Goal: Task Accomplishment & Management: Manage account settings

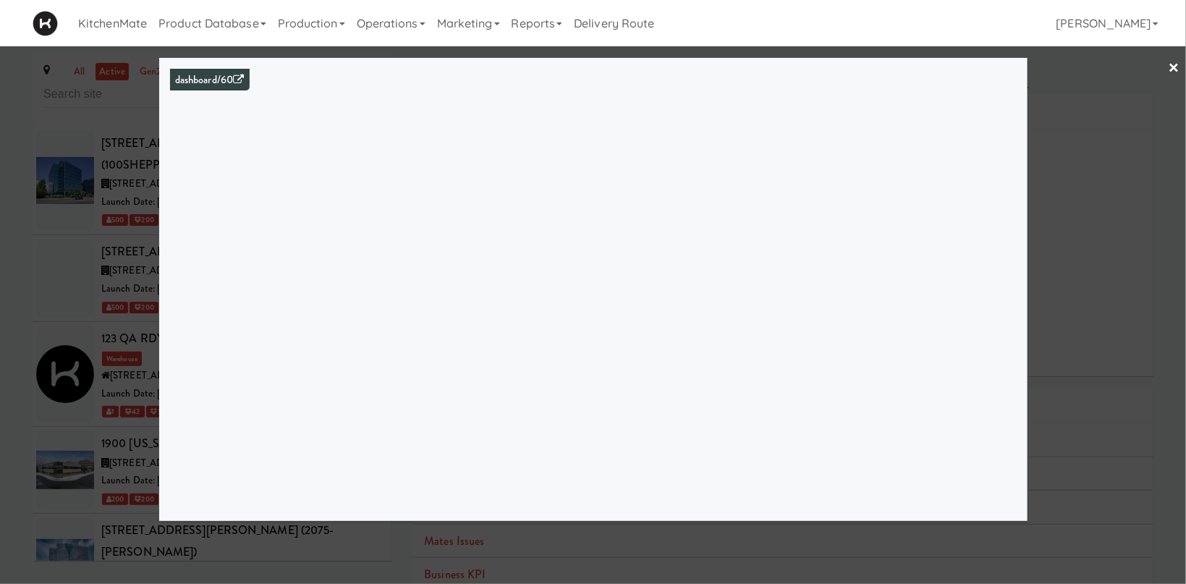
scroll to position [4033, 0]
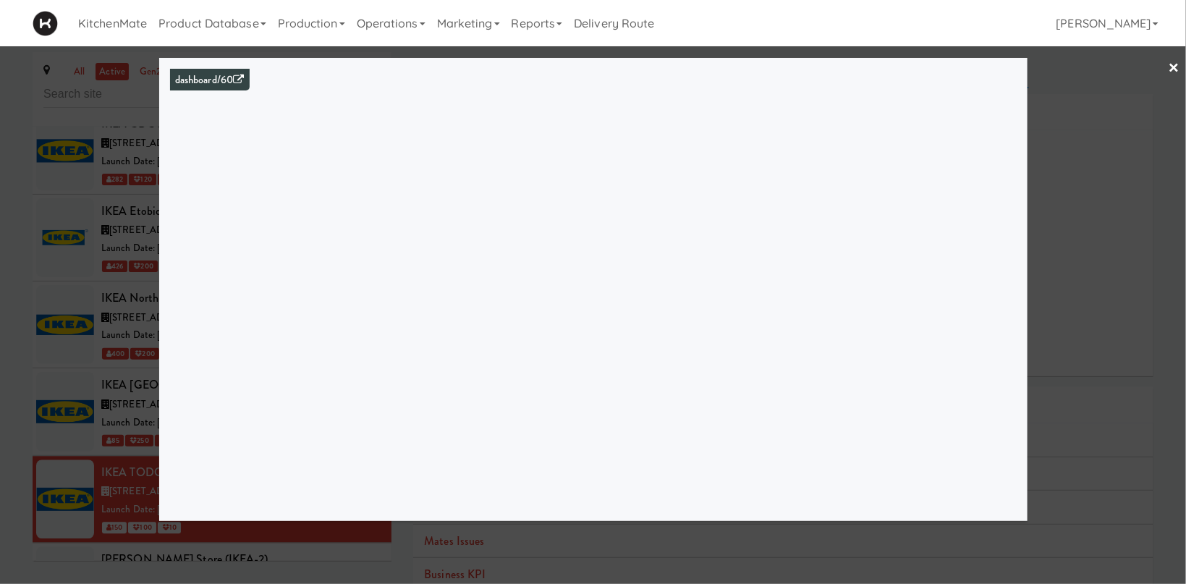
click at [88, 288] on div at bounding box center [593, 292] width 1186 height 584
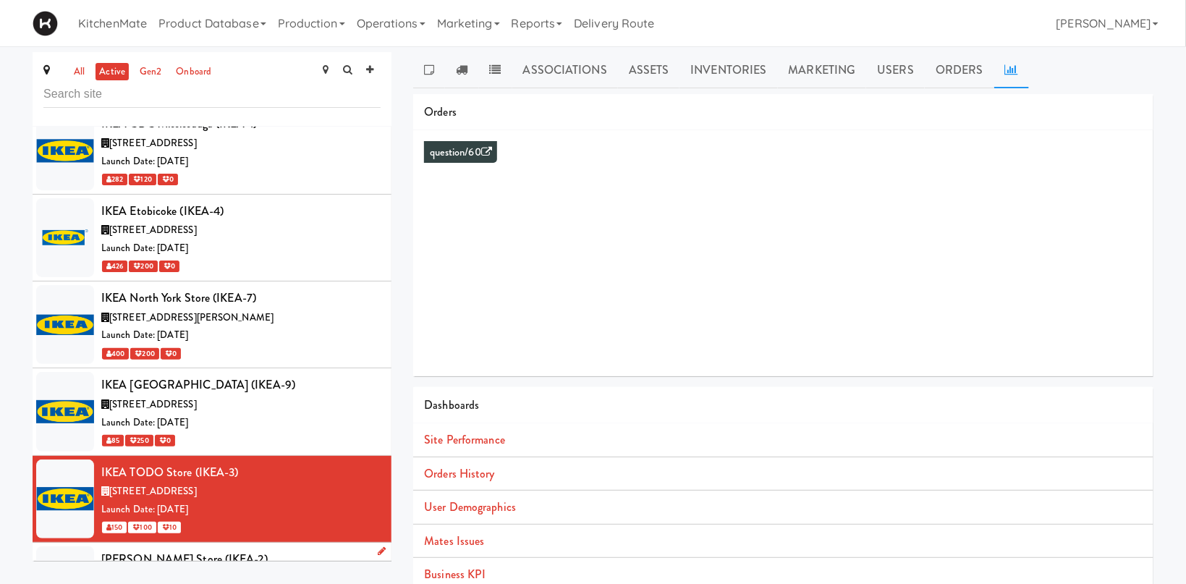
click at [178, 570] on div "[STREET_ADDRESS][PERSON_NAME]" at bounding box center [240, 579] width 279 height 18
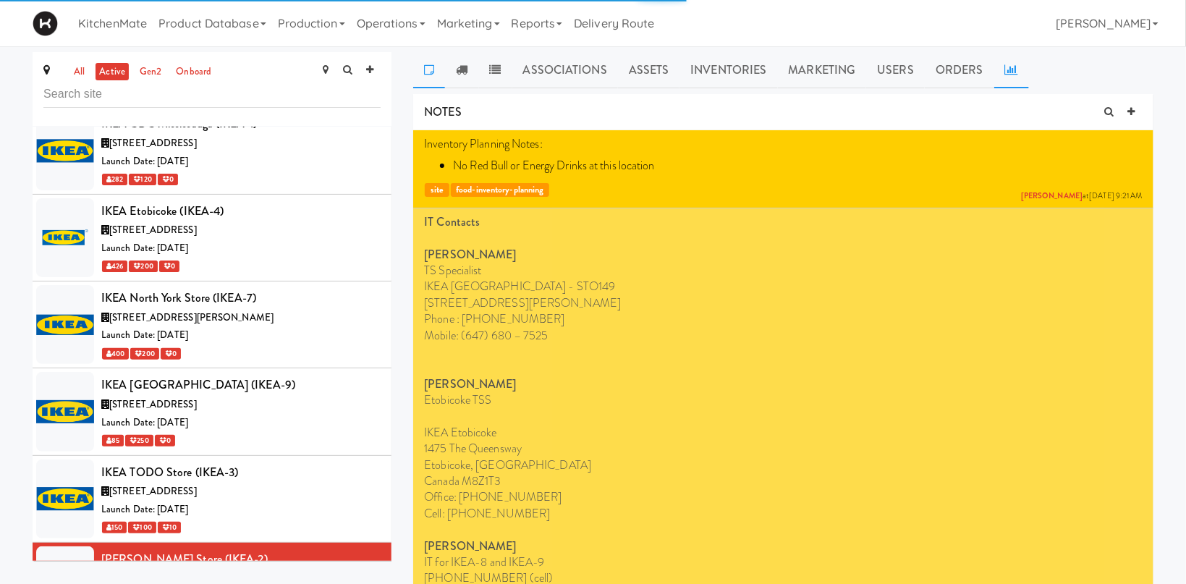
click at [1005, 75] on icon at bounding box center [1011, 70] width 13 height 12
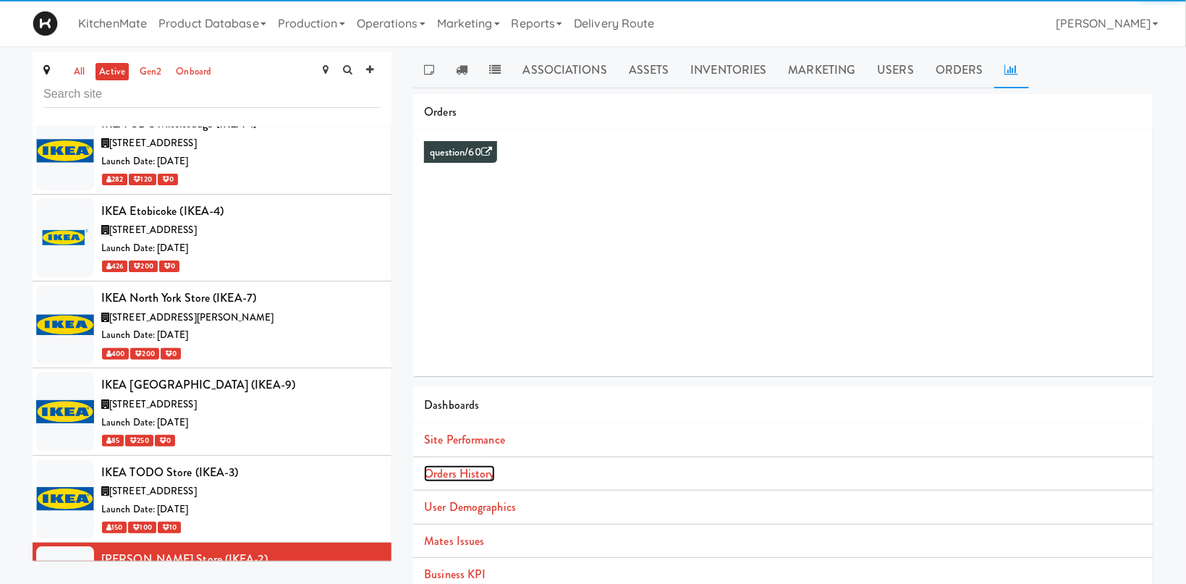
click at [483, 468] on link "Orders History" at bounding box center [459, 473] width 70 height 17
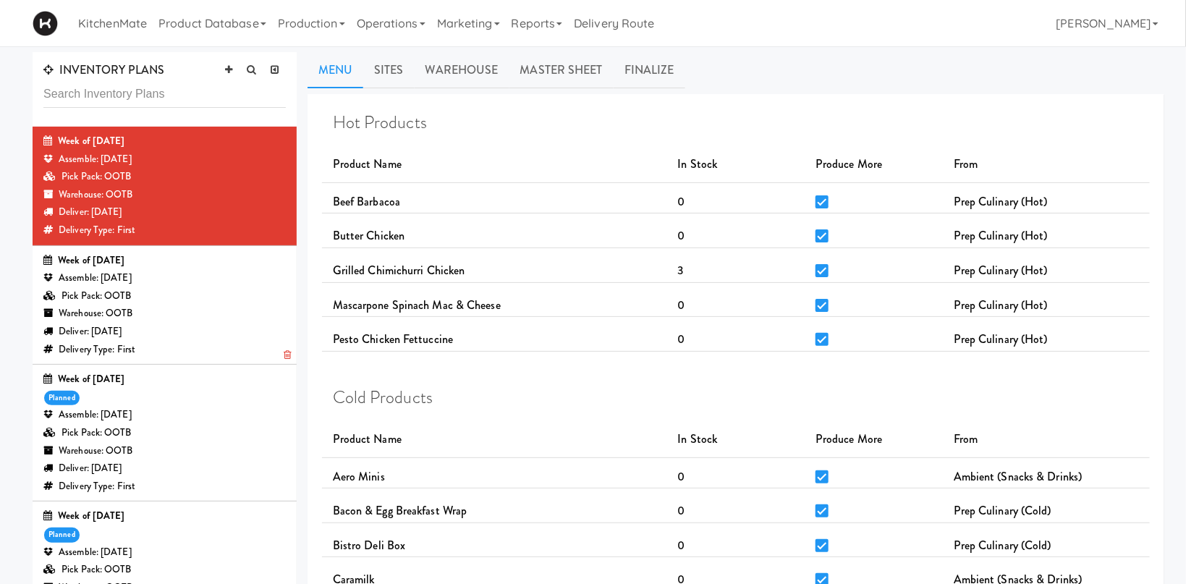
click at [166, 324] on div "Deliver: [DATE]" at bounding box center [164, 332] width 242 height 18
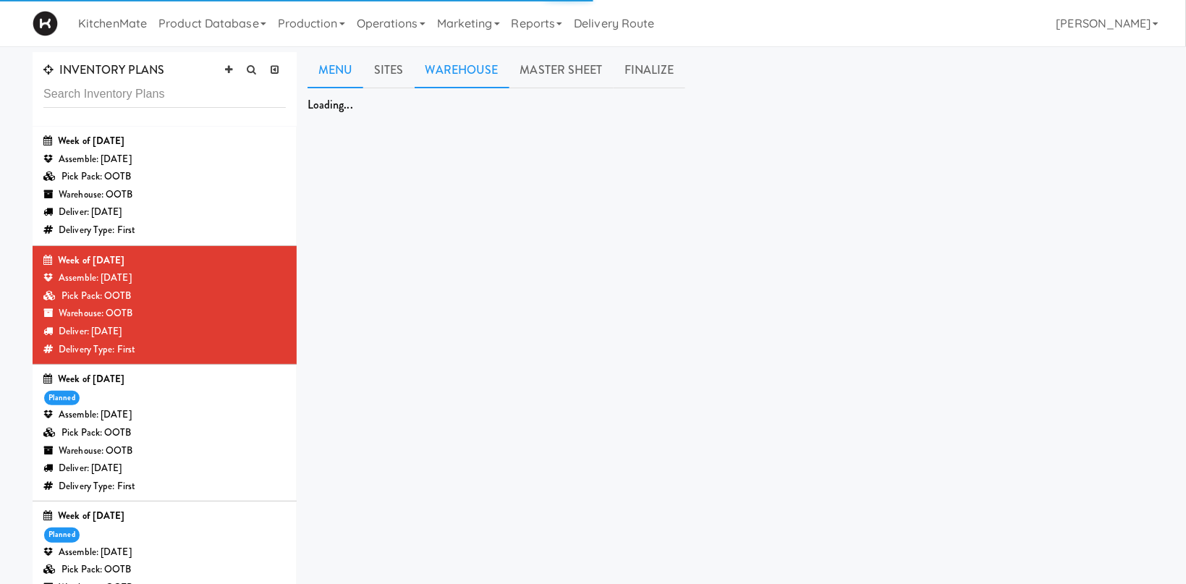
click at [438, 64] on link "Warehouse" at bounding box center [462, 70] width 95 height 36
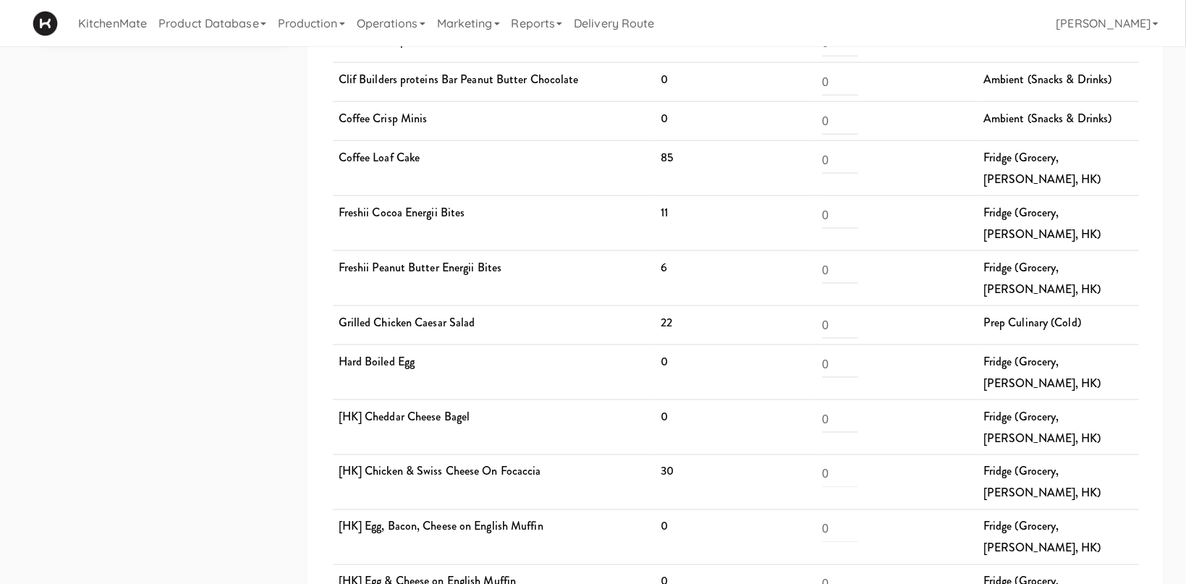
scroll to position [844, 0]
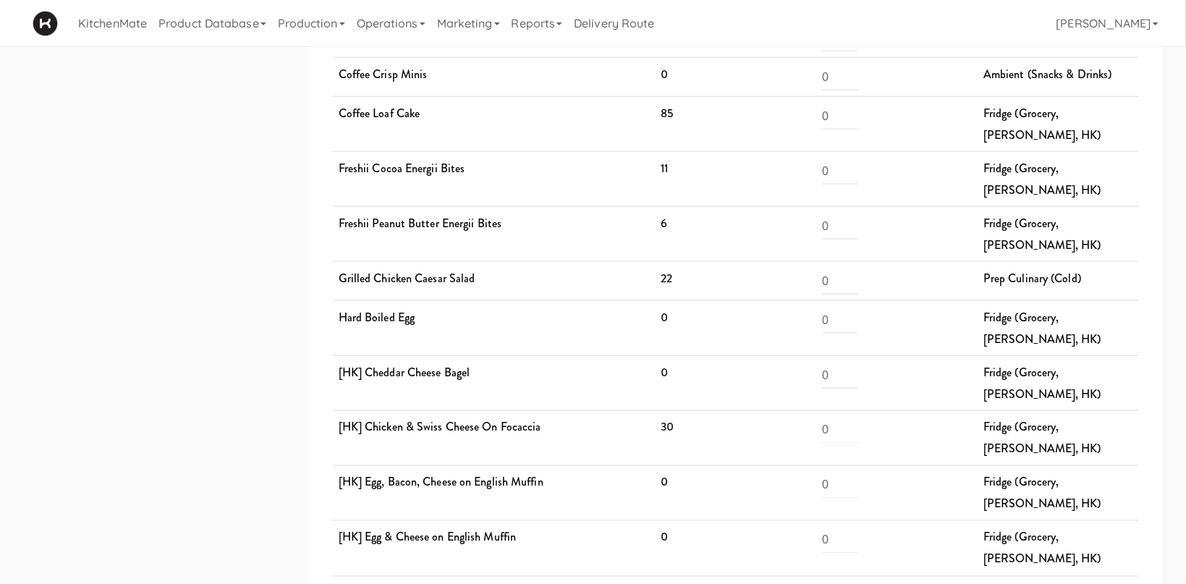
click at [666, 356] on td "0" at bounding box center [735, 383] width 161 height 55
drag, startPoint x: 683, startPoint y: 313, endPoint x: 648, endPoint y: 320, distance: 36.2
click at [648, 411] on tr "[HK] Chicken & Swiss Cheese On Focaccia 30 0 Fridge (Grocery, Bev, HK)" at bounding box center [736, 438] width 806 height 55
click at [690, 466] on td "0" at bounding box center [735, 493] width 161 height 55
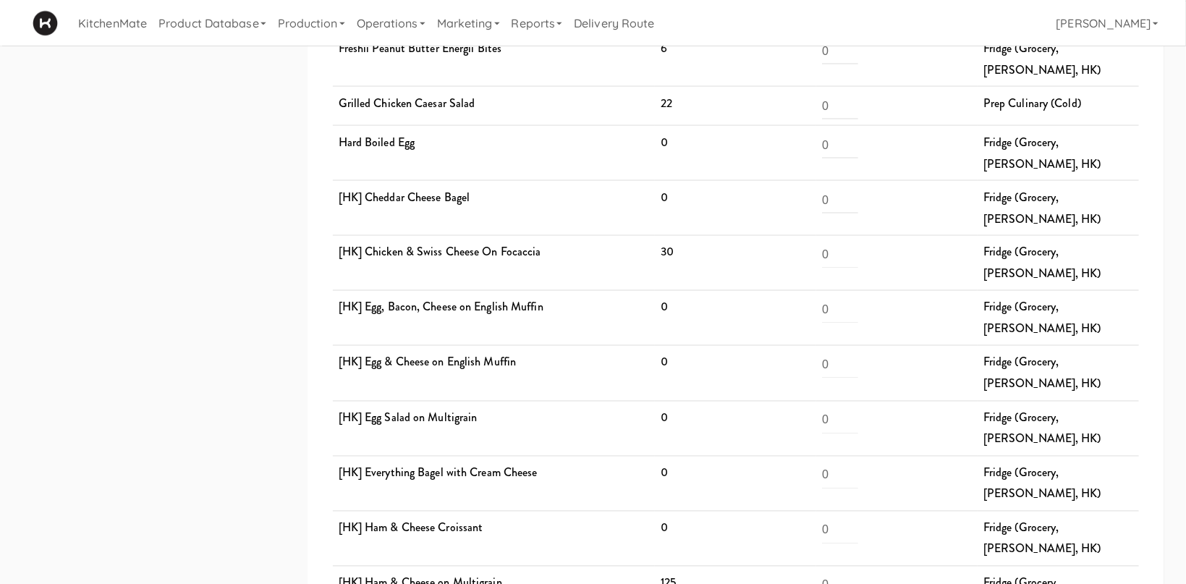
scroll to position [1074, 0]
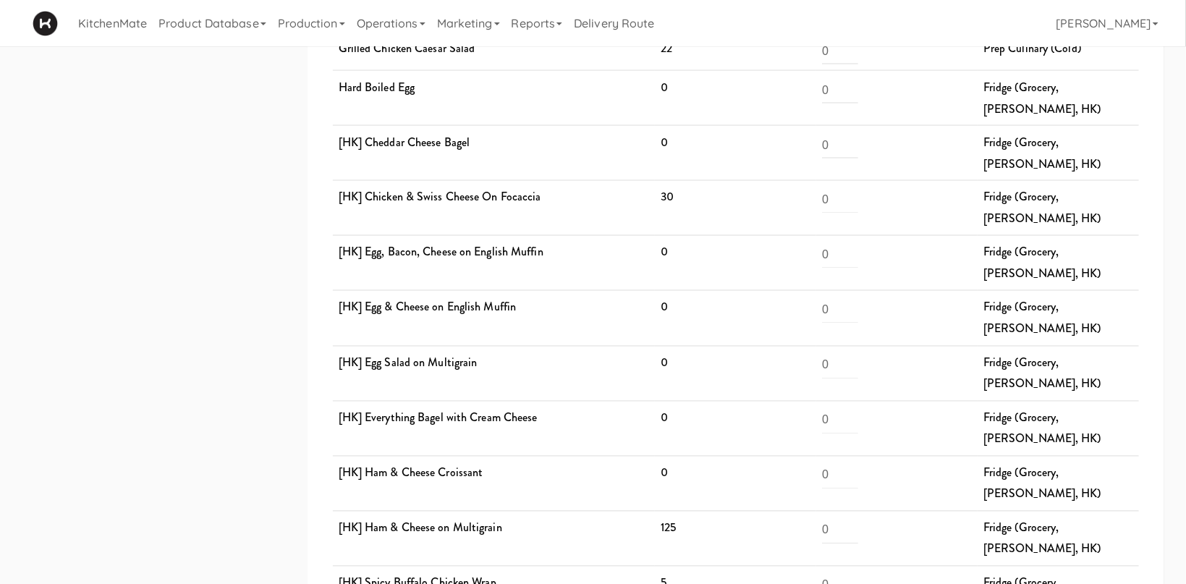
click at [666, 566] on td "5" at bounding box center [735, 593] width 161 height 55
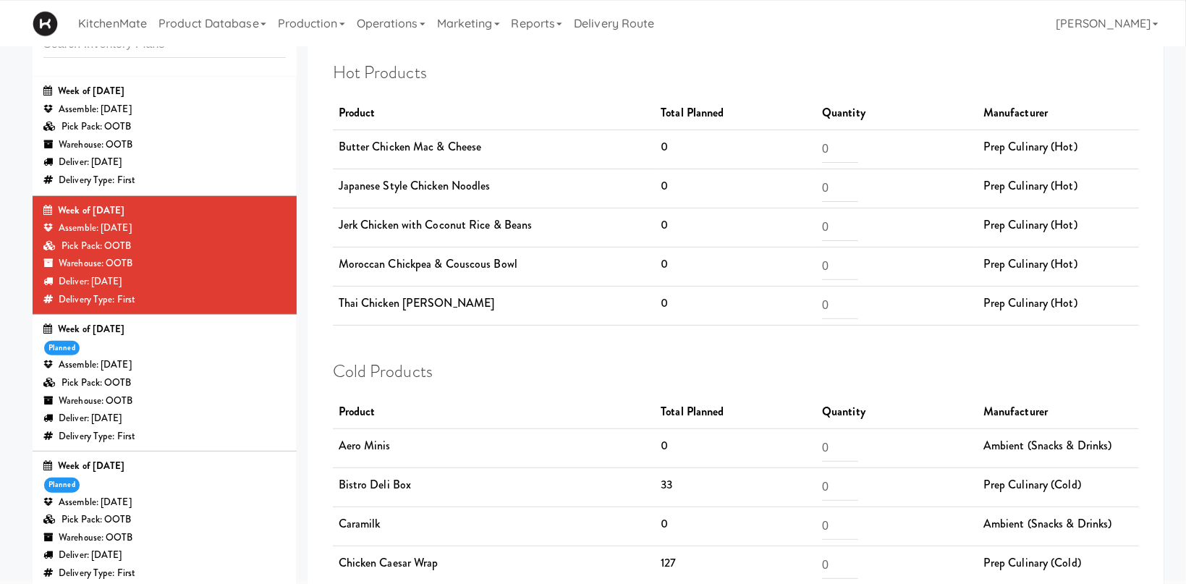
scroll to position [0, 0]
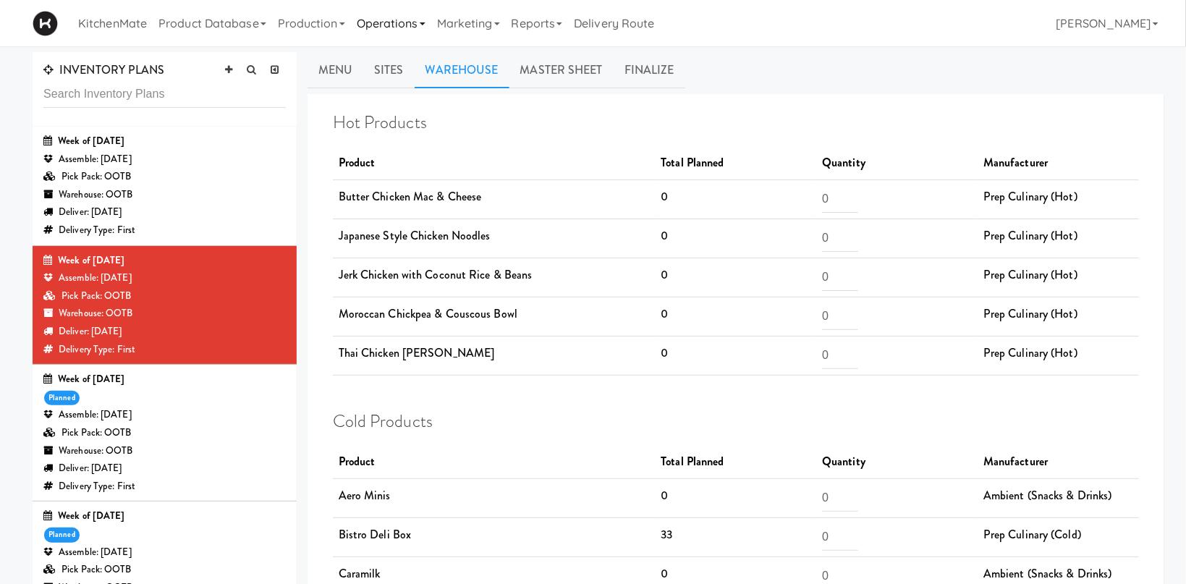
click at [397, 17] on link "Operations" at bounding box center [391, 23] width 80 height 46
click at [431, 288] on td "Jerk Chicken with Coconut Rice & Beans" at bounding box center [494, 277] width 323 height 39
click at [380, 72] on link "Sites" at bounding box center [388, 70] width 51 height 36
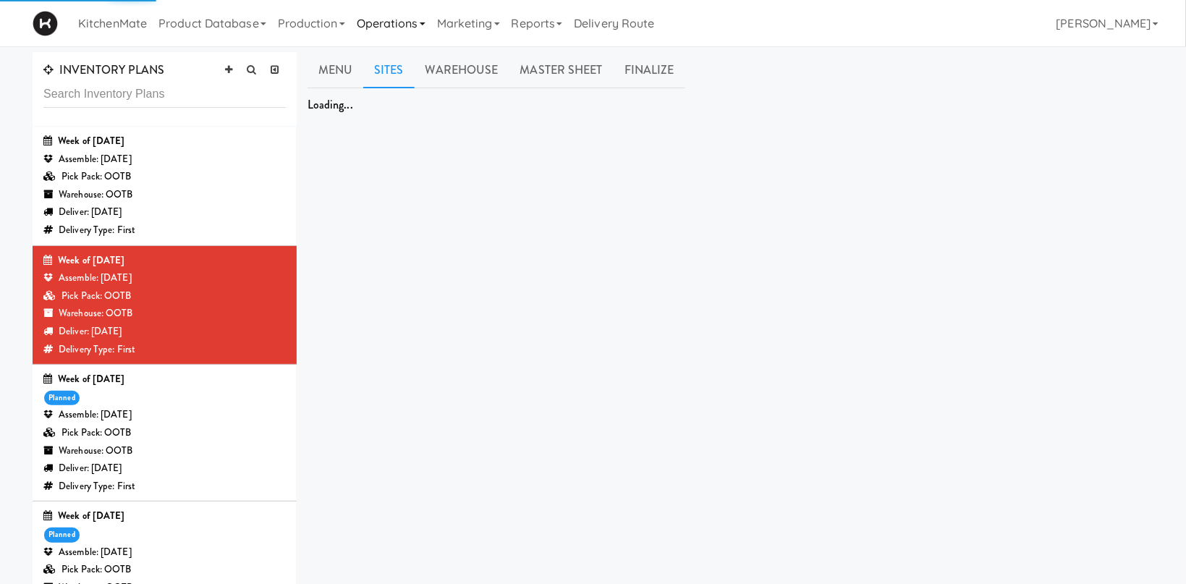
click at [423, 22] on link "Operations" at bounding box center [391, 23] width 80 height 46
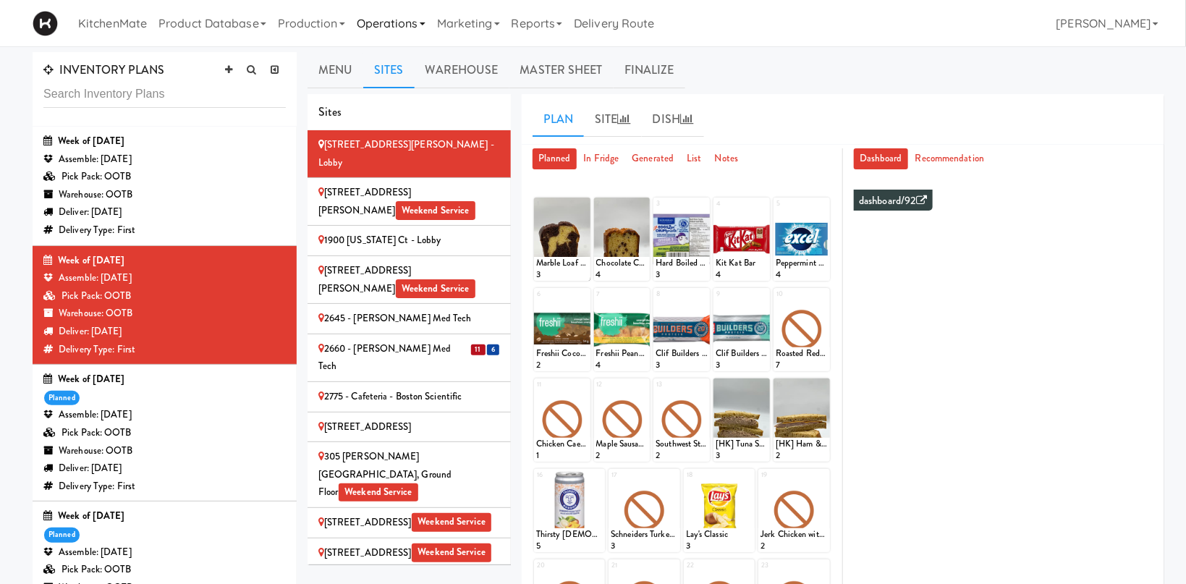
click at [394, 22] on link "Operations" at bounding box center [391, 23] width 80 height 46
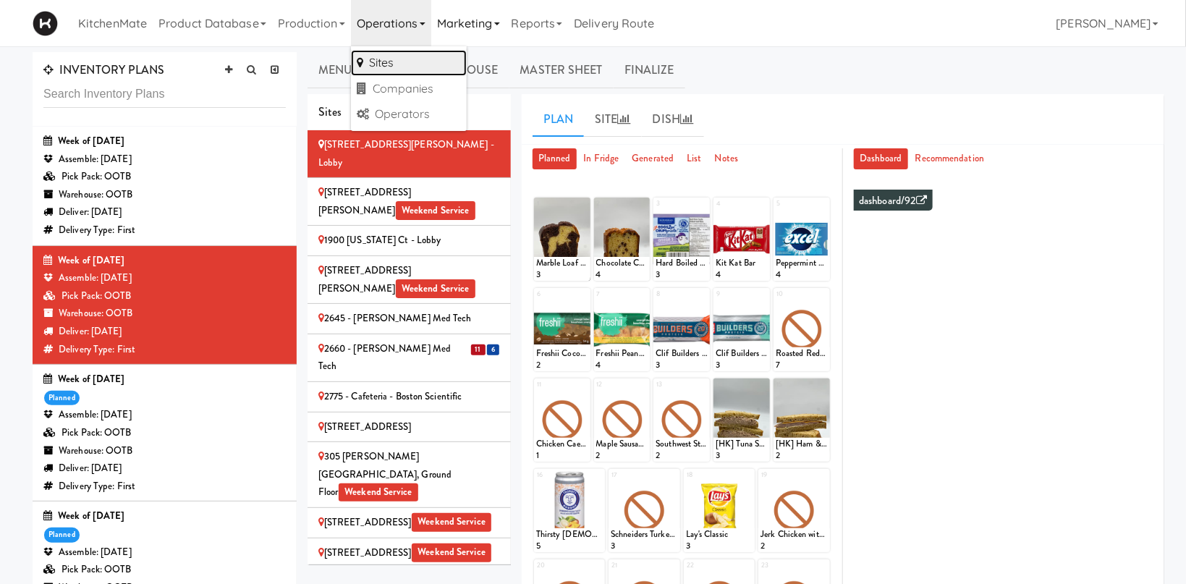
drag, startPoint x: 406, startPoint y: 63, endPoint x: 468, endPoint y: 4, distance: 85.5
click at [406, 63] on link "Sites" at bounding box center [409, 63] width 116 height 26
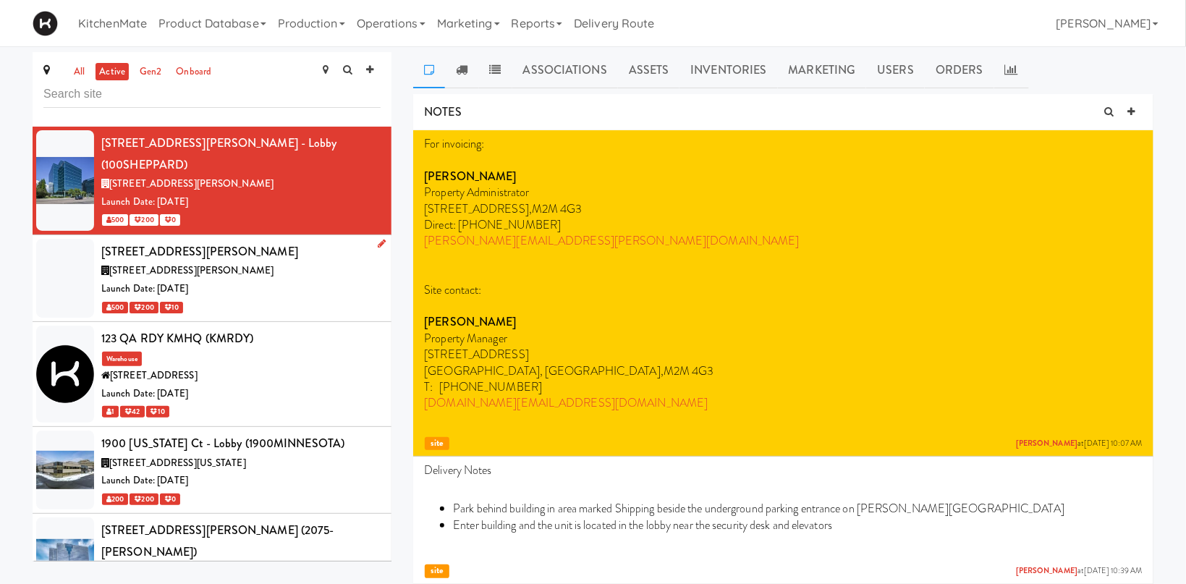
click at [279, 262] on div "110 Sheppard Ave E, Toronto ON" at bounding box center [240, 271] width 279 height 18
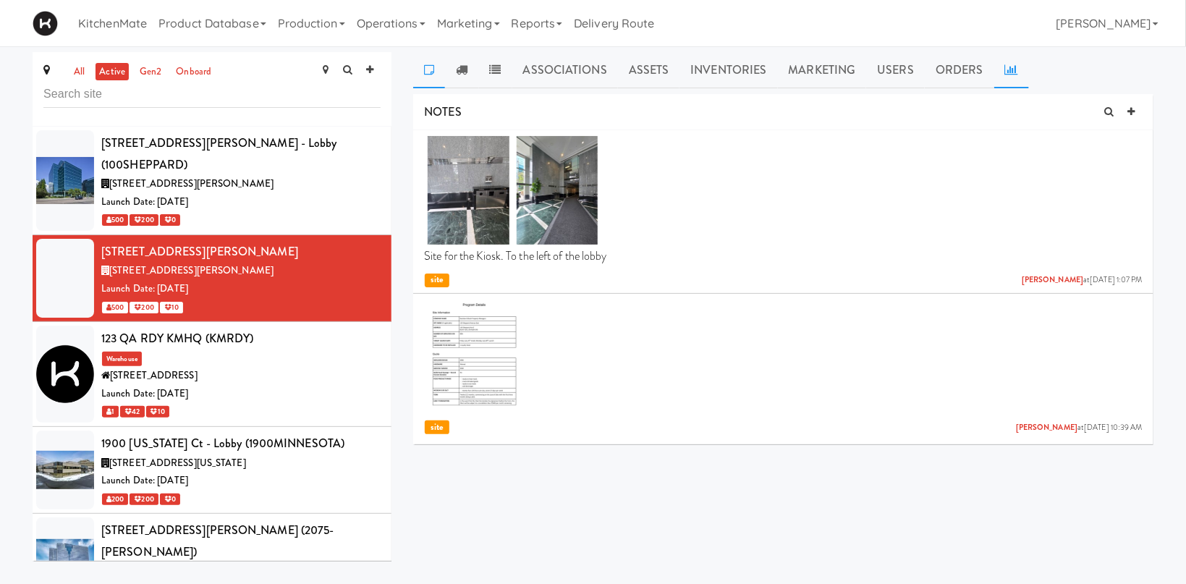
click at [1008, 59] on link at bounding box center [1011, 70] width 35 height 36
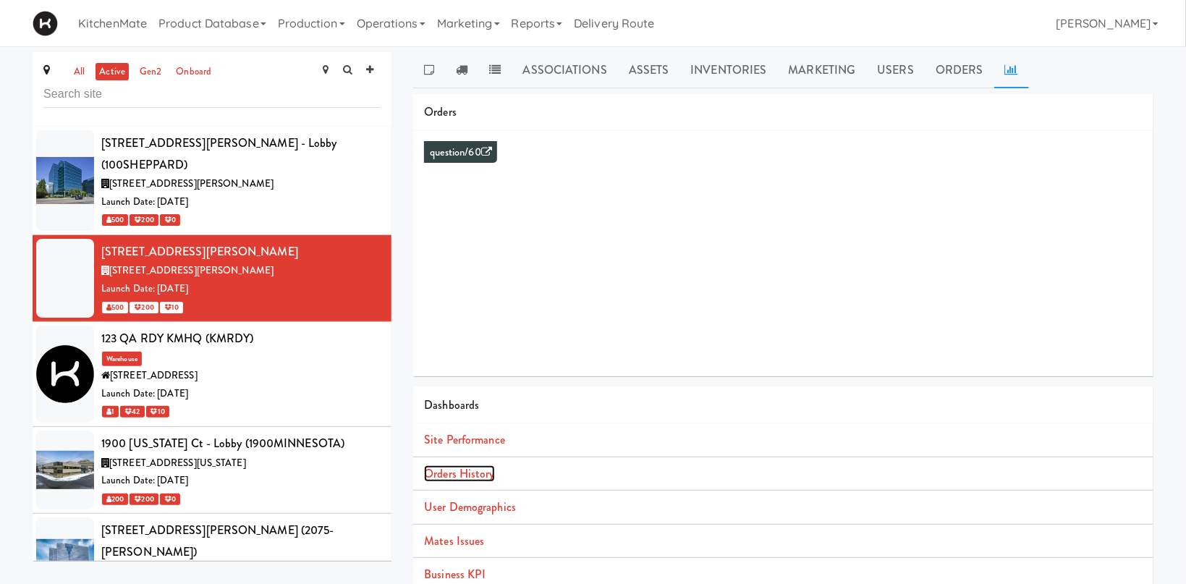
click at [474, 476] on link "Orders History" at bounding box center [459, 473] width 70 height 17
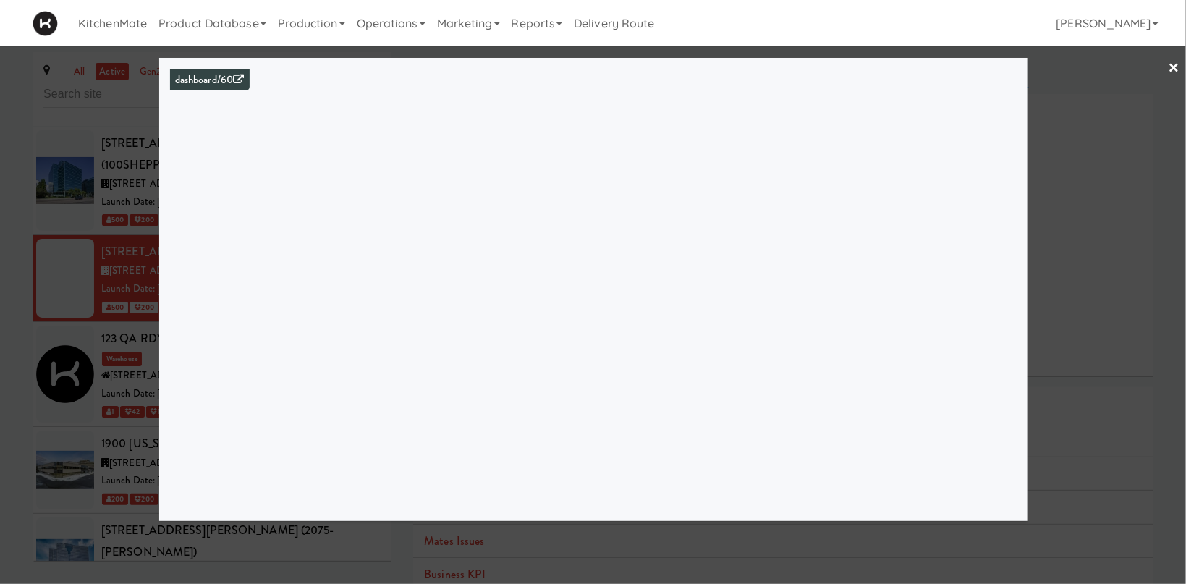
click at [48, 300] on div at bounding box center [593, 292] width 1186 height 584
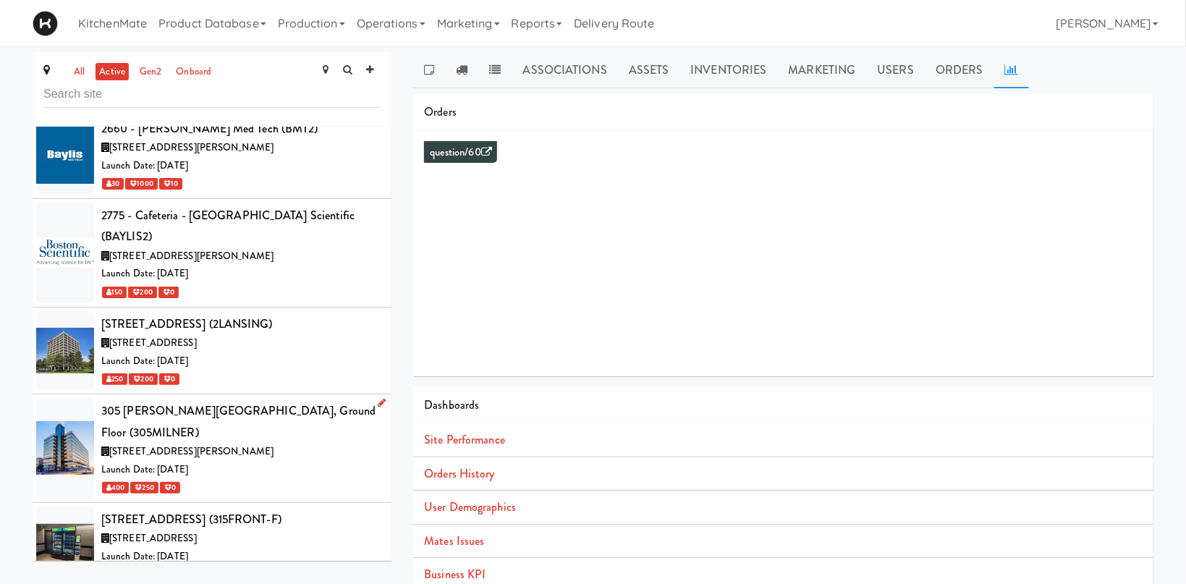
scroll to position [1096, 0]
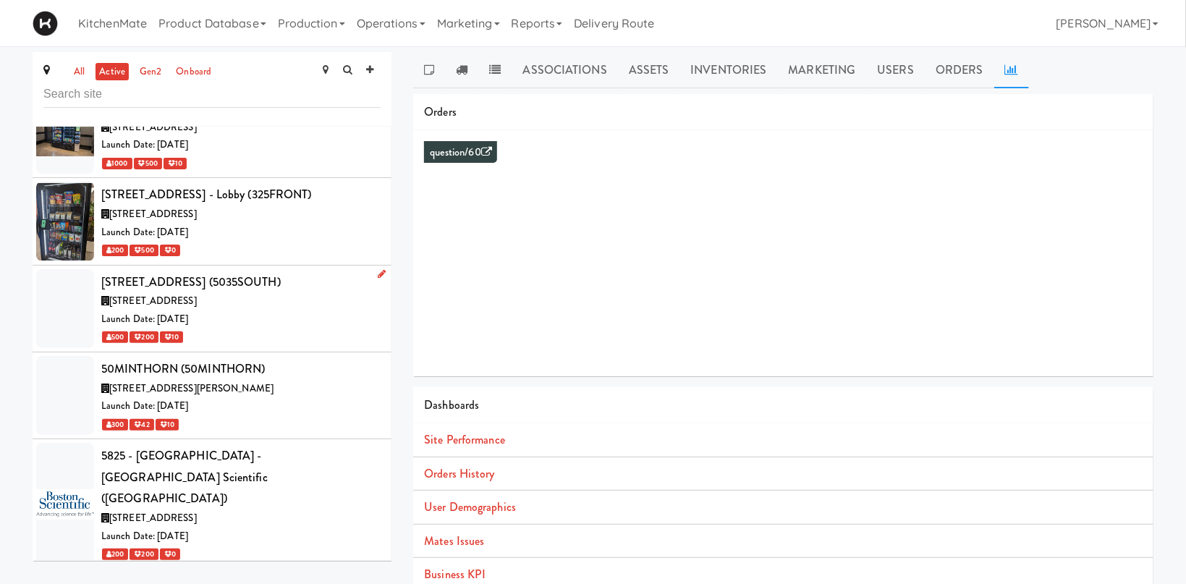
click at [267, 310] on div "Launch Date: Oct 06, 2025" at bounding box center [240, 319] width 279 height 18
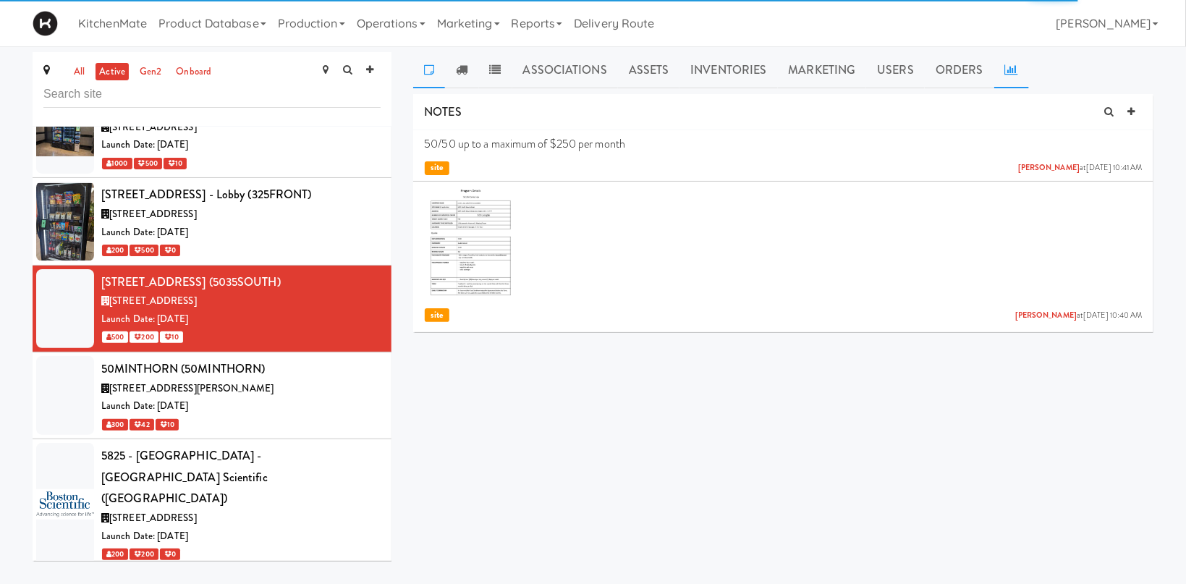
click at [1011, 69] on icon at bounding box center [1011, 70] width 13 height 12
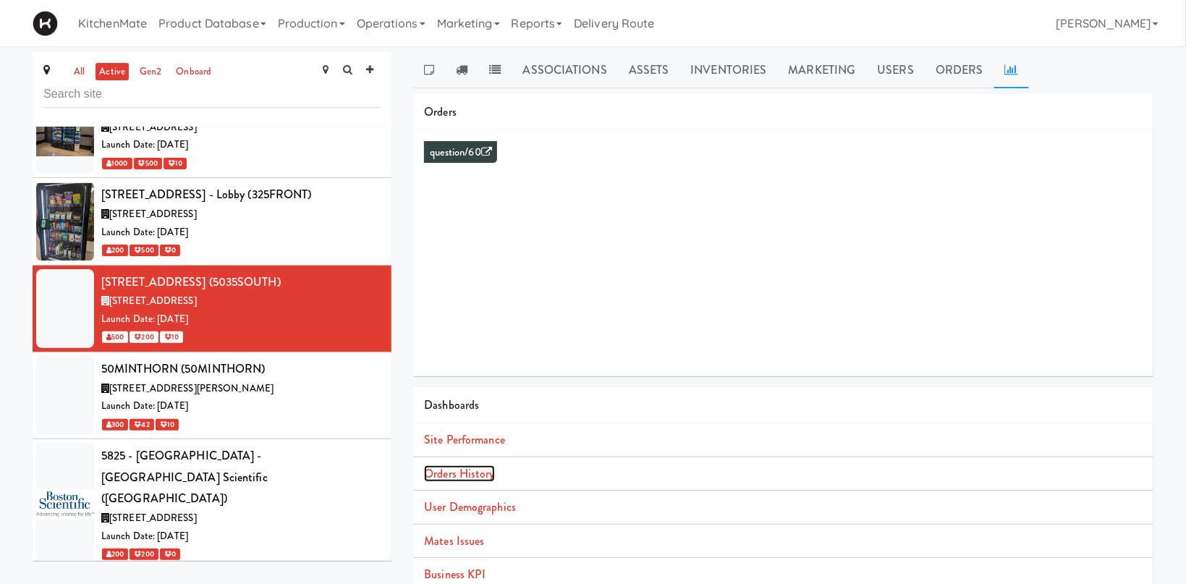
click at [492, 480] on link "Orders History" at bounding box center [459, 473] width 70 height 17
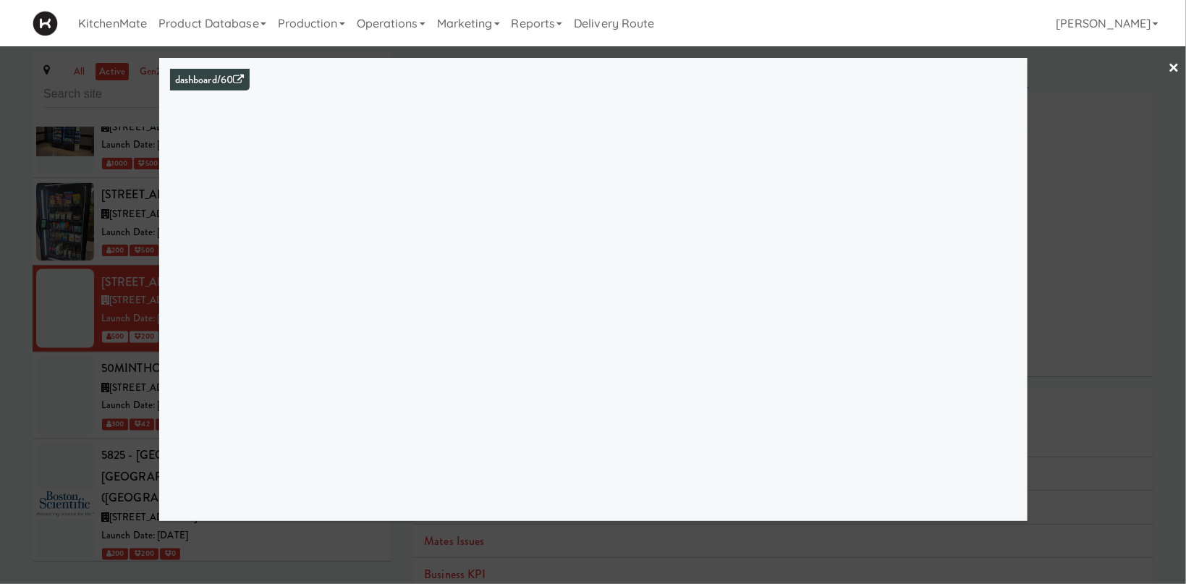
click at [1132, 219] on div at bounding box center [593, 292] width 1186 height 584
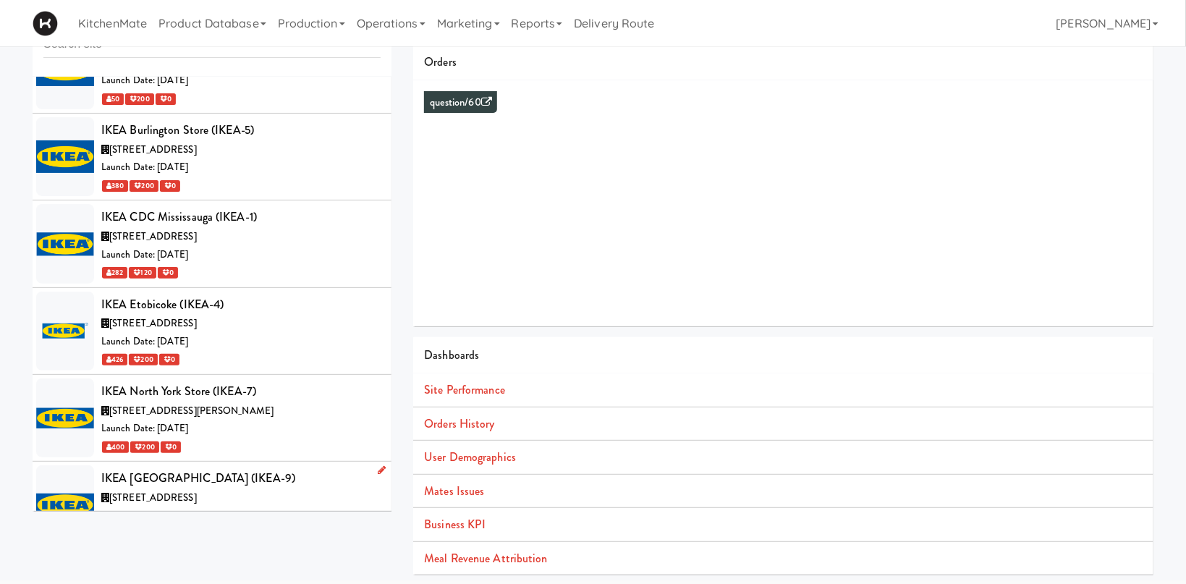
scroll to position [3889, 0]
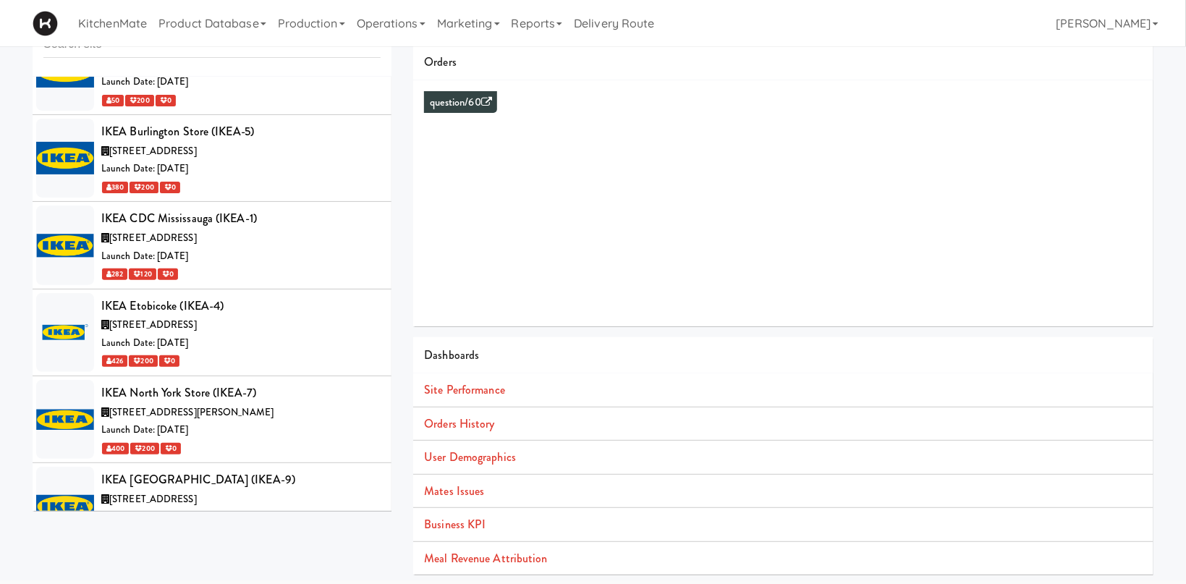
click at [298, 577] on div "[STREET_ADDRESS]" at bounding box center [240, 586] width 279 height 18
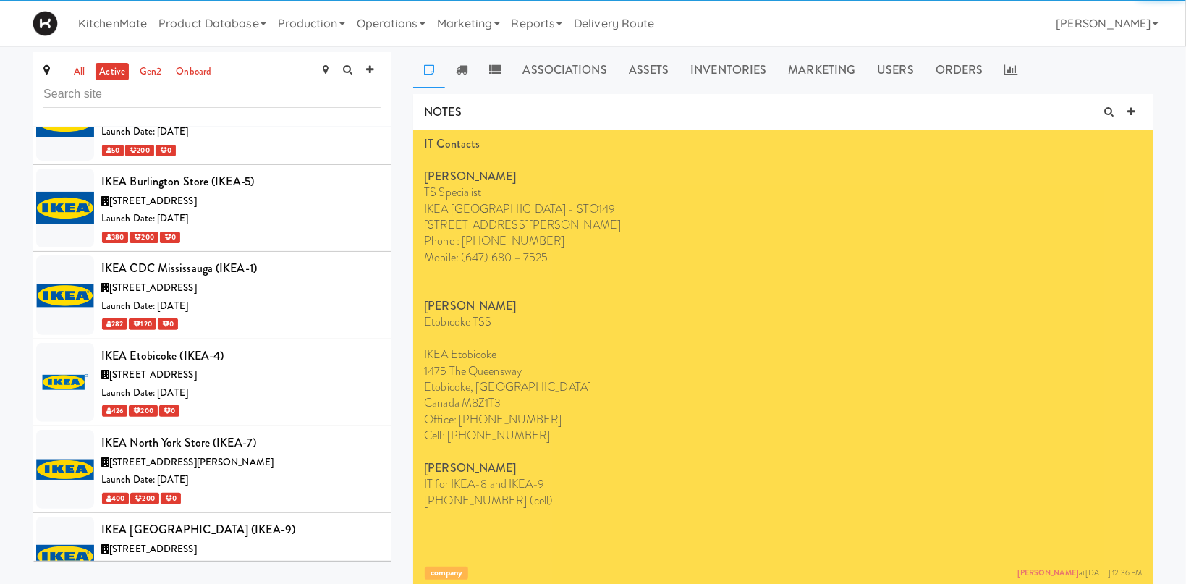
click at [444, 69] on link at bounding box center [429, 70] width 32 height 36
click at [454, 69] on link at bounding box center [461, 70] width 33 height 36
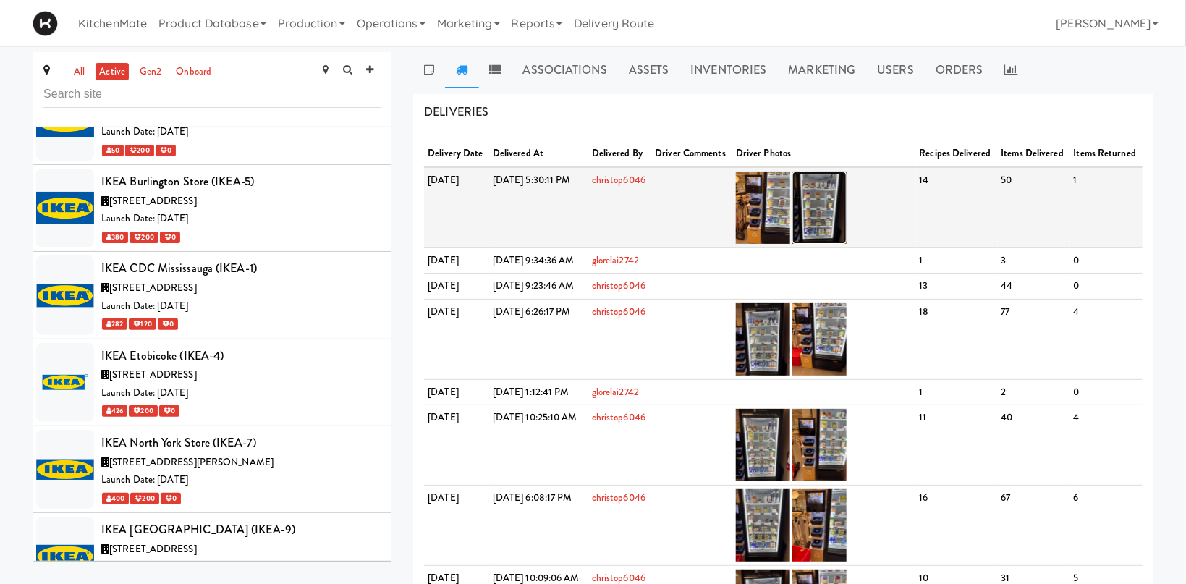
click at [847, 216] on img at bounding box center [819, 207] width 54 height 72
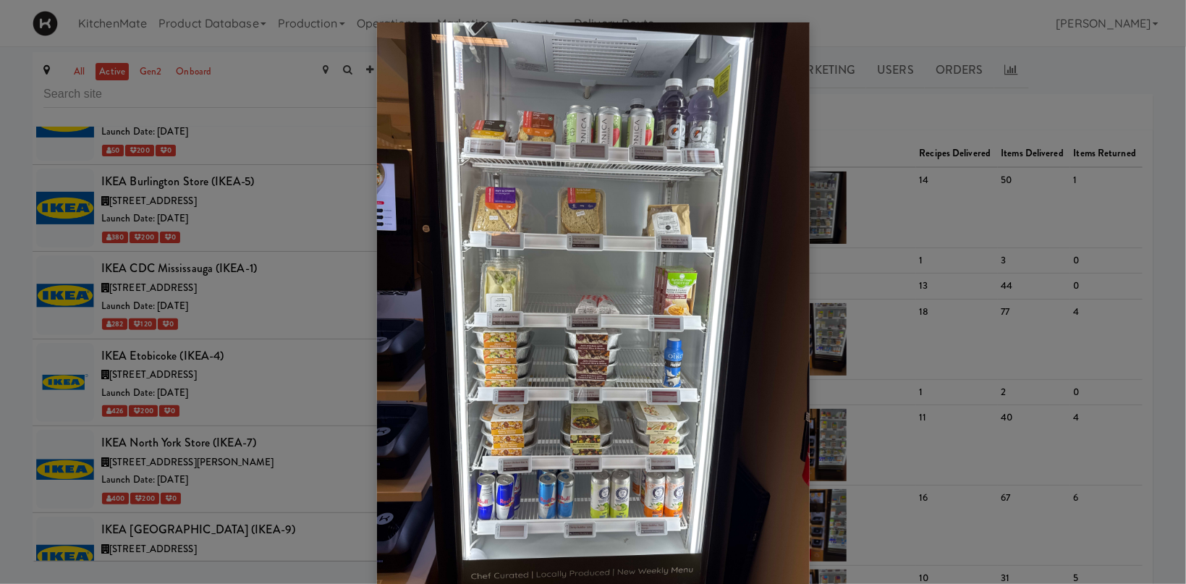
click at [839, 300] on div at bounding box center [593, 292] width 1186 height 584
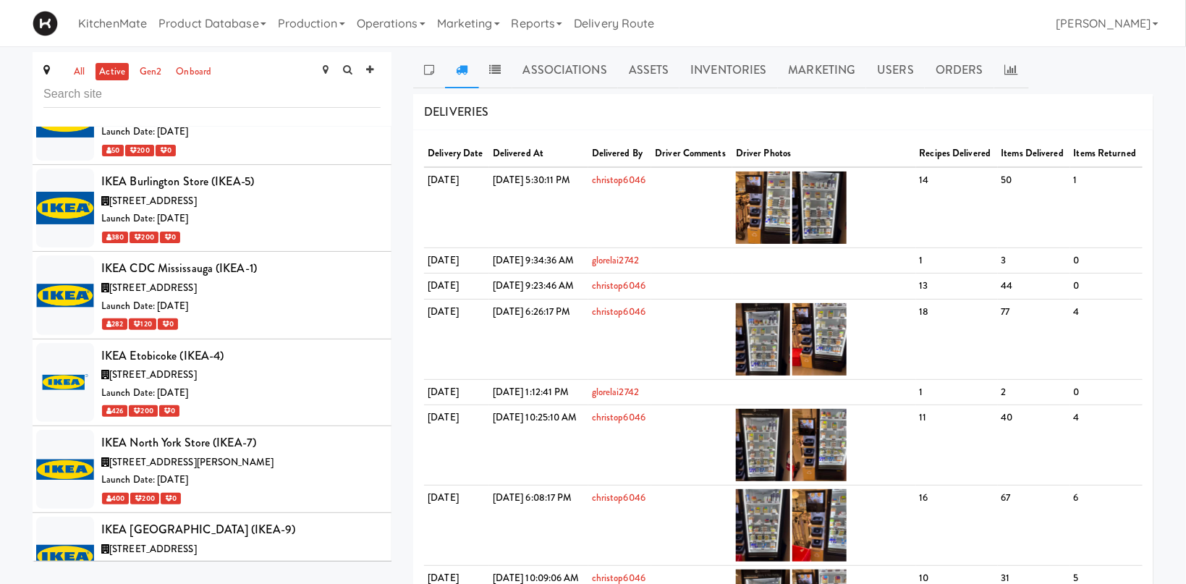
scroll to position [4088, 0]
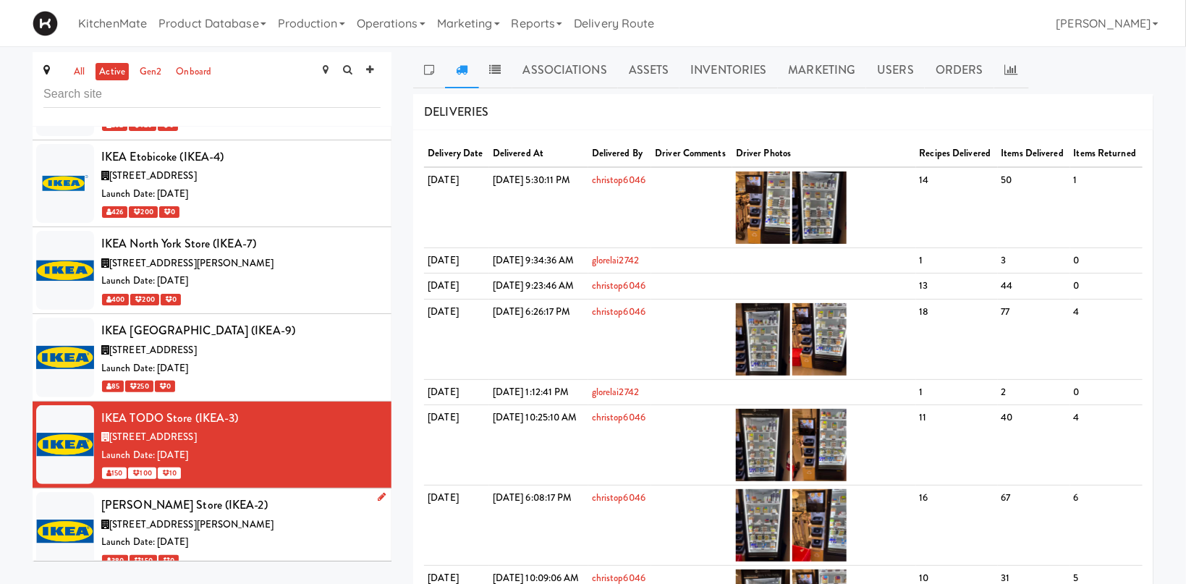
click at [305, 516] on div "[STREET_ADDRESS][PERSON_NAME]" at bounding box center [240, 525] width 279 height 18
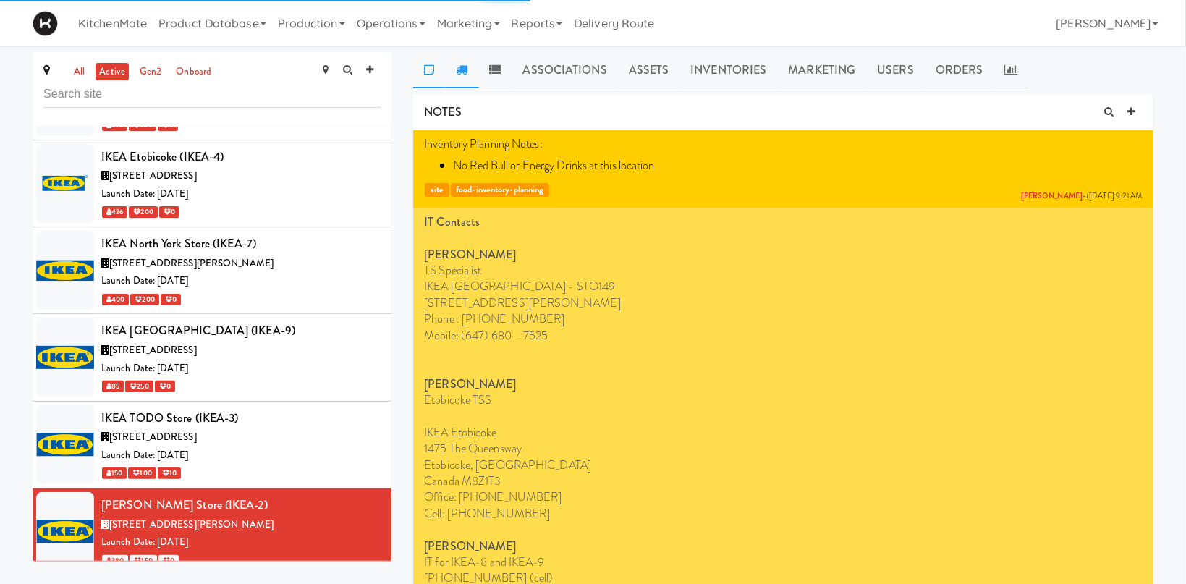
click at [468, 75] on link at bounding box center [461, 70] width 33 height 36
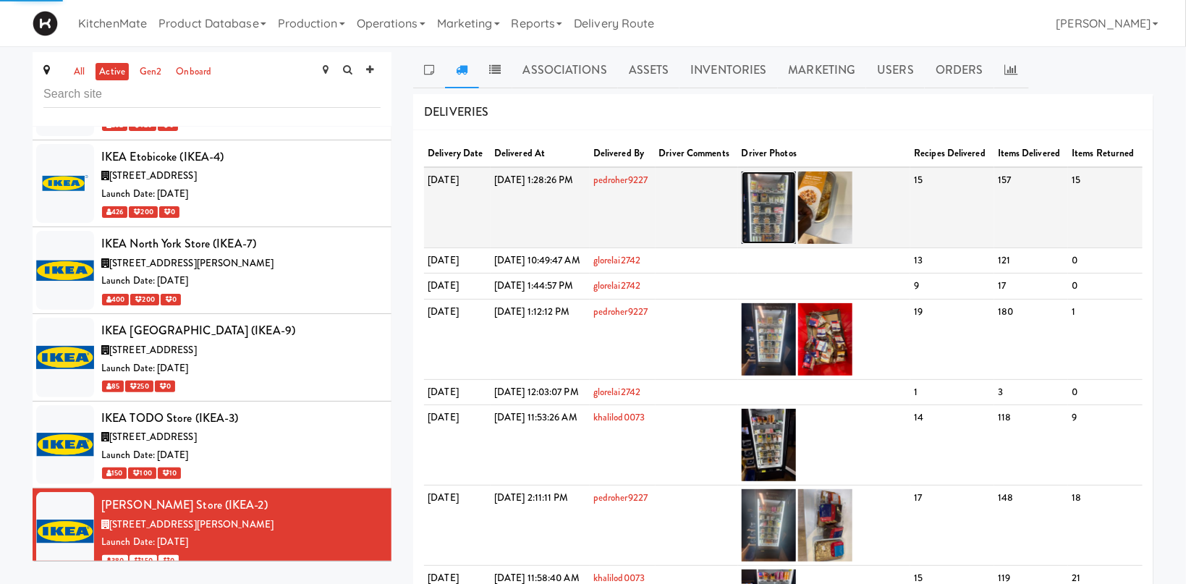
click at [796, 221] on img at bounding box center [769, 207] width 54 height 72
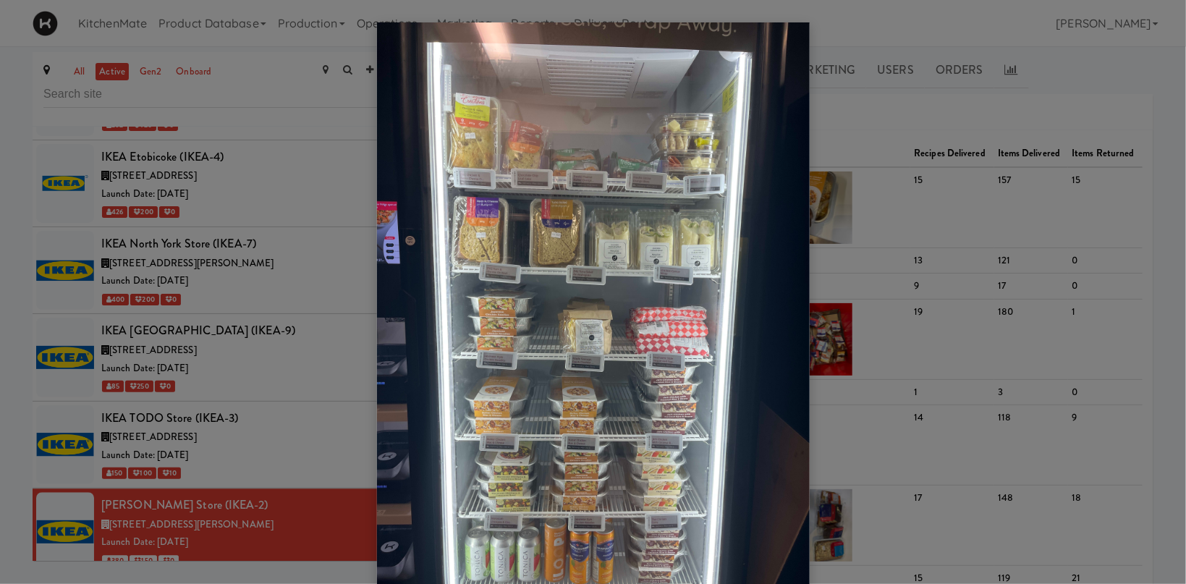
click at [289, 341] on div at bounding box center [593, 292] width 1186 height 584
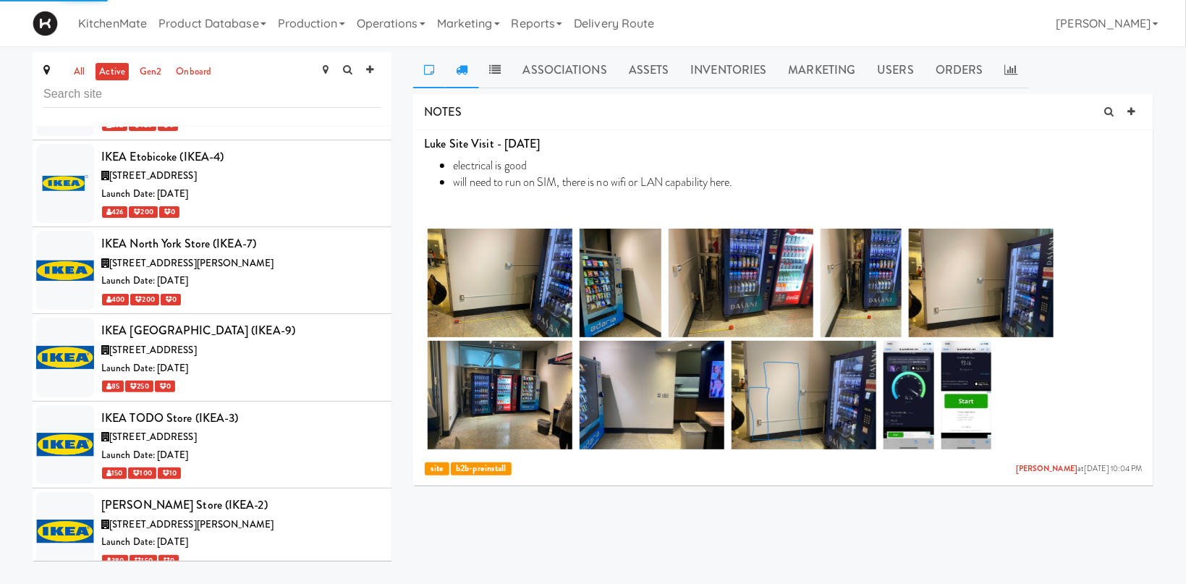
click at [460, 65] on icon at bounding box center [462, 70] width 12 height 12
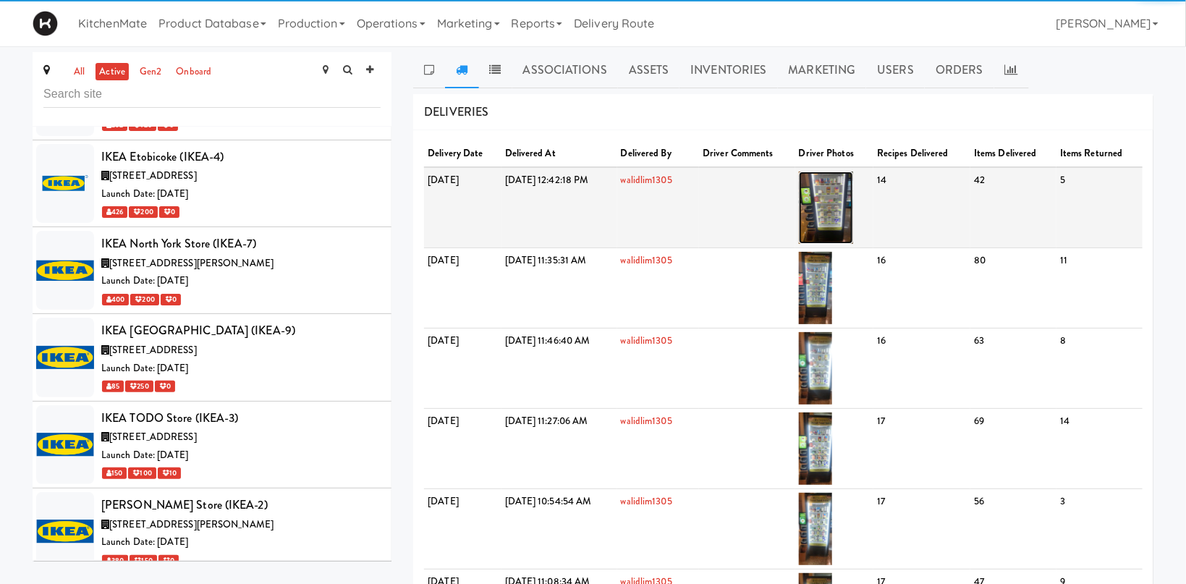
click at [853, 204] on img at bounding box center [826, 207] width 54 height 72
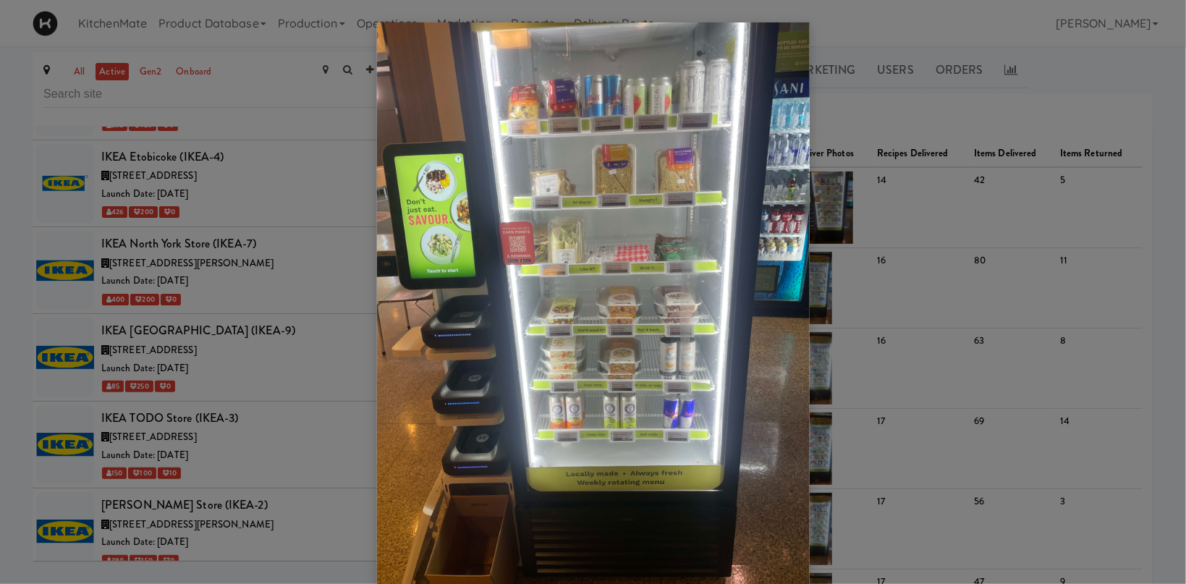
click at [256, 314] on div at bounding box center [593, 292] width 1186 height 584
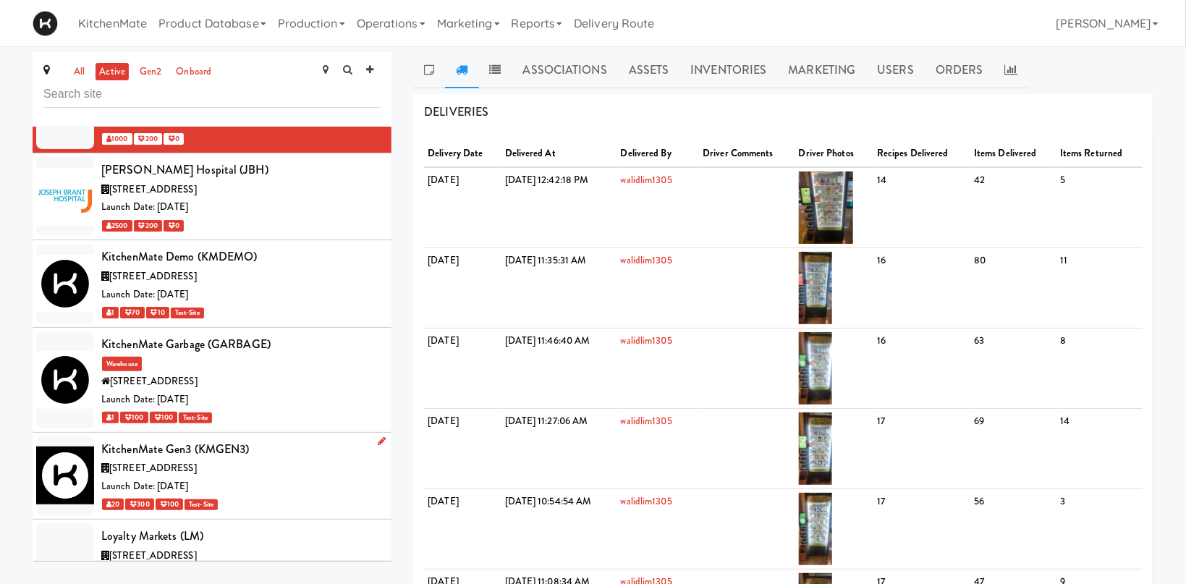
scroll to position [4786, 0]
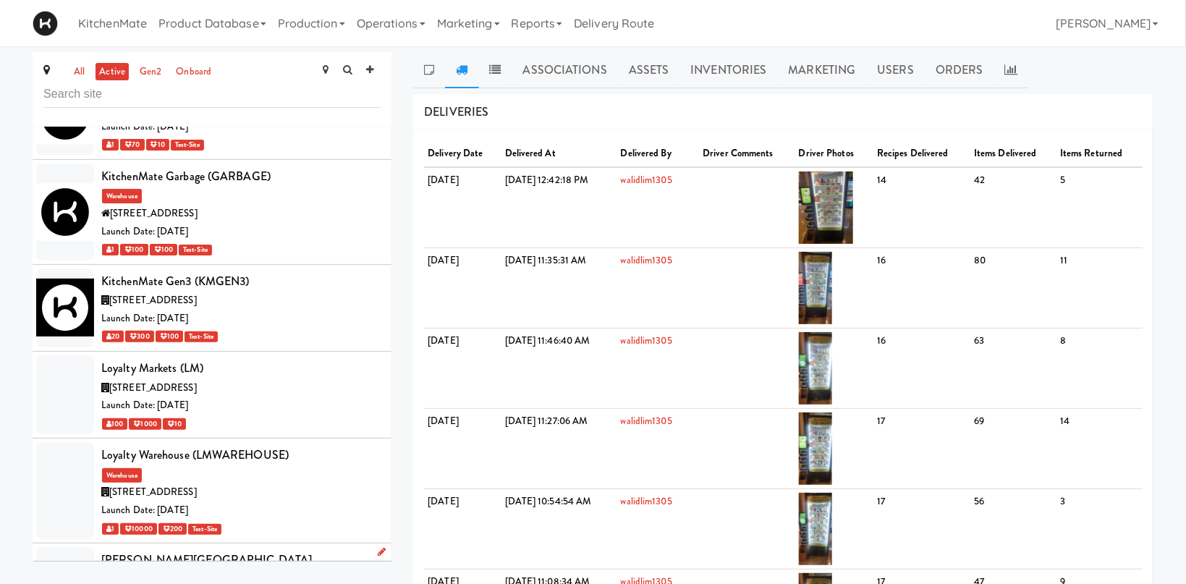
click at [237, 549] on div "[PERSON_NAME][GEOGRAPHIC_DATA][PERSON_NAME] - Emergency Room (MACKENZIE-1)" at bounding box center [240, 570] width 279 height 43
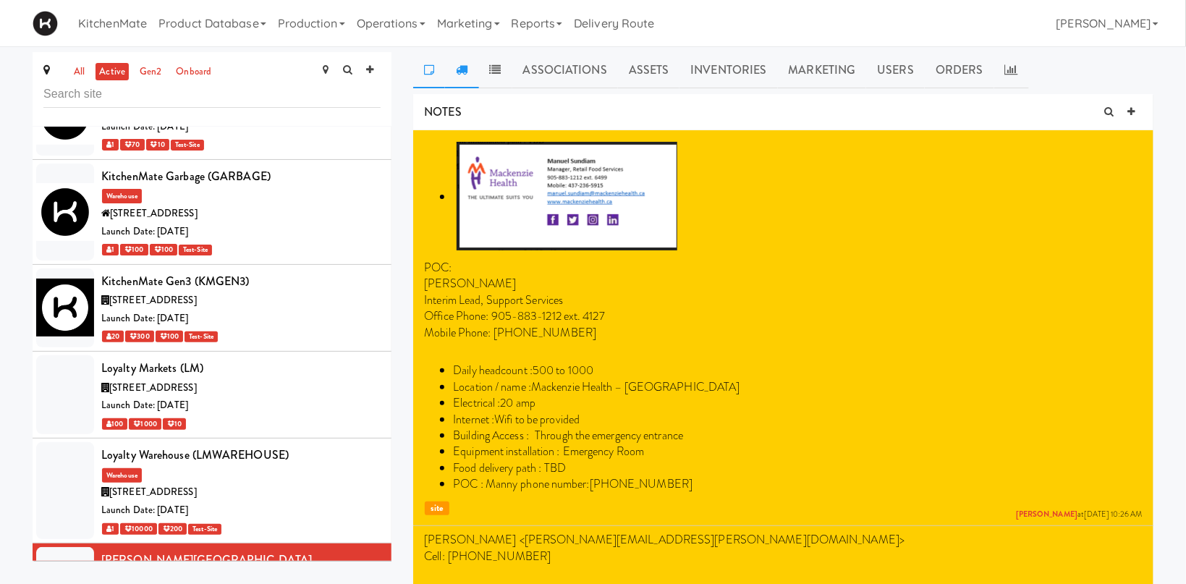
click at [471, 63] on link at bounding box center [461, 70] width 33 height 36
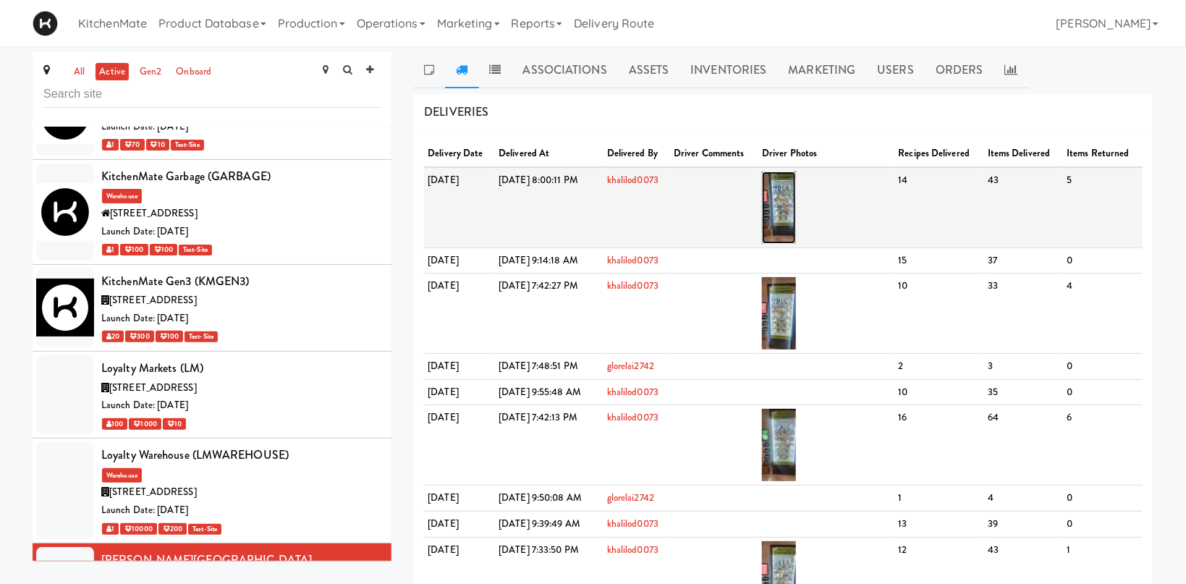
click at [796, 208] on img at bounding box center [779, 207] width 34 height 72
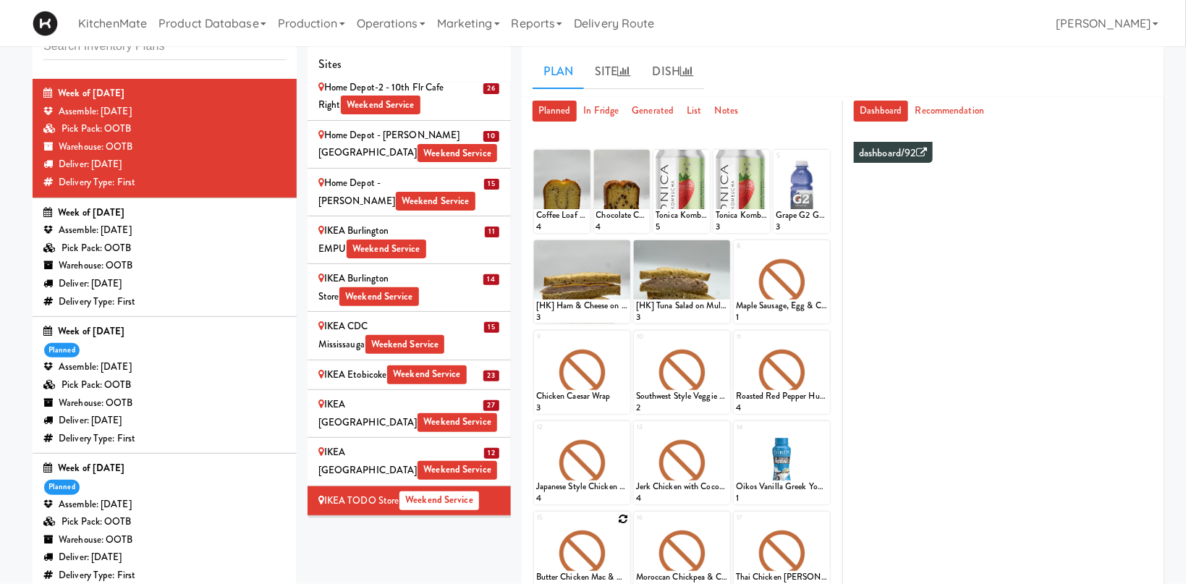
scroll to position [201, 0]
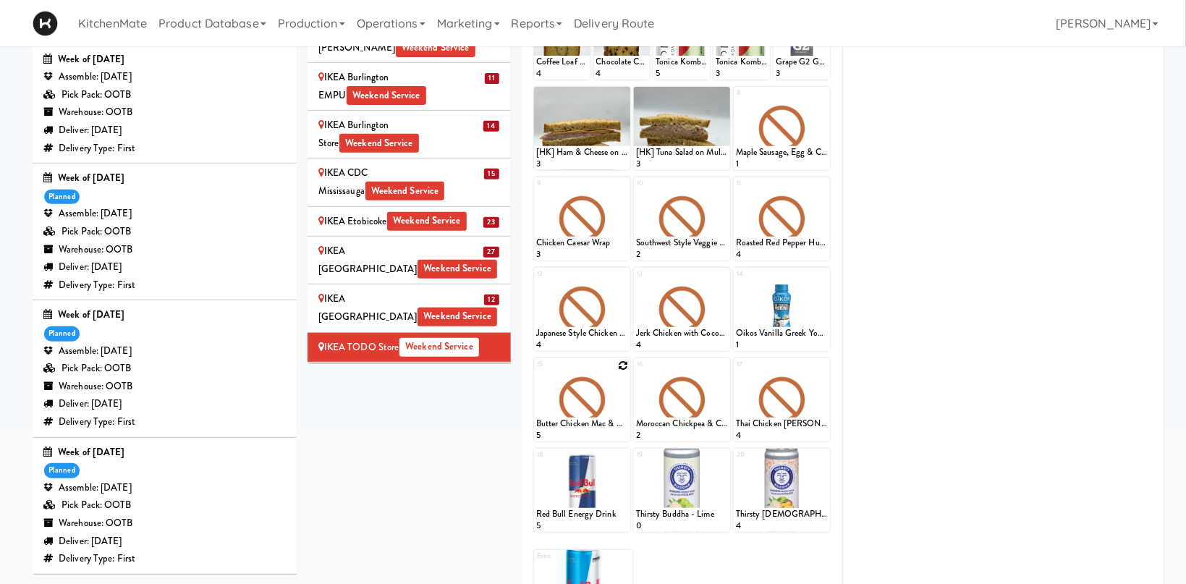
click at [623, 368] on icon at bounding box center [623, 365] width 10 height 10
click at [536, 372] on select "- Empty - Activia Probiotic Peach Mango Smoothie Aquafina Water Chocolate Milk …" at bounding box center [582, 406] width 92 height 69
click option "Beef Barbacoa" at bounding box center [0, 0] width 0 height 0
type input "5"
drag, startPoint x: 606, startPoint y: 426, endPoint x: 627, endPoint y: 414, distance: 24.3
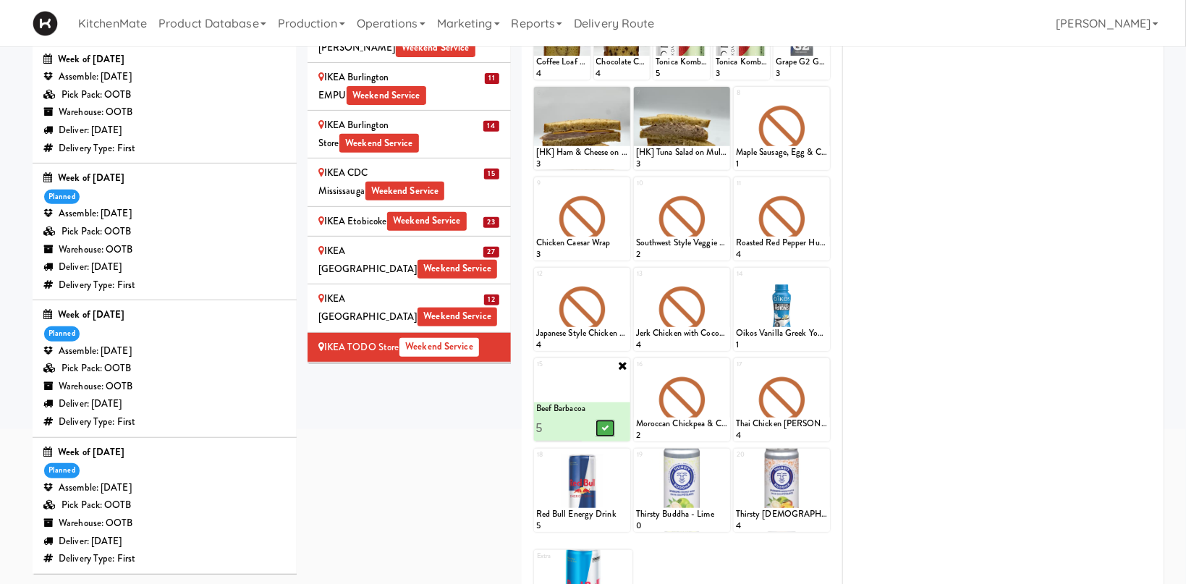
click at [606, 426] on icon at bounding box center [604, 428] width 7 height 8
click at [723, 367] on icon at bounding box center [723, 365] width 10 height 10
click option "Butter Chicken" at bounding box center [0, 0] width 0 height 0
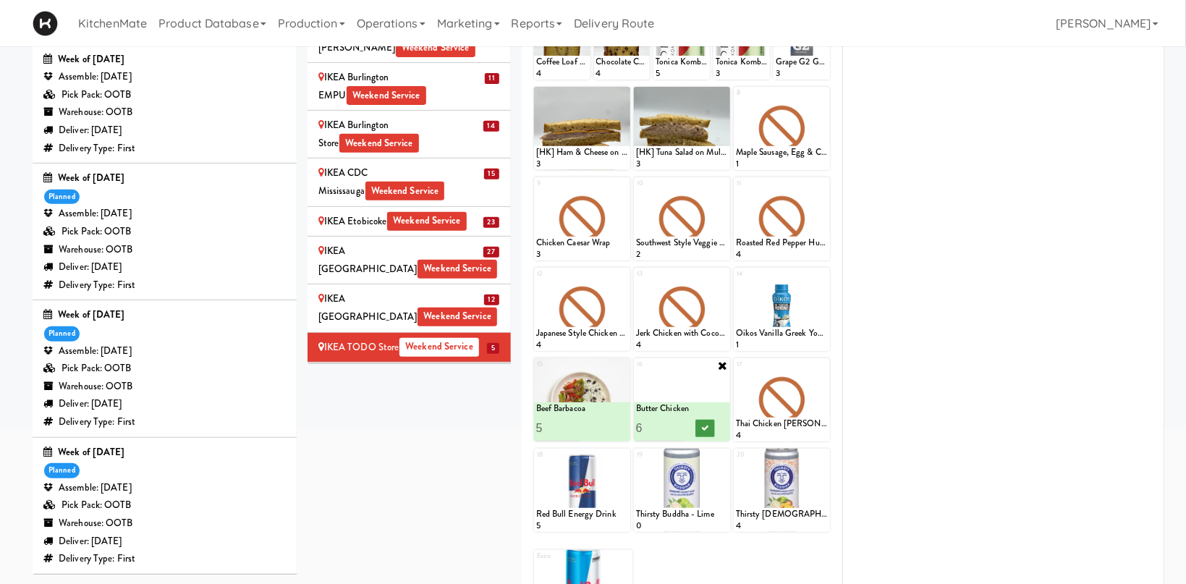
type input "6"
click at [708, 425] on icon at bounding box center [704, 428] width 7 height 8
click at [819, 366] on icon at bounding box center [823, 365] width 10 height 10
click at [736, 372] on select "- Empty - Activia Probiotic Peach Mango Smoothie Aquafina Water Chocolate Milk …" at bounding box center [782, 406] width 92 height 69
click option "Grilled Chimichurri Chicken" at bounding box center [0, 0] width 0 height 0
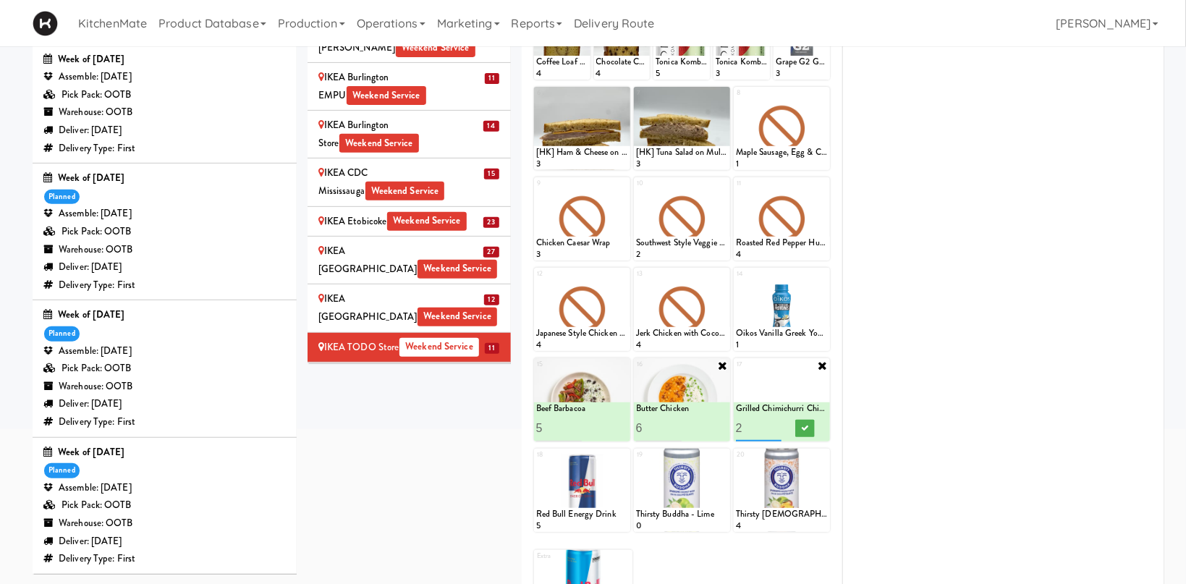
click at [775, 425] on input "2" at bounding box center [759, 428] width 46 height 27
type input "3"
click at [775, 425] on input "3" at bounding box center [759, 428] width 46 height 27
click at [808, 425] on icon at bounding box center [804, 428] width 7 height 8
click at [627, 274] on icon at bounding box center [623, 275] width 10 height 10
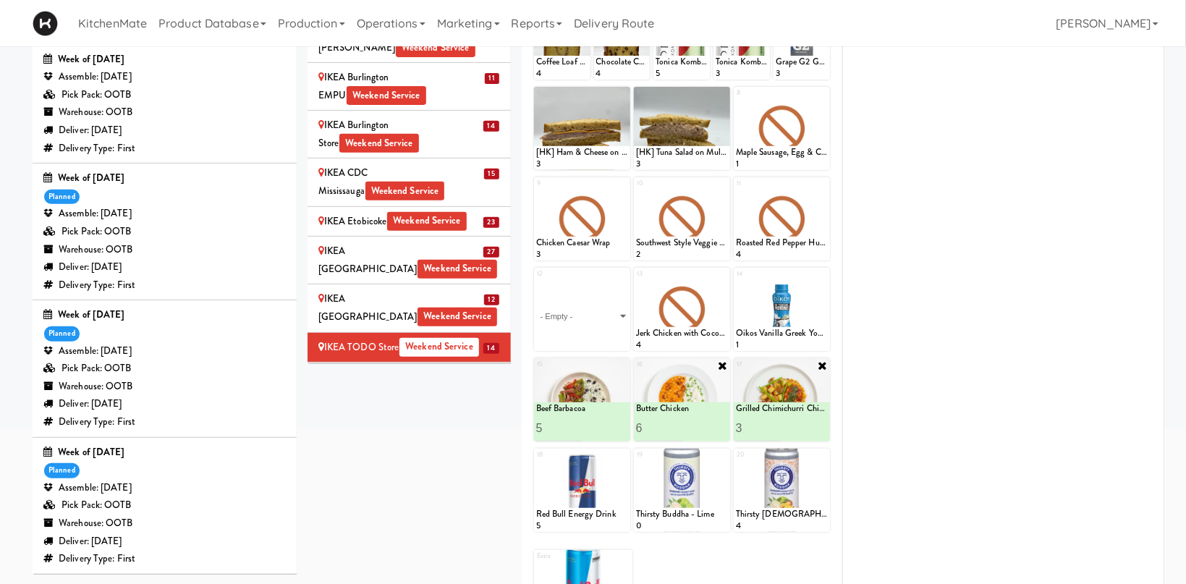
click at [536, 281] on select "- Empty - Activia Probiotic Peach Mango Smoothie Aquafina Water Chocolate Milk …" at bounding box center [582, 315] width 92 height 69
click option "Pesto Chicken Fettuccine" at bounding box center [0, 0] width 0 height 0
click at [575, 336] on input "2" at bounding box center [559, 337] width 46 height 27
click at [575, 336] on input "3" at bounding box center [559, 337] width 46 height 27
type input "4"
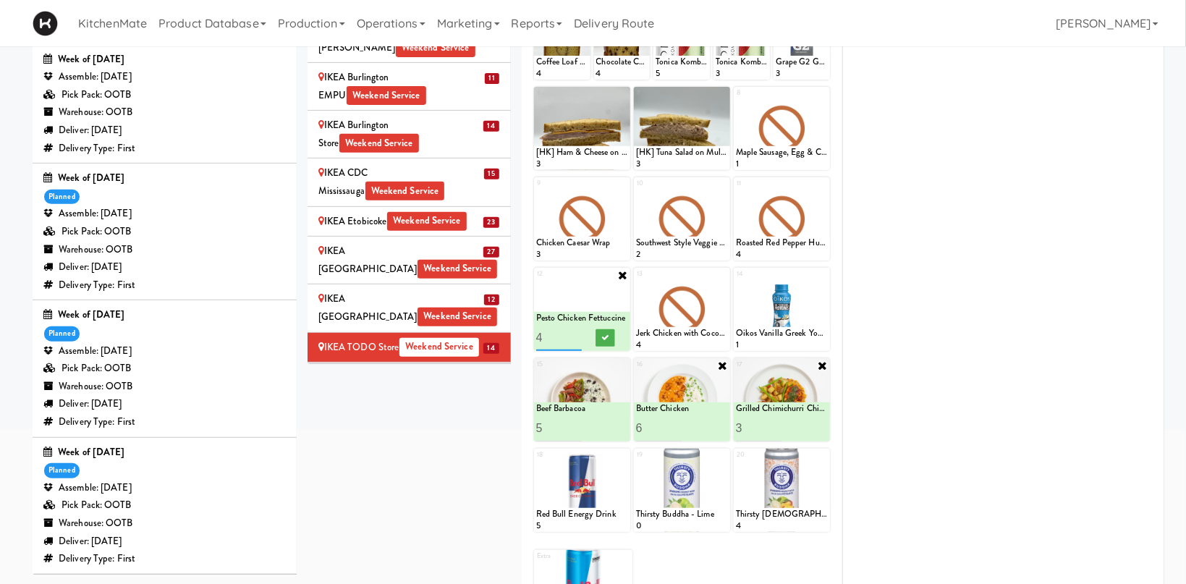
click at [575, 336] on input "4" at bounding box center [559, 337] width 46 height 27
click at [601, 336] on button at bounding box center [605, 337] width 19 height 17
click at [721, 270] on icon at bounding box center [723, 275] width 10 height 10
click at [636, 281] on select "- Empty - Activia Probiotic Peach Mango Smoothie Aquafina Water Chocolate Milk …" at bounding box center [682, 315] width 92 height 69
click option "Mascarpone Spinach Mac & Cheese" at bounding box center [0, 0] width 0 height 0
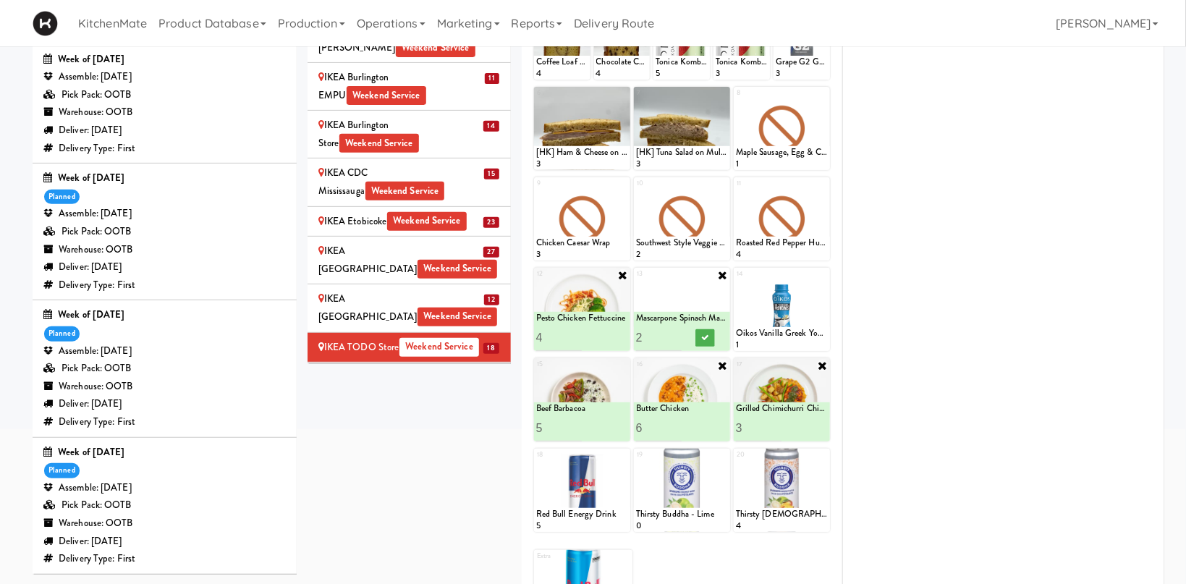
type input "2"
click at [679, 336] on input "2" at bounding box center [659, 337] width 46 height 27
click at [700, 337] on button at bounding box center [704, 337] width 19 height 17
click at [348, 363] on li "IKEA Vaughan Store Weekend Service" at bounding box center [409, 387] width 203 height 48
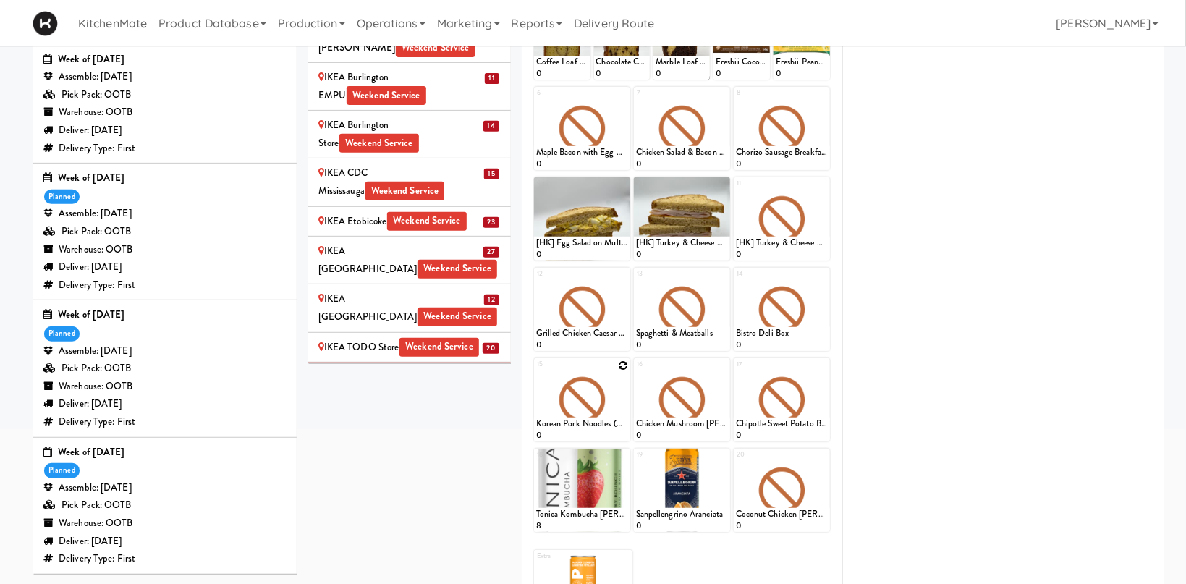
click at [619, 369] on div at bounding box center [582, 399] width 96 height 83
click at [617, 391] on div at bounding box center [582, 399] width 96 height 83
click at [624, 364] on icon at bounding box center [623, 365] width 10 height 10
click at [536, 372] on select "- Empty - Activia Probiotic Peach Mango Smoothie Aquafina Water Chocolate Milk …" at bounding box center [582, 406] width 92 height 69
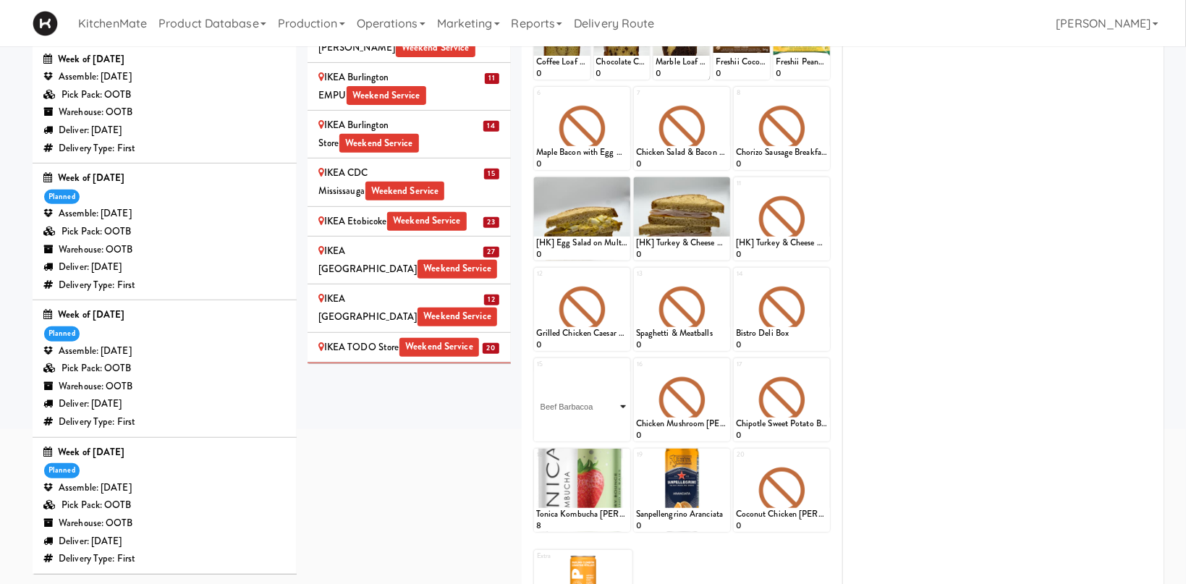
click option "Beef Barbacoa" at bounding box center [0, 0] width 0 height 0
click at [573, 423] on input "2" at bounding box center [559, 428] width 46 height 27
click at [573, 423] on input "3" at bounding box center [559, 428] width 46 height 27
click at [573, 423] on input "4" at bounding box center [559, 428] width 46 height 27
click at [579, 421] on input "4" at bounding box center [559, 428] width 46 height 27
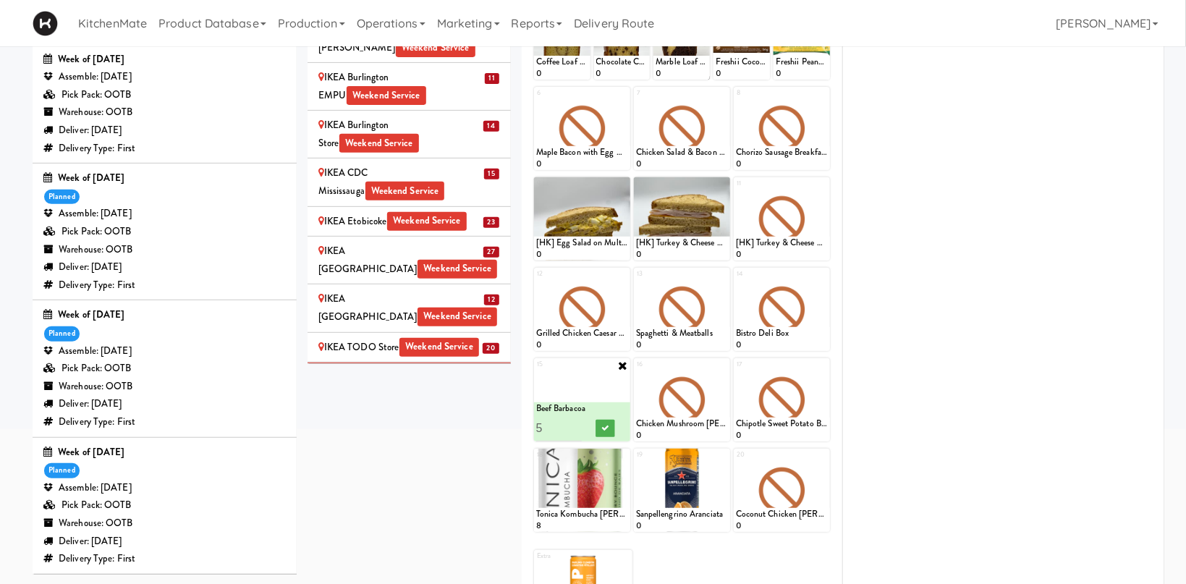
type input "5"
click at [578, 423] on input "5" at bounding box center [559, 428] width 46 height 27
click at [600, 424] on button at bounding box center [605, 428] width 19 height 17
click at [719, 366] on icon at bounding box center [723, 365] width 10 height 10
click at [636, 372] on select "- Empty - Activia Probiotic Peach Mango Smoothie Aquafina Water Chocolate Milk …" at bounding box center [682, 406] width 92 height 69
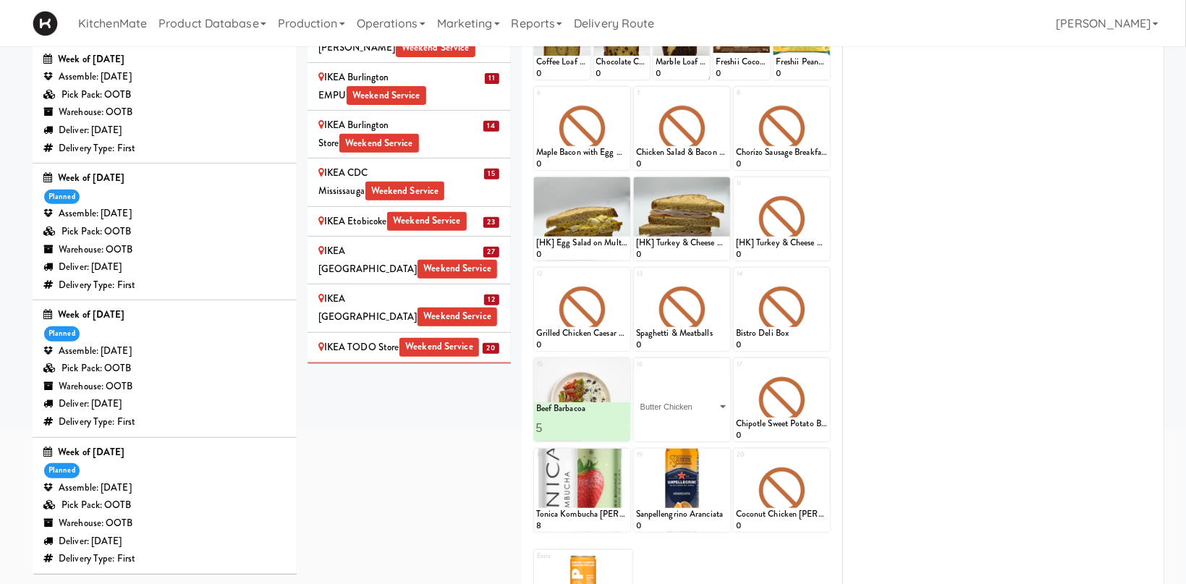
click option "Butter Chicken" at bounding box center [0, 0] width 0 height 0
type input "6"
click at [703, 425] on icon at bounding box center [704, 428] width 7 height 8
click at [824, 367] on icon at bounding box center [823, 365] width 10 height 10
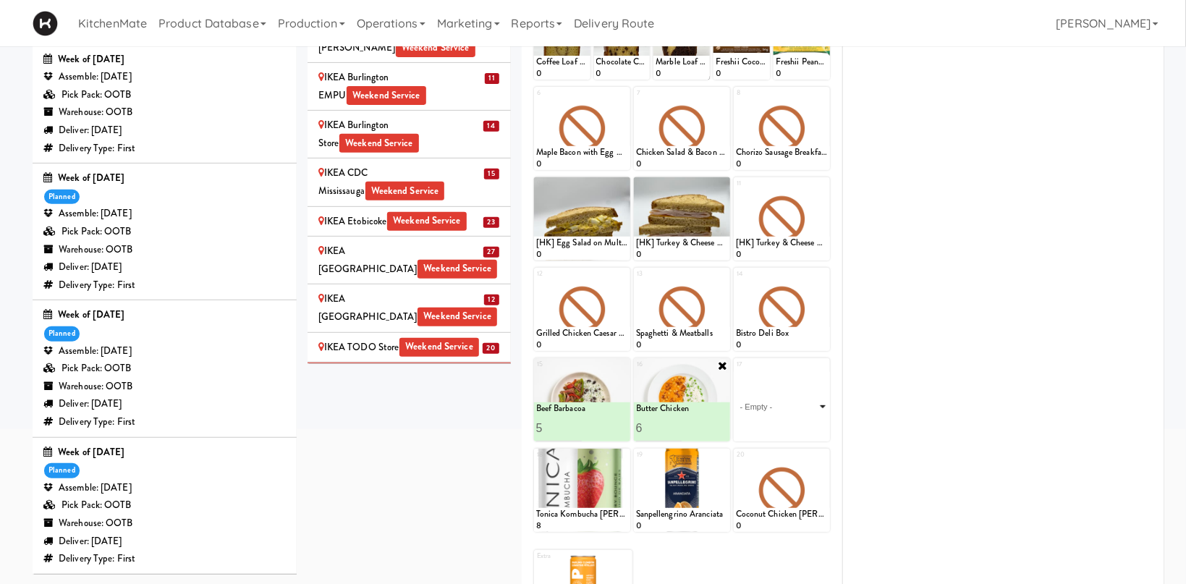
click at [736, 372] on select "- Empty - Activia Probiotic Peach Mango Smoothie Aquafina Water Chocolate Milk …" at bounding box center [782, 406] width 92 height 69
click option "Grilled Chimichurri Chicken" at bounding box center [0, 0] width 0 height 0
click at [775, 425] on input "2" at bounding box center [759, 428] width 46 height 27
type input "3"
click at [775, 425] on input "3" at bounding box center [759, 428] width 46 height 27
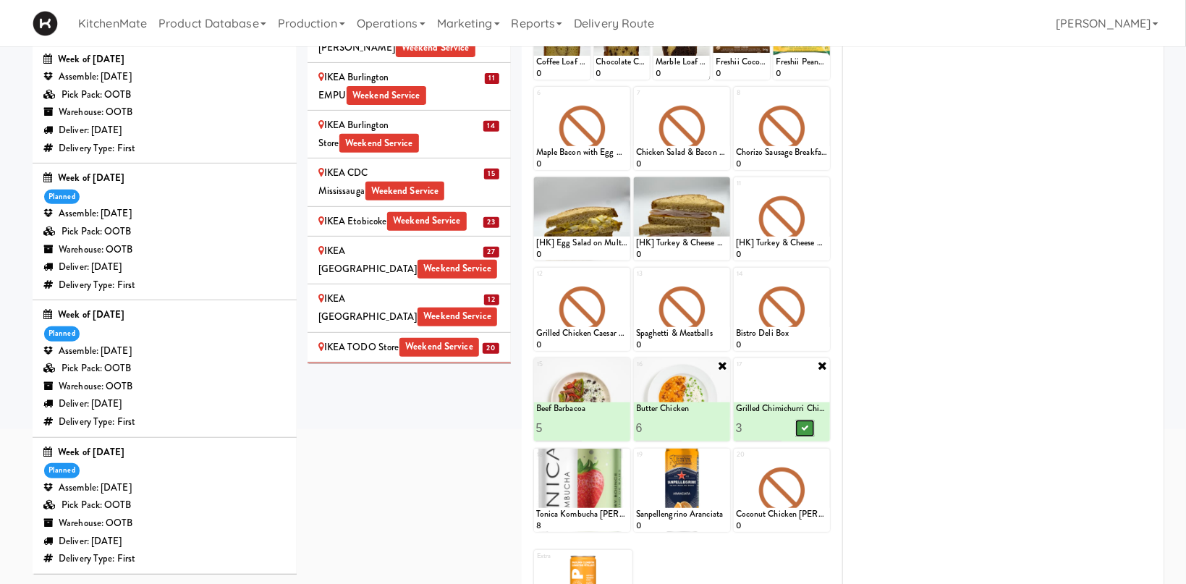
click at [805, 432] on button at bounding box center [804, 428] width 19 height 17
click at [620, 276] on icon at bounding box center [623, 275] width 10 height 10
click at [536, 281] on select "- Empty - Activia Probiotic Peach Mango Smoothie Aquafina Water Chocolate Milk …" at bounding box center [582, 315] width 92 height 69
click option "Pesto Chicken Fettuccine" at bounding box center [0, 0] width 0 height 0
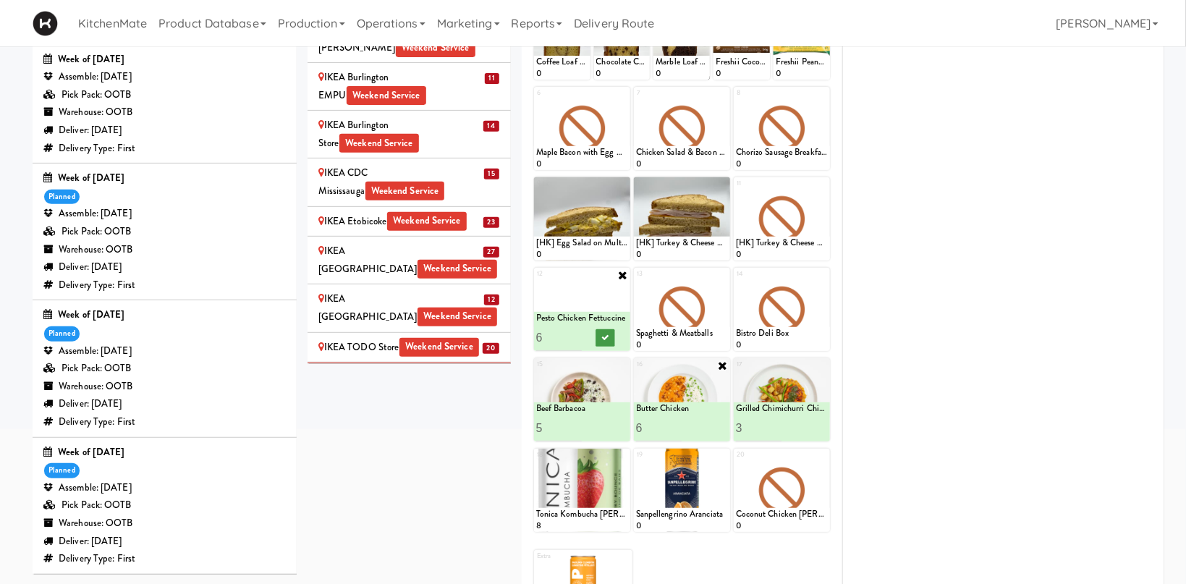
type input "6"
click at [608, 336] on icon at bounding box center [604, 338] width 7 height 8
click at [724, 276] on icon at bounding box center [723, 275] width 10 height 10
click at [636, 281] on select "- Empty - Activia Probiotic Peach Mango Smoothie Aquafina Water Chocolate Milk …" at bounding box center [682, 315] width 92 height 69
click at [715, 330] on select "- Empty - Activia Probiotic Peach Mango Smoothie Aquafina Water Chocolate Milk …" at bounding box center [682, 315] width 92 height 69
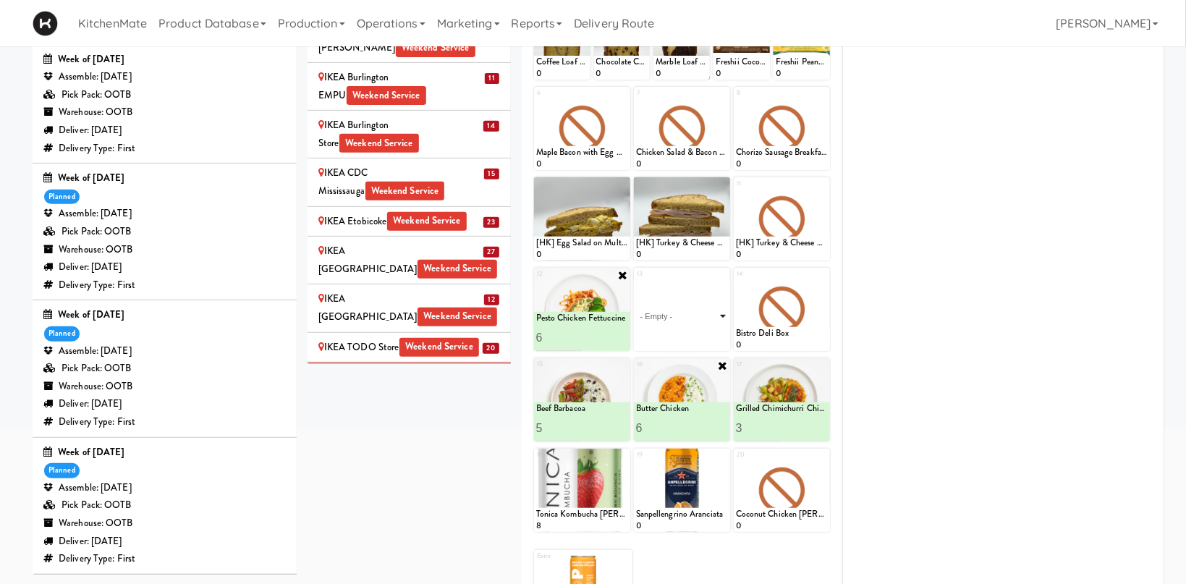
click at [636, 281] on select "- Empty - Activia Probiotic Peach Mango Smoothie Aquafina Water Chocolate Milk …" at bounding box center [682, 315] width 92 height 69
click option "Mascarpone Spinach Mac & Cheese" at bounding box center [0, 0] width 0 height 0
type input "2"
click at [679, 331] on input "2" at bounding box center [659, 337] width 46 height 27
click at [723, 277] on icon at bounding box center [723, 275] width 12 height 12
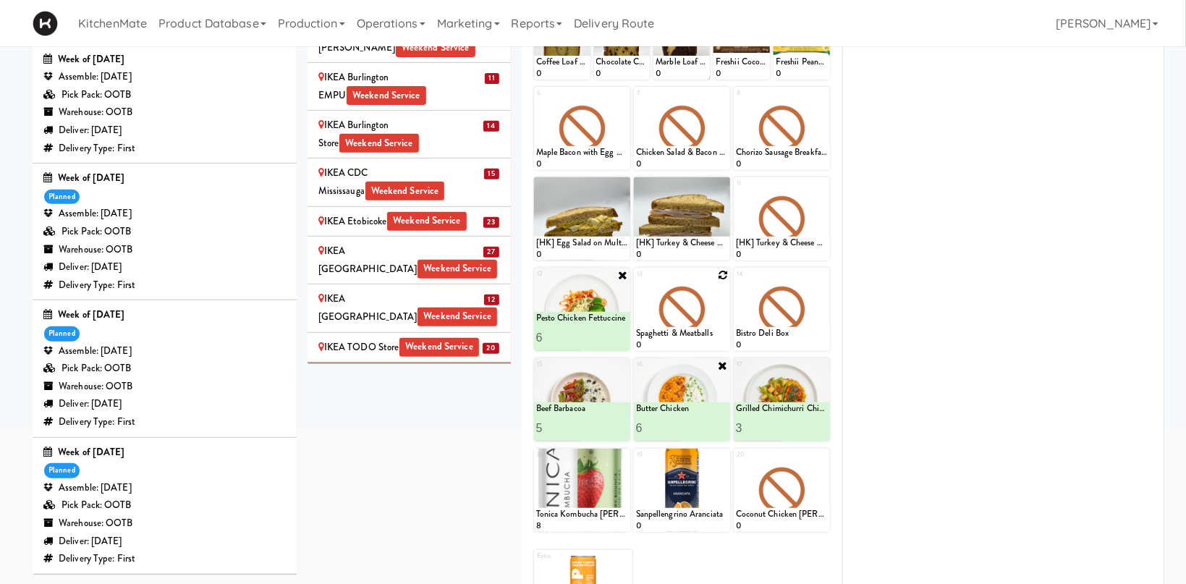
click at [724, 276] on icon at bounding box center [723, 275] width 10 height 10
click at [636, 281] on select "- Empty - Activia Probiotic Peach Mango Smoothie Aquafina Water Chocolate Milk …" at bounding box center [682, 315] width 92 height 69
click option "Mascarpone Spinach Mac & Cheese" at bounding box center [0, 0] width 0 height 0
type input "2"
click at [676, 335] on input "2" at bounding box center [659, 337] width 46 height 27
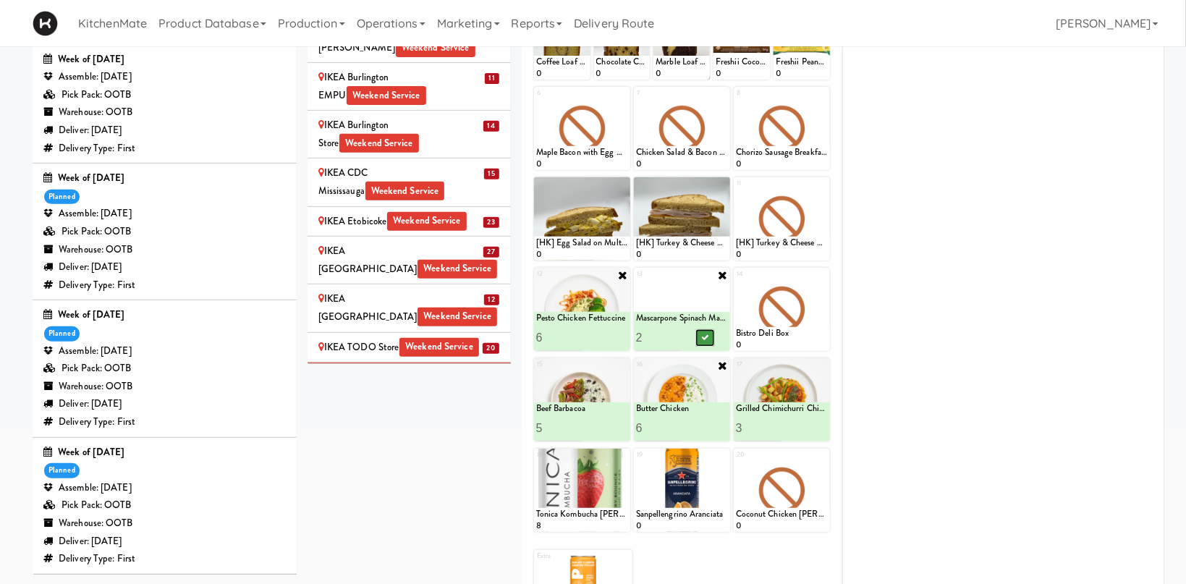
click at [706, 333] on button at bounding box center [704, 337] width 19 height 17
click at [824, 276] on icon at bounding box center [823, 275] width 10 height 10
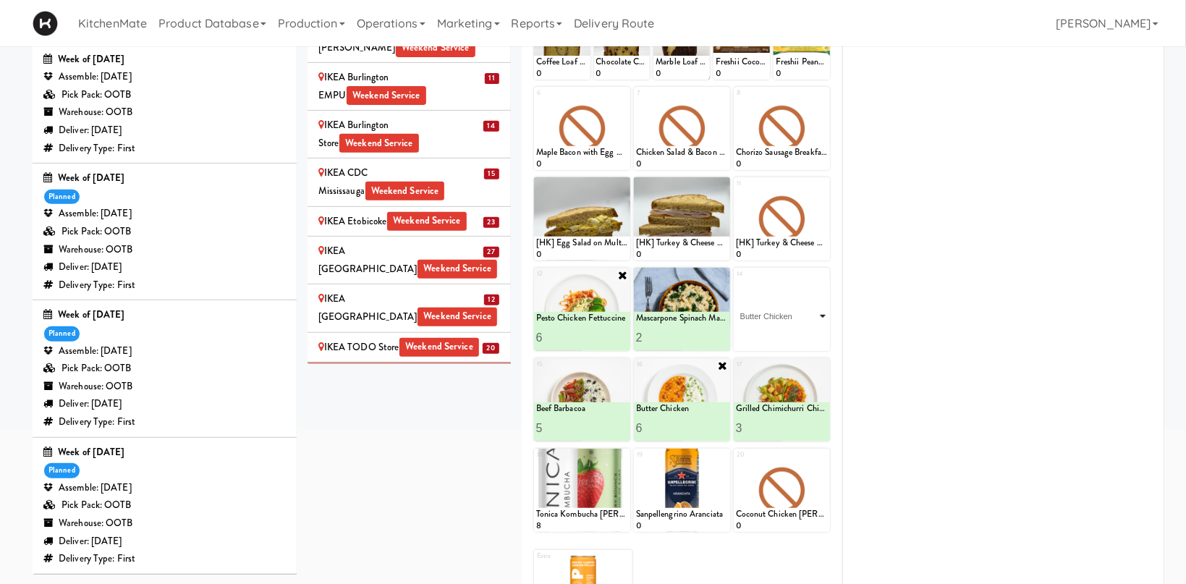
click option "Butter Chicken" at bounding box center [0, 0] width 0 height 0
click at [774, 331] on input "2" at bounding box center [759, 337] width 46 height 27
type input "3"
click at [774, 331] on input "3" at bounding box center [759, 337] width 46 height 27
click at [810, 334] on button at bounding box center [804, 337] width 19 height 17
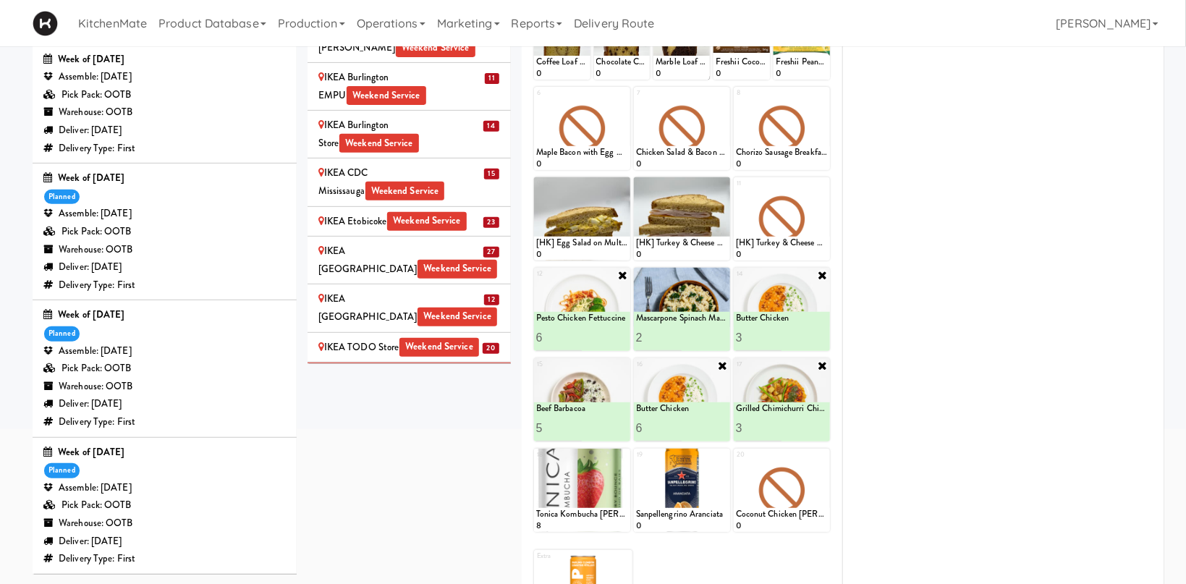
type input "4"
click at [775, 425] on input "4" at bounding box center [759, 428] width 46 height 27
click at [807, 430] on icon at bounding box center [804, 428] width 7 height 8
click at [440, 416] on div "JHE Building - Fireball Cafe - McMaster University Weekend Service" at bounding box center [409, 433] width 182 height 35
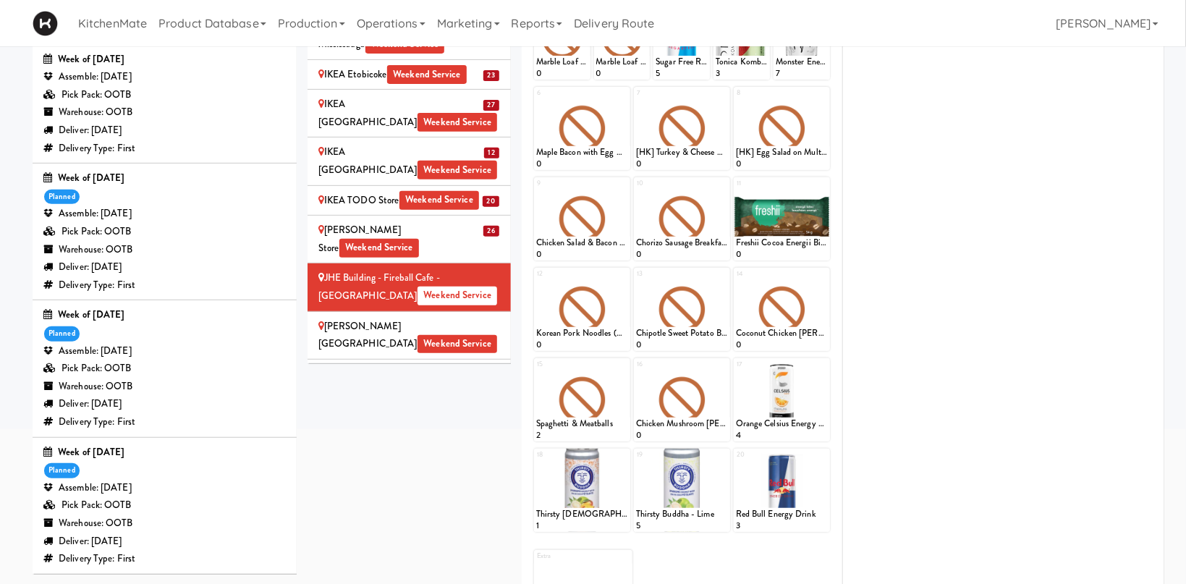
scroll to position [1595, 0]
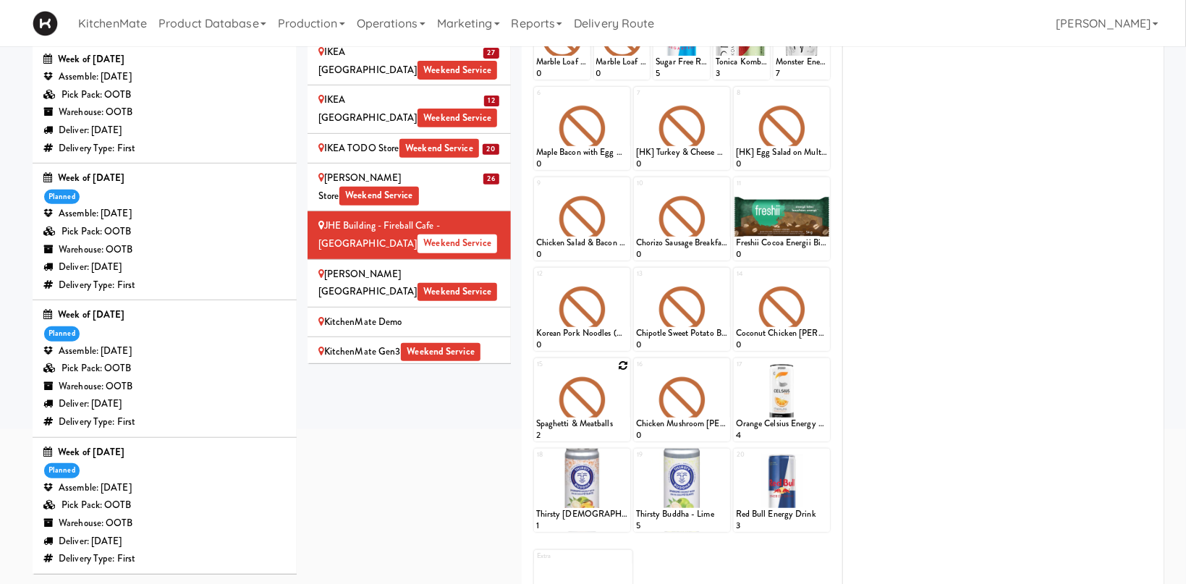
click at [624, 368] on icon at bounding box center [623, 365] width 10 height 10
click at [536, 372] on select "- Empty - Activia Probiotic Peach Mango Smoothie Aquafina Water Chocolate Milk …" at bounding box center [582, 406] width 92 height 69
click option "Butter Chicken" at bounding box center [0, 0] width 0 height 0
type input "2"
click at [572, 423] on input "2" at bounding box center [559, 428] width 46 height 27
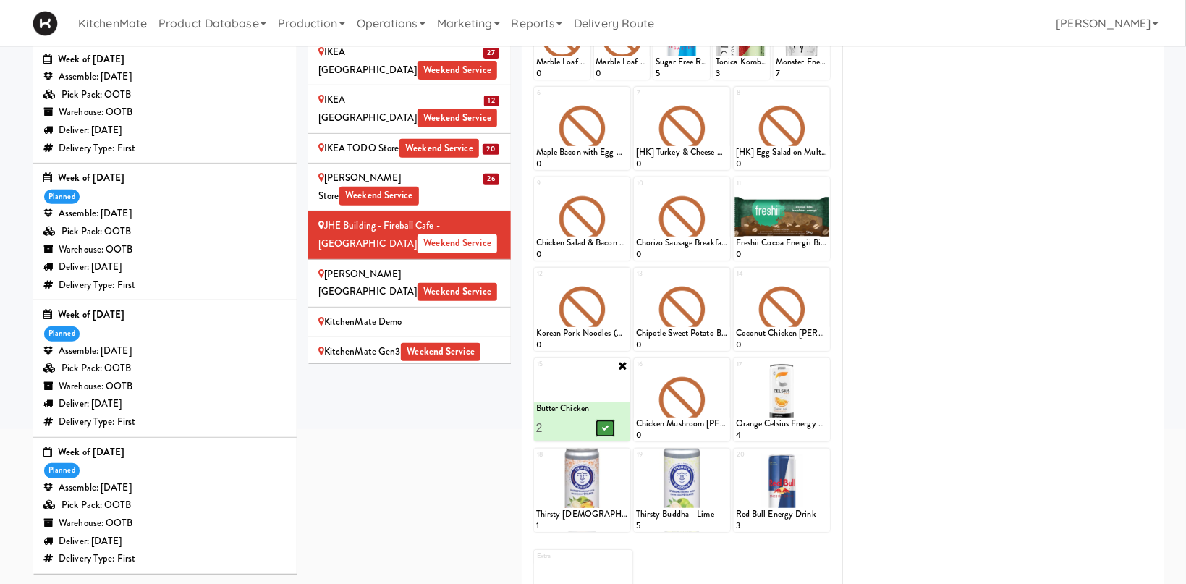
click at [606, 425] on icon at bounding box center [604, 428] width 7 height 8
click at [719, 365] on icon at bounding box center [723, 365] width 10 height 10
click option "Butter Chicken" at bounding box center [0, 0] width 0 height 0
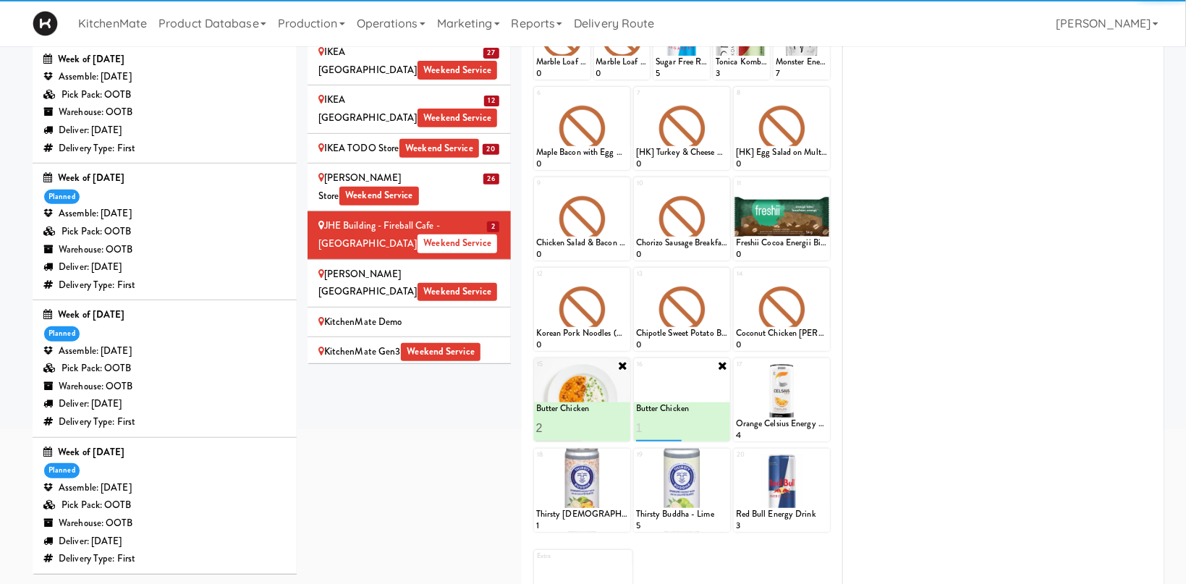
click at [677, 425] on input "number" at bounding box center [659, 428] width 46 height 27
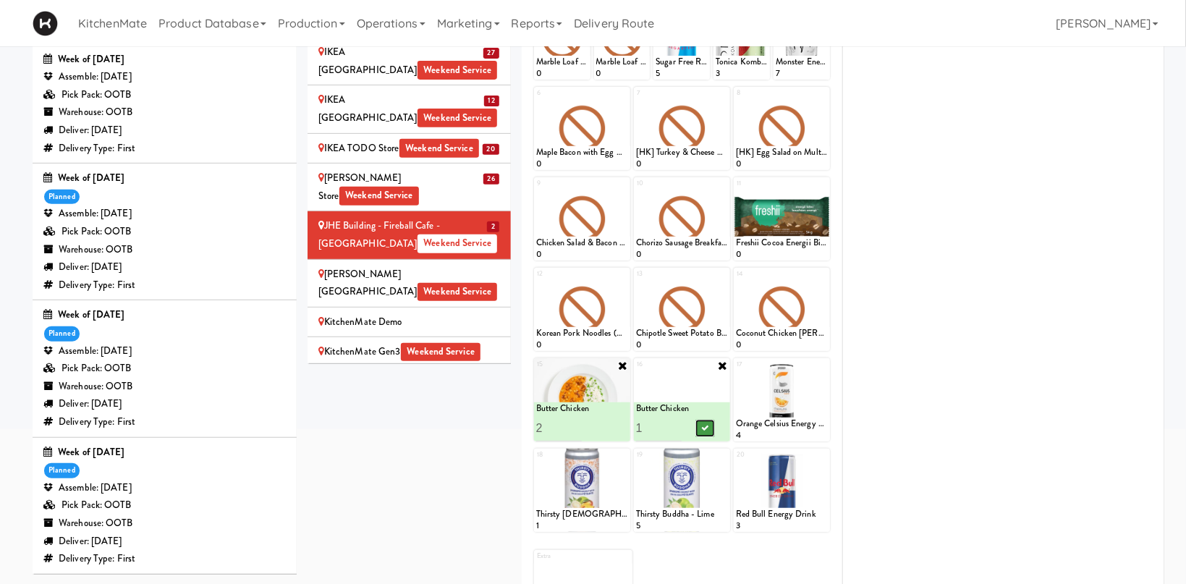
click at [704, 425] on icon at bounding box center [704, 428] width 7 height 8
click at [675, 426] on input "2" at bounding box center [659, 428] width 46 height 27
type input "2"
click at [674, 425] on input "2" at bounding box center [659, 428] width 46 height 27
click at [700, 428] on button at bounding box center [704, 428] width 19 height 17
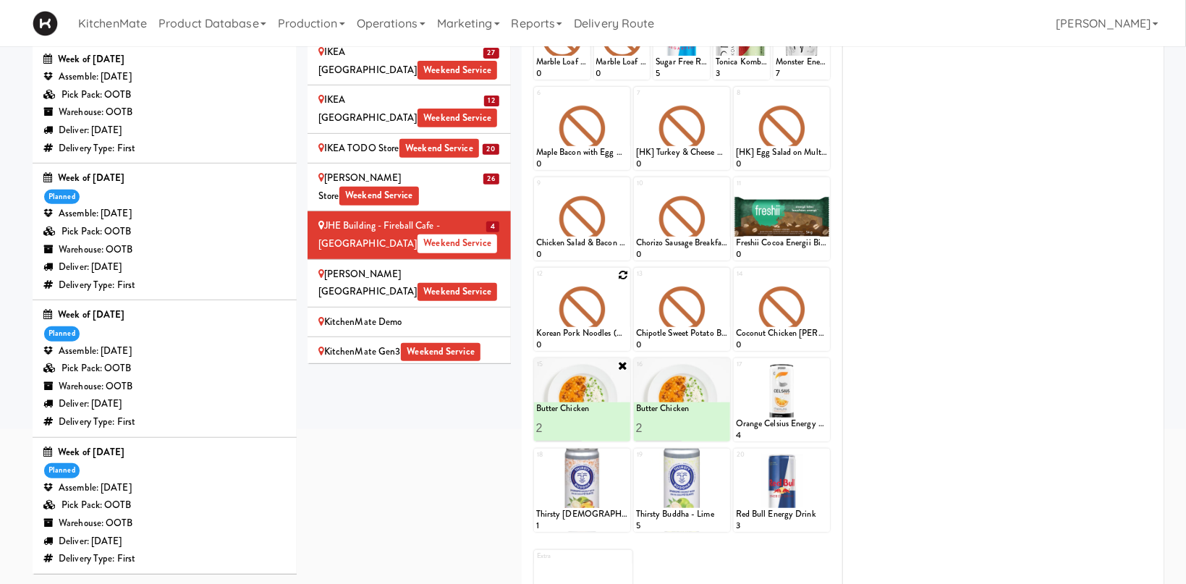
click at [624, 276] on icon at bounding box center [623, 275] width 10 height 10
click at [536, 281] on select "- Empty - Activia Probiotic Peach Mango Smoothie Aquafina Water Chocolate Milk …" at bounding box center [582, 315] width 92 height 69
click option "Mascarpone Spinach Mac & Cheese" at bounding box center [0, 0] width 0 height 0
type input "2"
click at [576, 335] on input "2" at bounding box center [559, 337] width 46 height 27
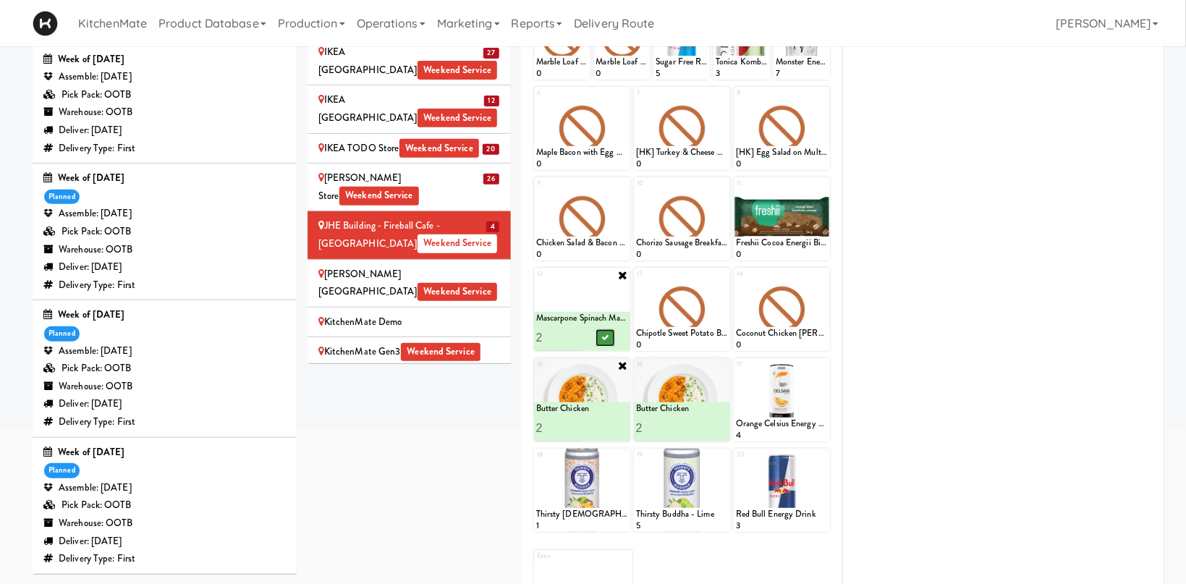
click at [601, 336] on button at bounding box center [605, 337] width 19 height 17
click at [724, 275] on icon at bounding box center [723, 275] width 10 height 10
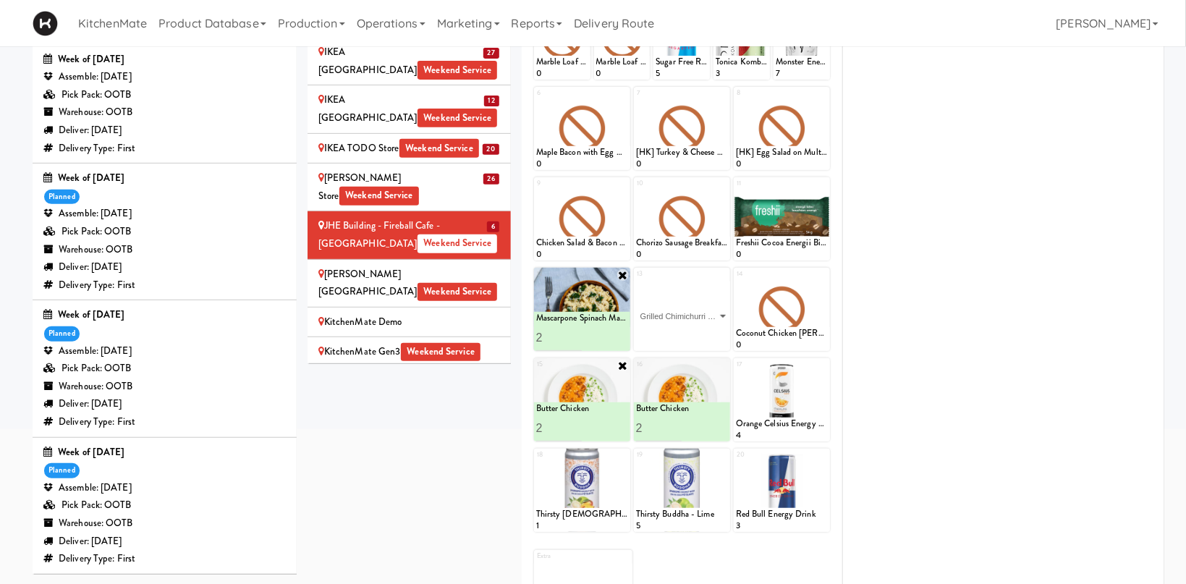
click option "Grilled Chimichurri Chicken" at bounding box center [0, 0] width 0 height 0
type input "2"
click at [677, 333] on input "2" at bounding box center [659, 337] width 46 height 27
click at [702, 333] on button at bounding box center [704, 337] width 19 height 17
click at [822, 272] on icon at bounding box center [823, 275] width 10 height 10
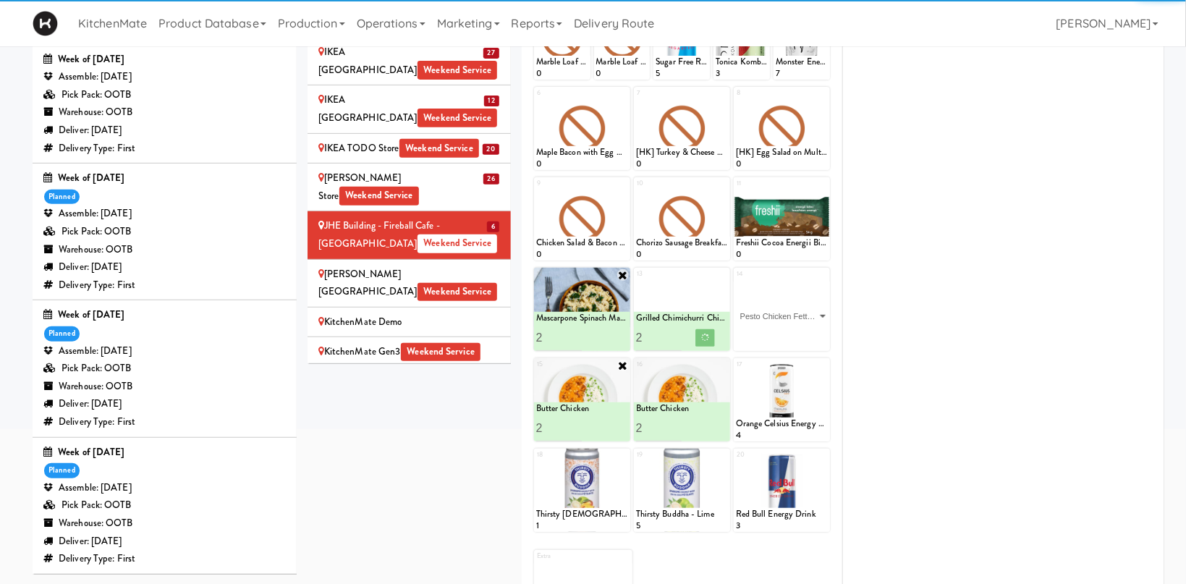
click option "Pesto Chicken Fettuccine" at bounding box center [0, 0] width 0 height 0
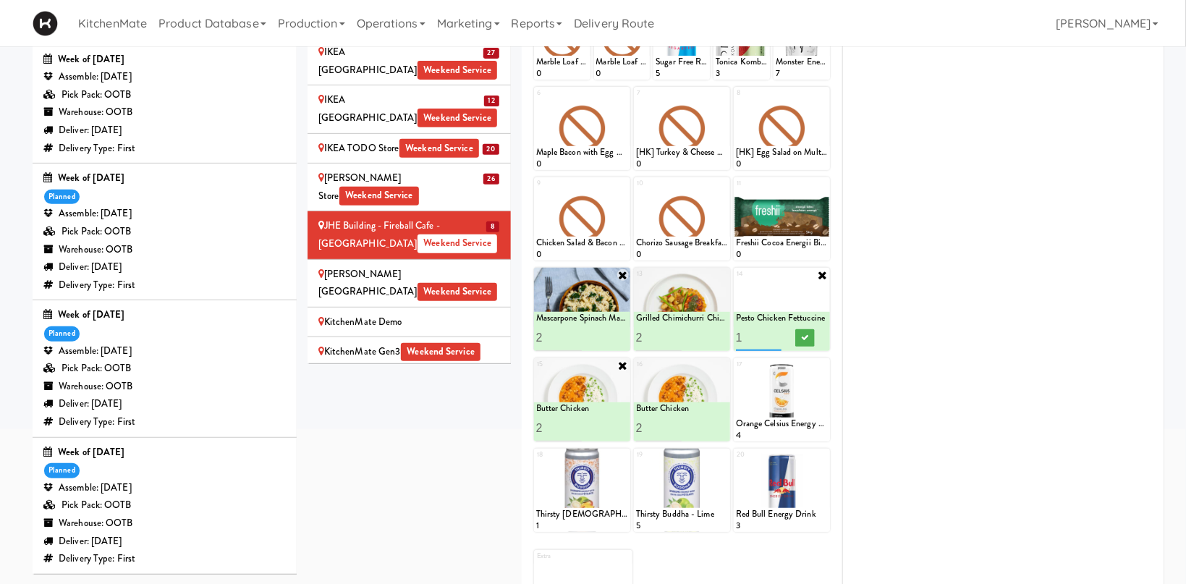
type input "2"
click at [774, 337] on input "2" at bounding box center [759, 337] width 46 height 27
click at [805, 334] on icon at bounding box center [804, 338] width 7 height 8
click at [398, 266] on div "Joseph Brant Hospital Weekend Service" at bounding box center [409, 283] width 182 height 35
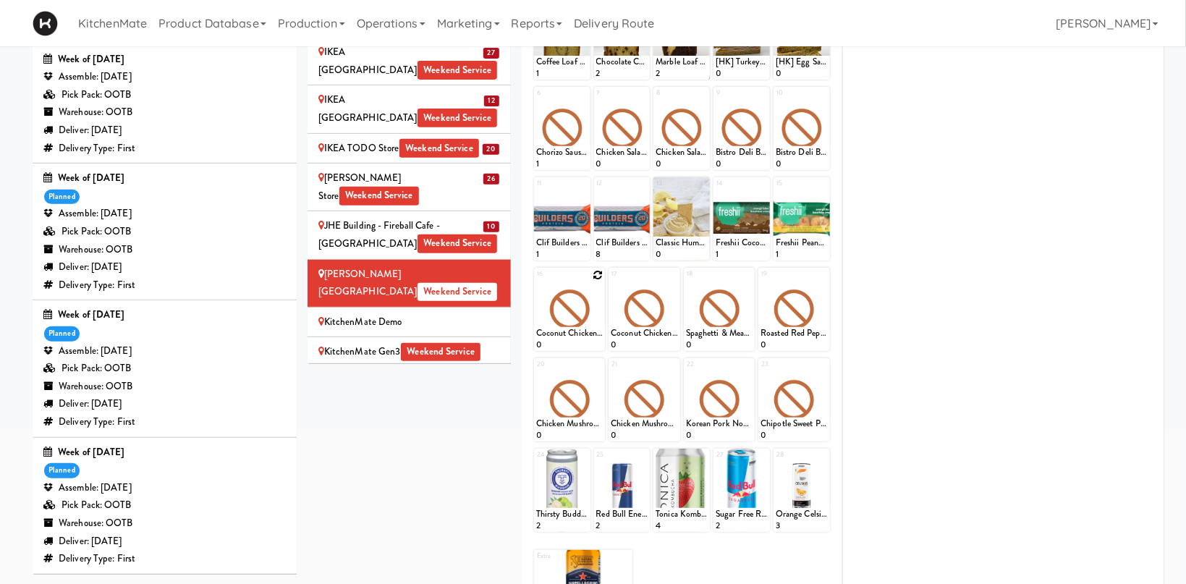
click at [595, 278] on icon at bounding box center [598, 275] width 10 height 10
click at [536, 281] on select "- Empty - Activia Probiotic Peach Mango Smoothie Aquafina Water Chocolate Milk …" at bounding box center [569, 315] width 67 height 69
click option "Beef Barbacoa" at bounding box center [0, 0] width 0 height 0
type input "2"
click at [564, 332] on input "2" at bounding box center [552, 337] width 33 height 27
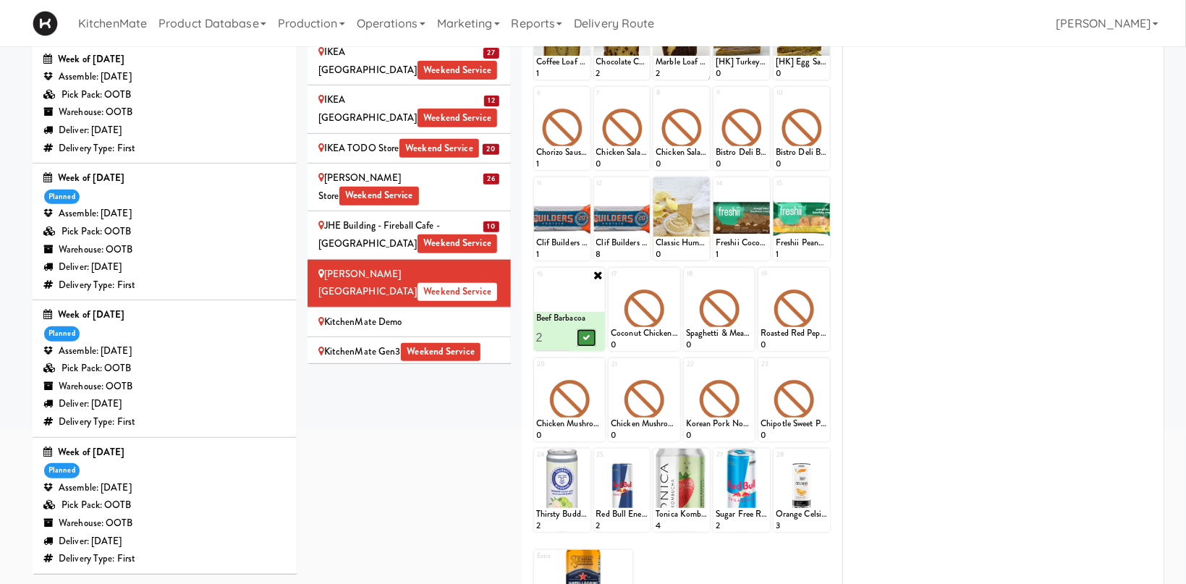
click at [588, 336] on icon at bounding box center [585, 338] width 7 height 8
click at [595, 365] on icon at bounding box center [598, 365] width 10 height 10
click at [591, 393] on select "- Empty - Activia Probiotic Peach Mango Smoothie Aquafina Water Chocolate Milk …" at bounding box center [569, 406] width 67 height 69
click option "Beef Barbacoa" at bounding box center [0, 0] width 0 height 0
type input "2"
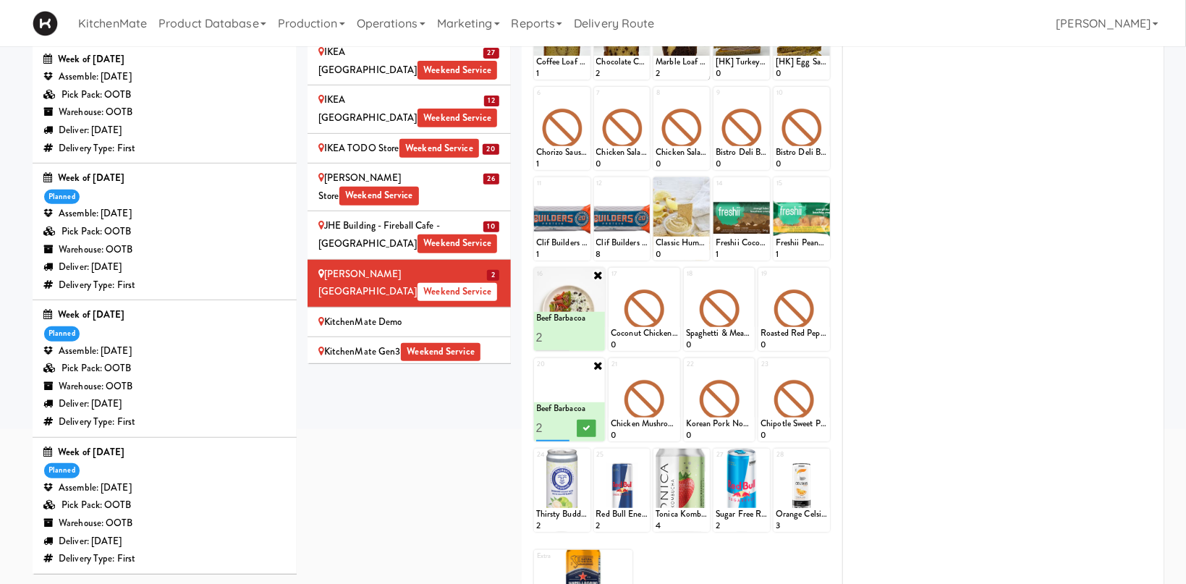
click at [563, 422] on input "2" at bounding box center [552, 428] width 33 height 27
click at [589, 433] on button at bounding box center [586, 428] width 19 height 17
click at [677, 271] on icon at bounding box center [673, 275] width 10 height 10
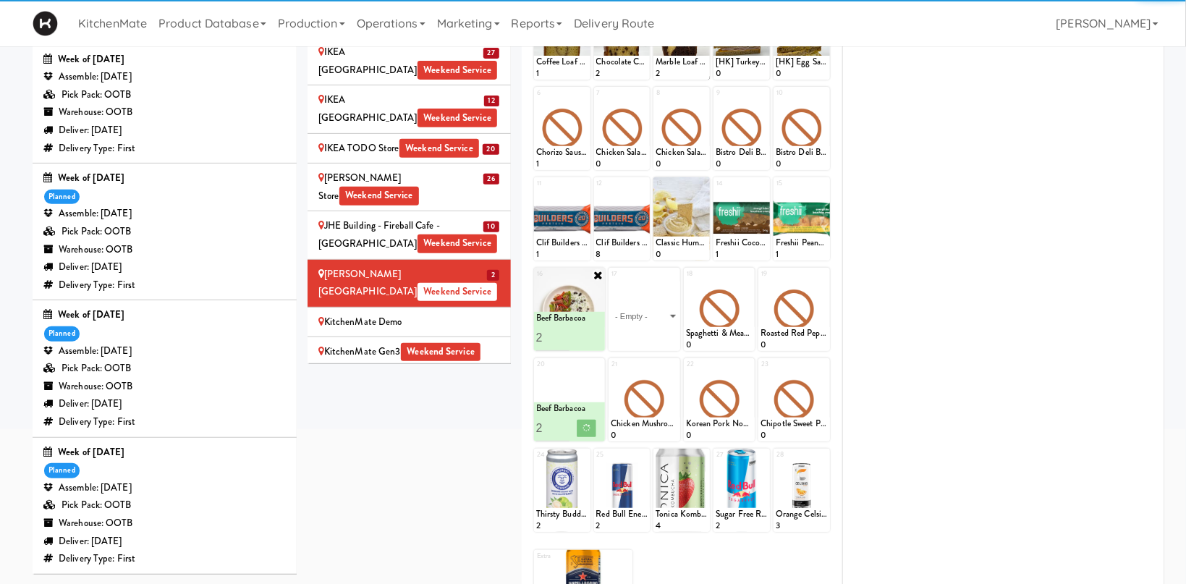
click at [660, 320] on select "- Empty - Activia Probiotic Peach Mango Smoothie Aquafina Water Chocolate Milk …" at bounding box center [644, 315] width 67 height 69
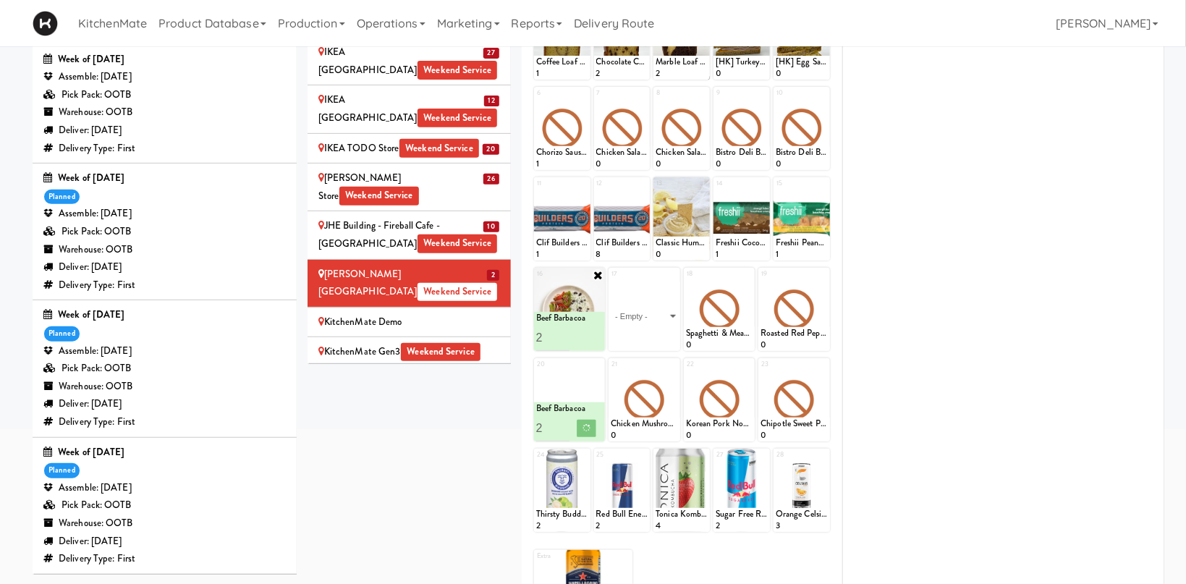
click at [655, 310] on select "- Empty - Activia Probiotic Peach Mango Smoothie Aquafina Water Chocolate Milk …" at bounding box center [644, 315] width 67 height 69
click option "Butter Chicken" at bounding box center [0, 0] width 0 height 0
type input "2"
click at [639, 331] on input "2" at bounding box center [627, 337] width 33 height 27
click at [664, 335] on icon at bounding box center [660, 338] width 7 height 8
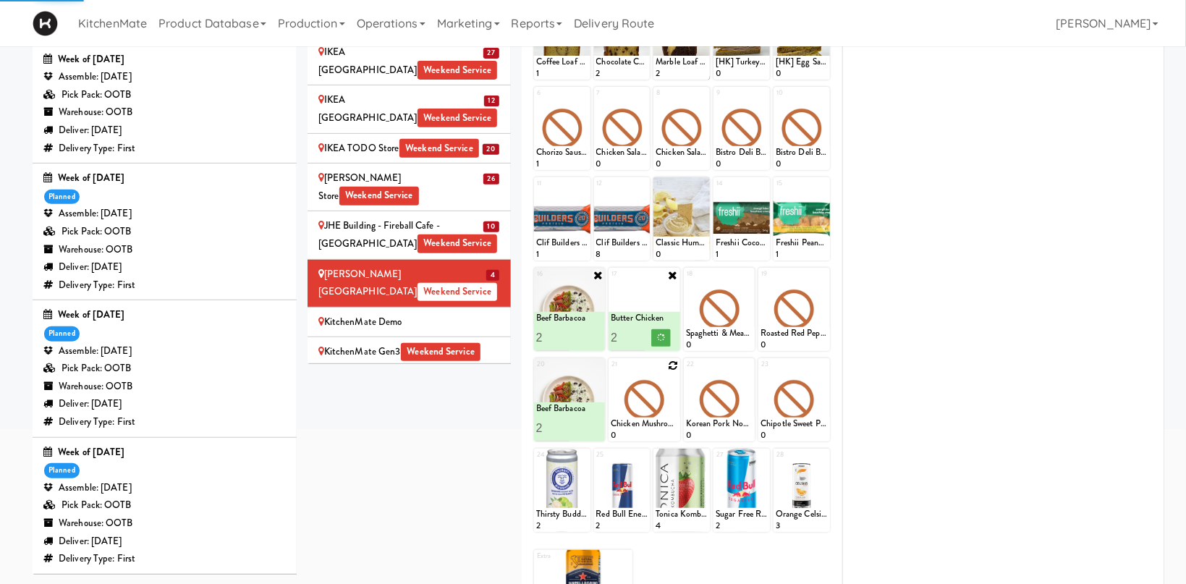
click at [677, 365] on icon at bounding box center [673, 365] width 10 height 10
click option "Butter Chicken" at bounding box center [0, 0] width 0 height 0
type input "2"
click at [641, 423] on input "2" at bounding box center [627, 428] width 33 height 27
click at [657, 423] on button at bounding box center [660, 428] width 19 height 17
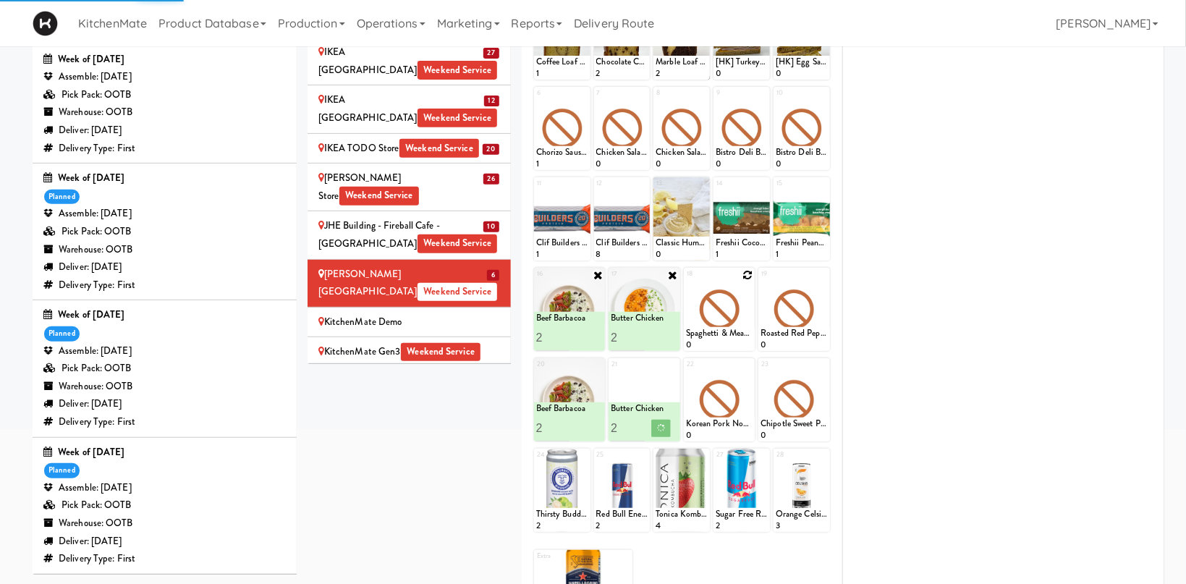
click at [745, 276] on icon at bounding box center [747, 275] width 10 height 10
click at [686, 281] on select "- Empty - Activia Probiotic Peach Mango Smoothie Aquafina Water Chocolate Milk …" at bounding box center [719, 315] width 67 height 69
click option "Grilled Chimichurri Chicken" at bounding box center [0, 0] width 0 height 0
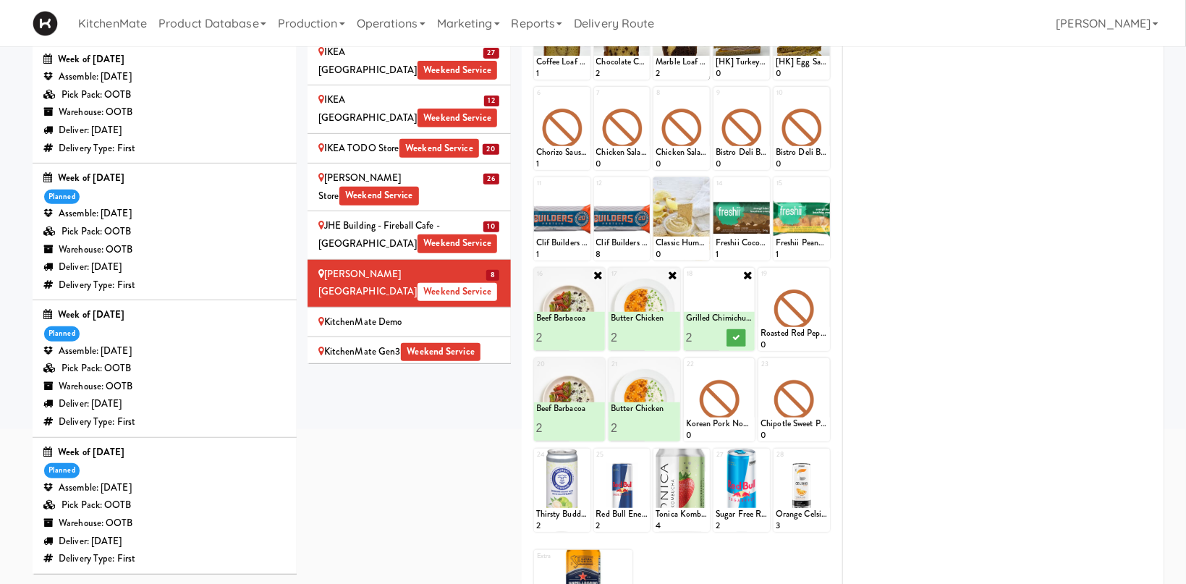
type input "2"
click at [713, 333] on input "2" at bounding box center [702, 337] width 33 height 27
click at [732, 336] on icon at bounding box center [735, 338] width 7 height 8
click at [825, 273] on icon at bounding box center [823, 275] width 10 height 10
click at [821, 287] on select "- Empty - Activia Probiotic Peach Mango Smoothie Aquafina Water Chocolate Milk …" at bounding box center [793, 315] width 67 height 69
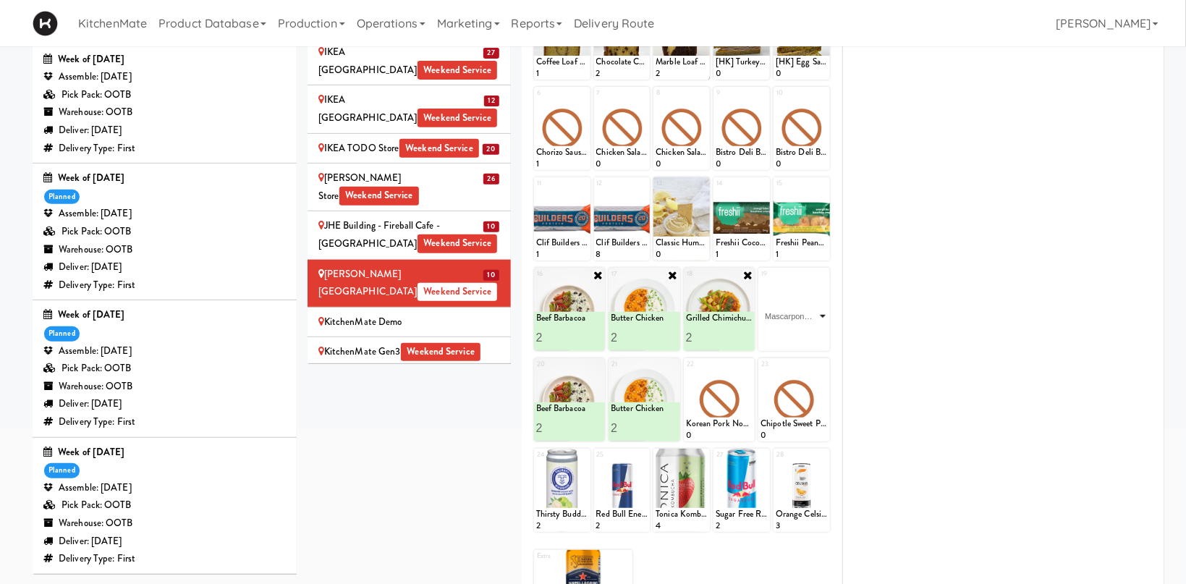
click option "Mascarpone Spinach Mac & Cheese" at bounding box center [0, 0] width 0 height 0
click at [812, 339] on icon at bounding box center [811, 338] width 7 height 8
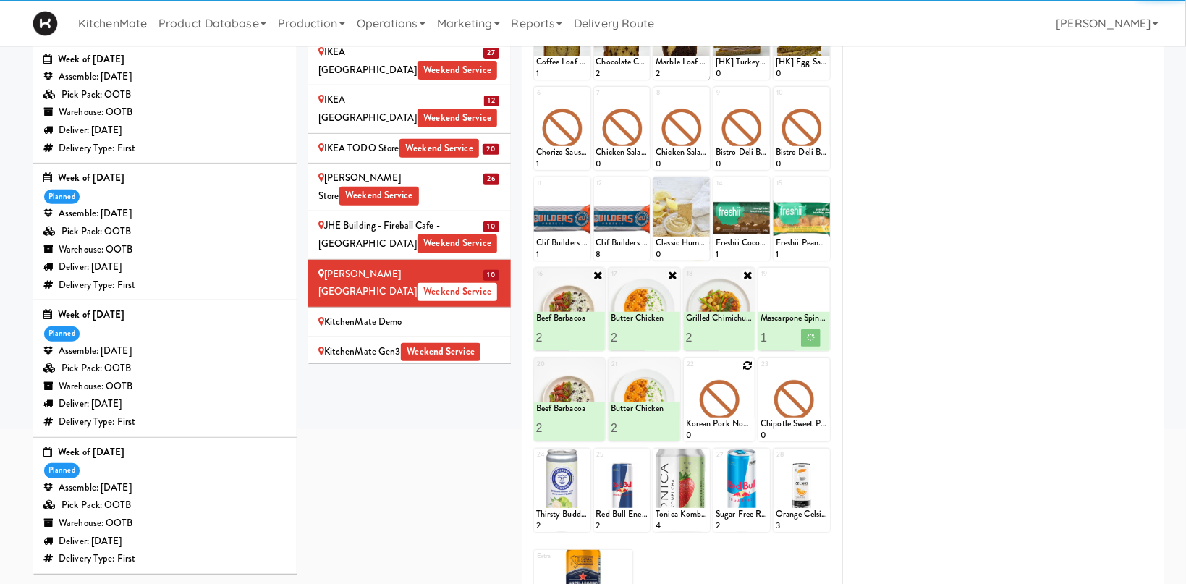
click at [752, 365] on icon at bounding box center [747, 365] width 10 height 10
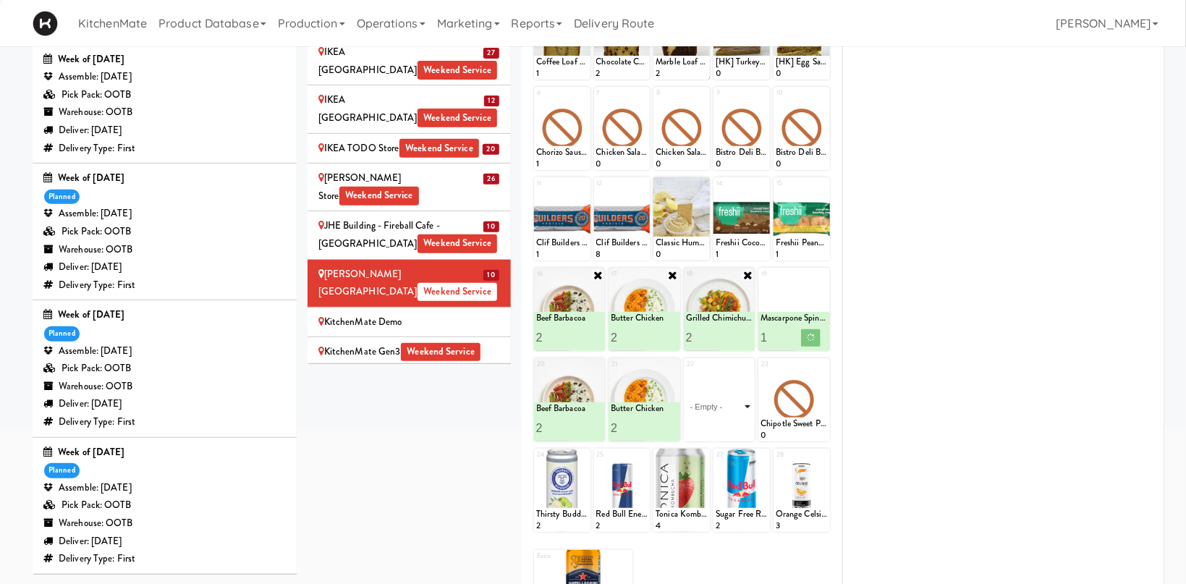
click at [750, 391] on select "- Empty - Activia Probiotic Peach Mango Smoothie Aquafina Water Chocolate Milk …" at bounding box center [719, 406] width 67 height 69
click option "Pesto Chicken Fettuccine" at bounding box center [0, 0] width 0 height 0
click at [711, 426] on input "1" at bounding box center [702, 428] width 33 height 27
type input "2"
click at [716, 424] on input "2" at bounding box center [702, 428] width 33 height 27
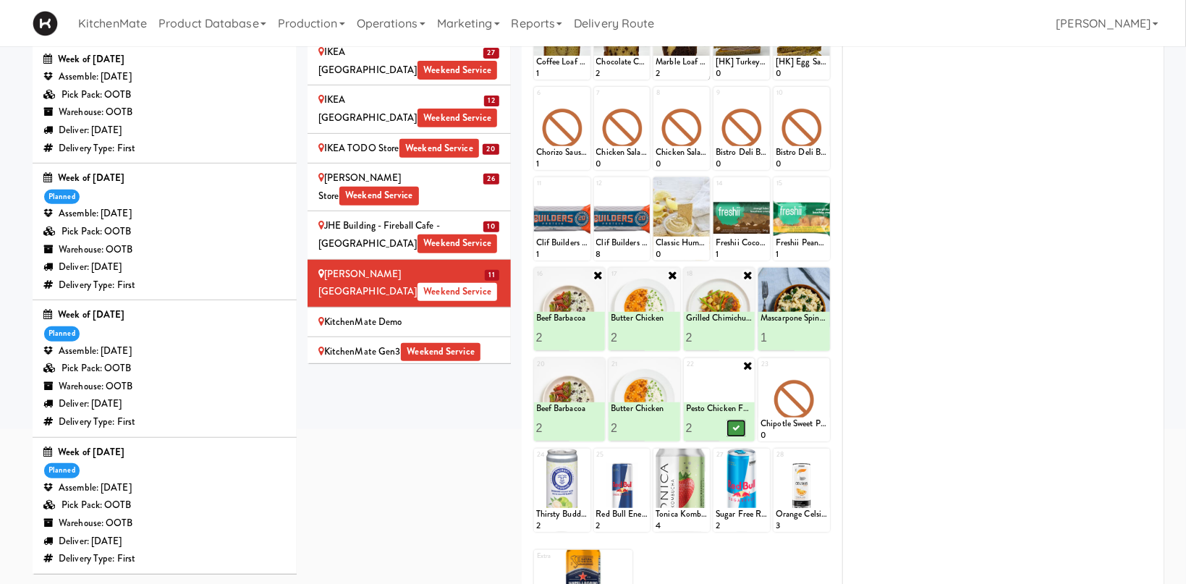
click at [739, 427] on icon at bounding box center [735, 428] width 7 height 8
click at [825, 364] on icon at bounding box center [823, 365] width 10 height 10
click at [806, 409] on select "- Empty - Activia Probiotic Peach Mango Smoothie Aquafina Water Chocolate Milk …" at bounding box center [793, 406] width 67 height 69
click option "Pesto Chicken Fettuccine" at bounding box center [0, 0] width 0 height 0
type input "2"
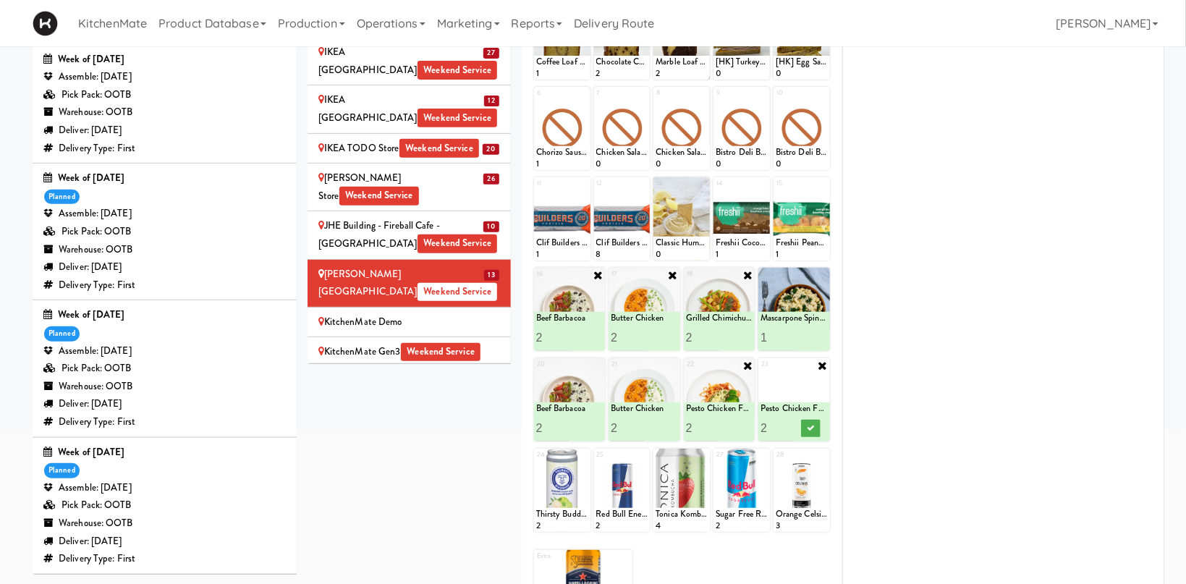
click at [792, 423] on input "2" at bounding box center [776, 428] width 33 height 27
click at [811, 430] on icon at bounding box center [811, 428] width 7 height 8
click at [487, 343] on div "KitchenMate Gen3 Weekend Service" at bounding box center [409, 352] width 182 height 18
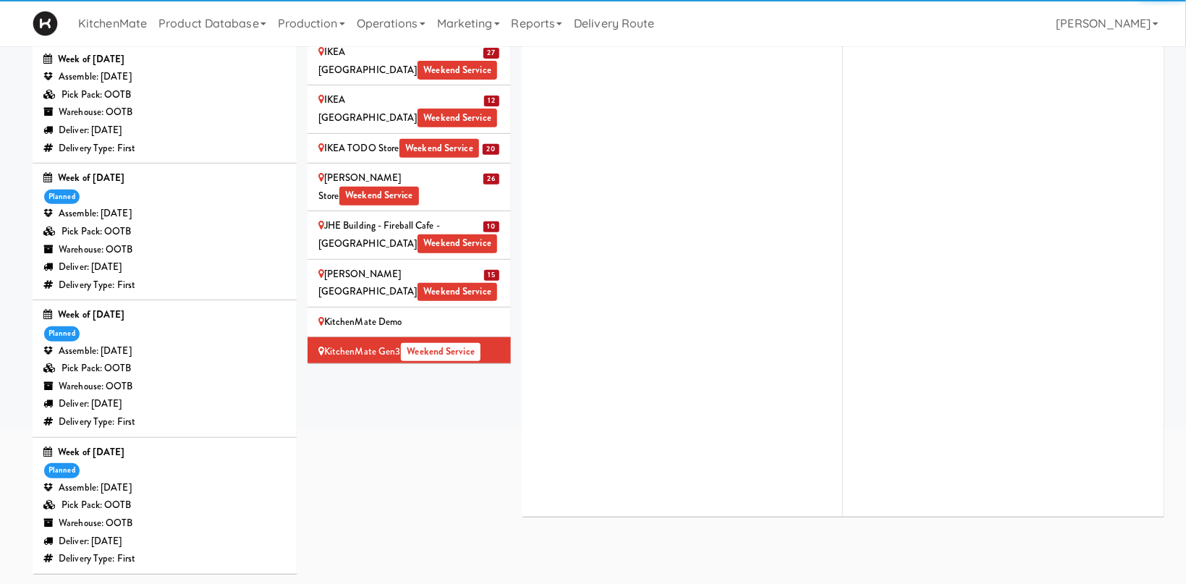
scroll to position [0, 0]
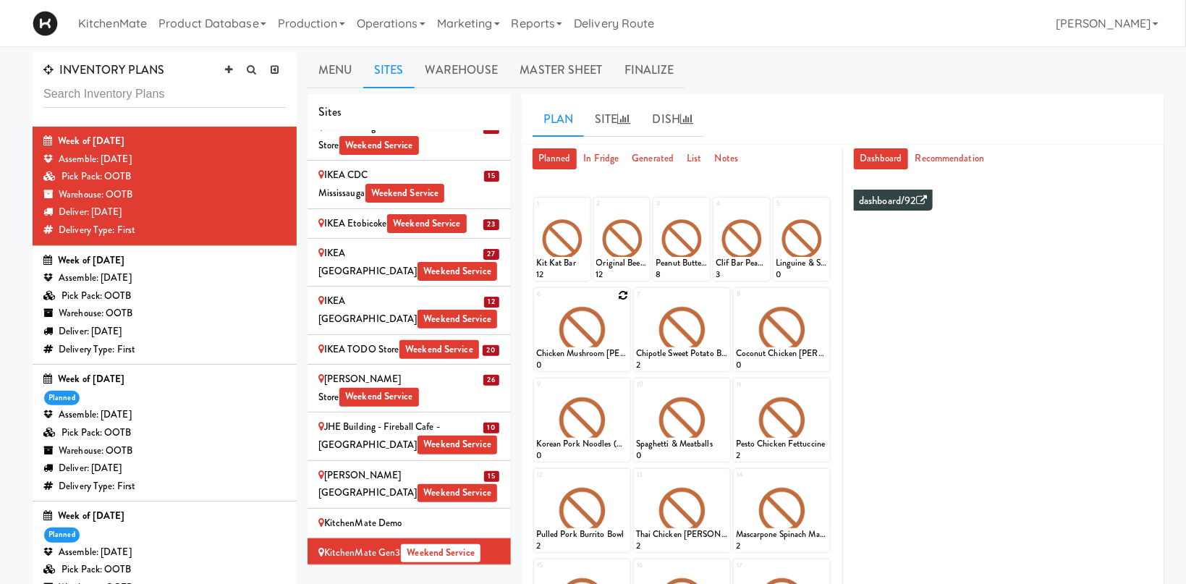
click at [619, 295] on icon at bounding box center [623, 295] width 10 height 10
click option "Beef Barbacoa" at bounding box center [0, 0] width 0 height 0
type input "2"
click at [580, 357] on input "2" at bounding box center [559, 357] width 46 height 27
click at [612, 356] on button at bounding box center [605, 357] width 19 height 17
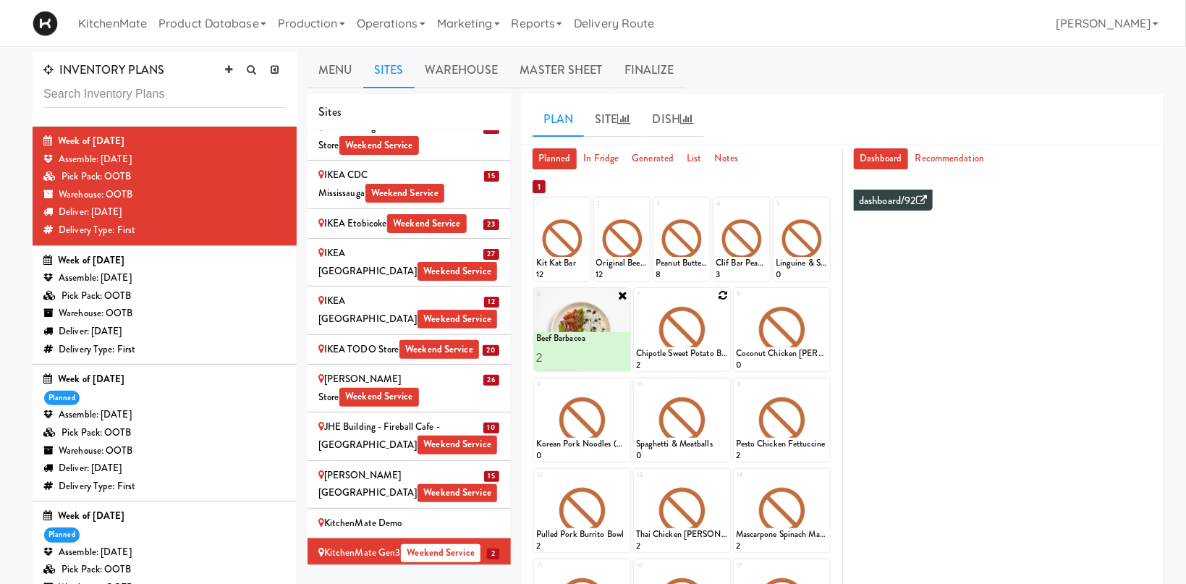
click at [724, 295] on icon at bounding box center [723, 295] width 10 height 10
click option "Butter Chicken" at bounding box center [0, 0] width 0 height 0
type input "2"
click at [680, 357] on input "2" at bounding box center [659, 357] width 46 height 27
click at [695, 359] on div at bounding box center [705, 357] width 46 height 27
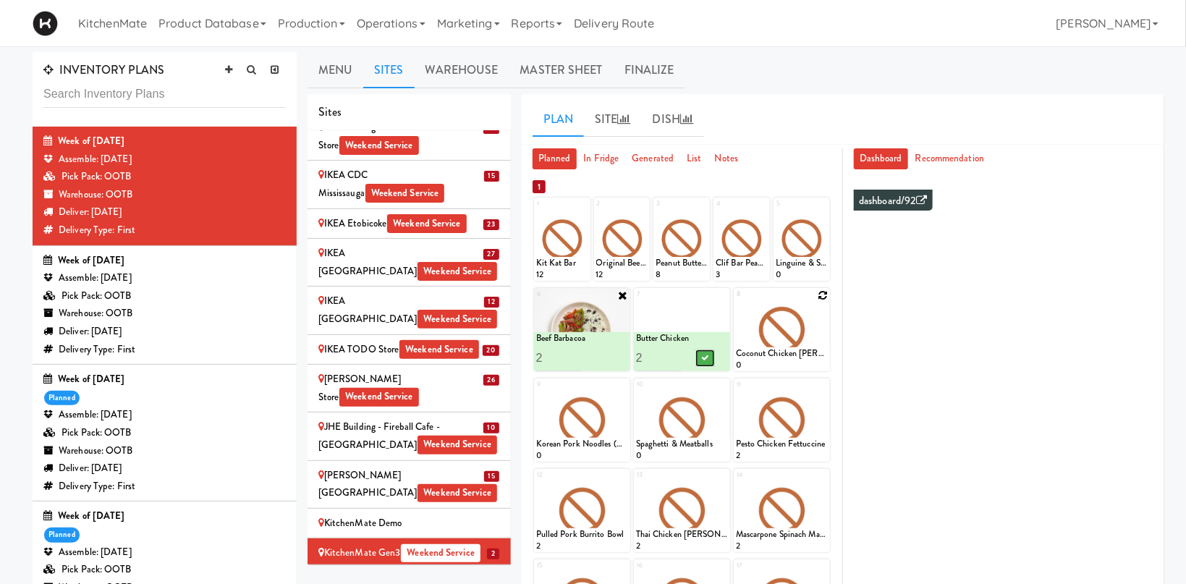
click at [704, 360] on icon at bounding box center [704, 358] width 7 height 8
click at [825, 302] on div at bounding box center [782, 329] width 96 height 83
click at [825, 300] on icon at bounding box center [823, 295] width 10 height 10
click at [825, 299] on div "8 Coconut Chicken Curry 0" at bounding box center [782, 329] width 96 height 83
click option "Mascarpone Spinach Mac & Cheese" at bounding box center [0, 0] width 0 height 0
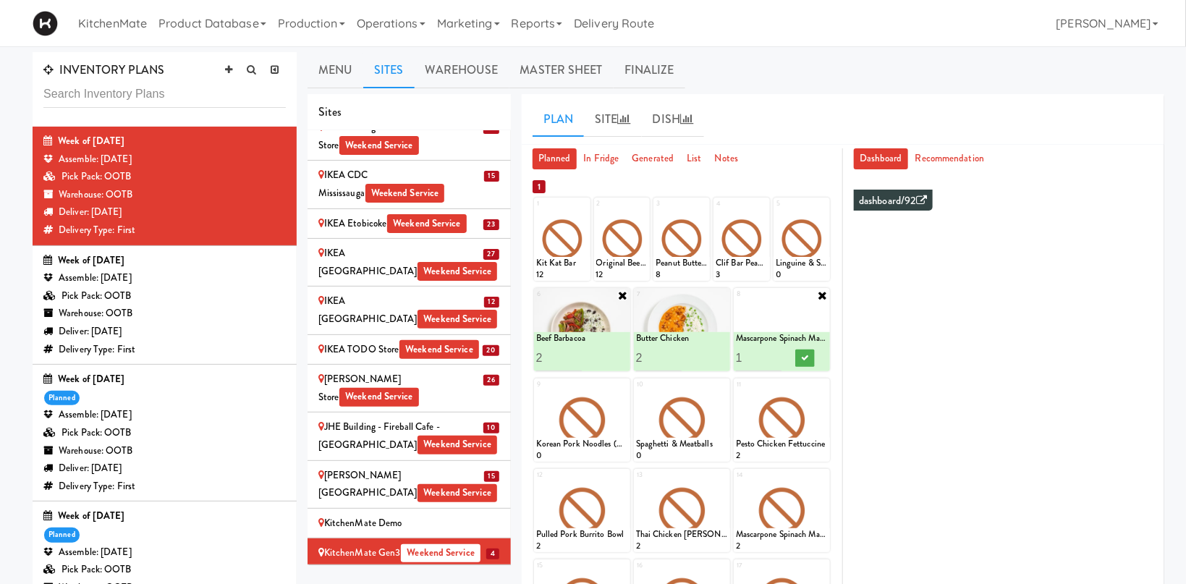
type input "2"
click at [774, 355] on input "2" at bounding box center [759, 357] width 46 height 27
click at [802, 359] on icon at bounding box center [804, 358] width 7 height 8
click at [623, 388] on icon at bounding box center [623, 386] width 10 height 10
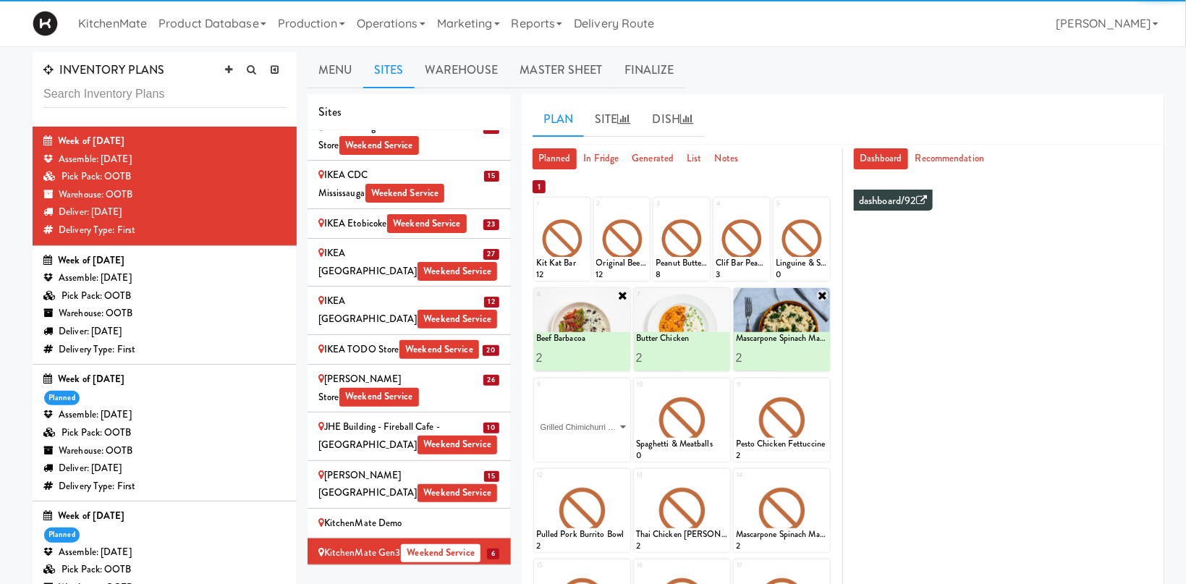
click option "Grilled Chimichurri Chicken" at bounding box center [0, 0] width 0 height 0
click at [575, 443] on input "2" at bounding box center [559, 448] width 46 height 27
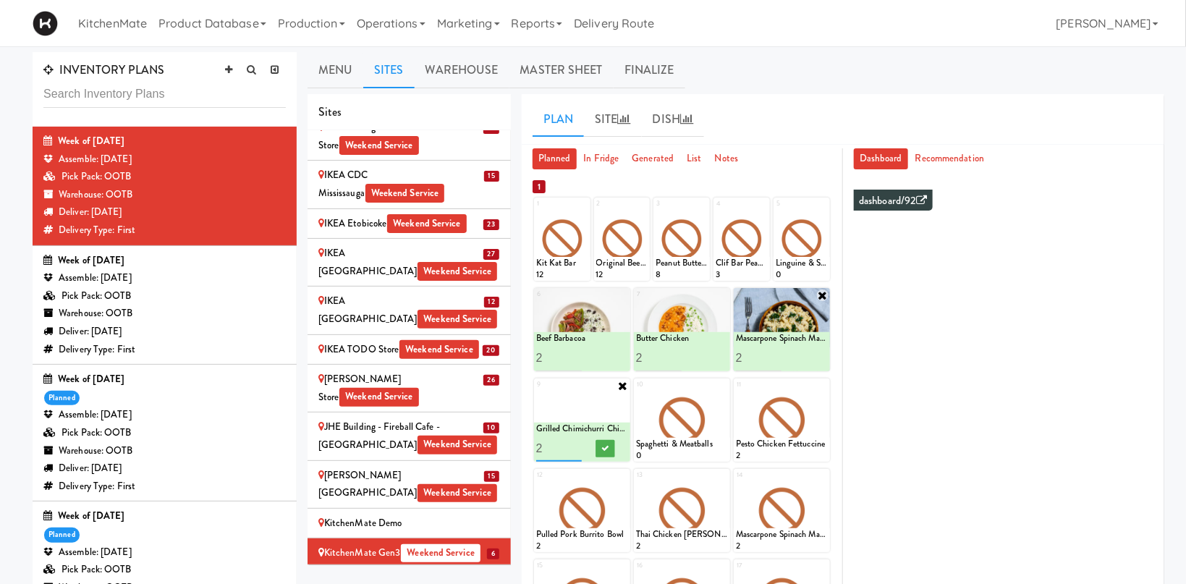
click at [574, 446] on input "3" at bounding box center [559, 448] width 46 height 27
type input "2"
click at [575, 452] on input "2" at bounding box center [559, 448] width 46 height 27
click at [604, 450] on icon at bounding box center [604, 448] width 7 height 8
click at [722, 389] on icon at bounding box center [723, 386] width 10 height 10
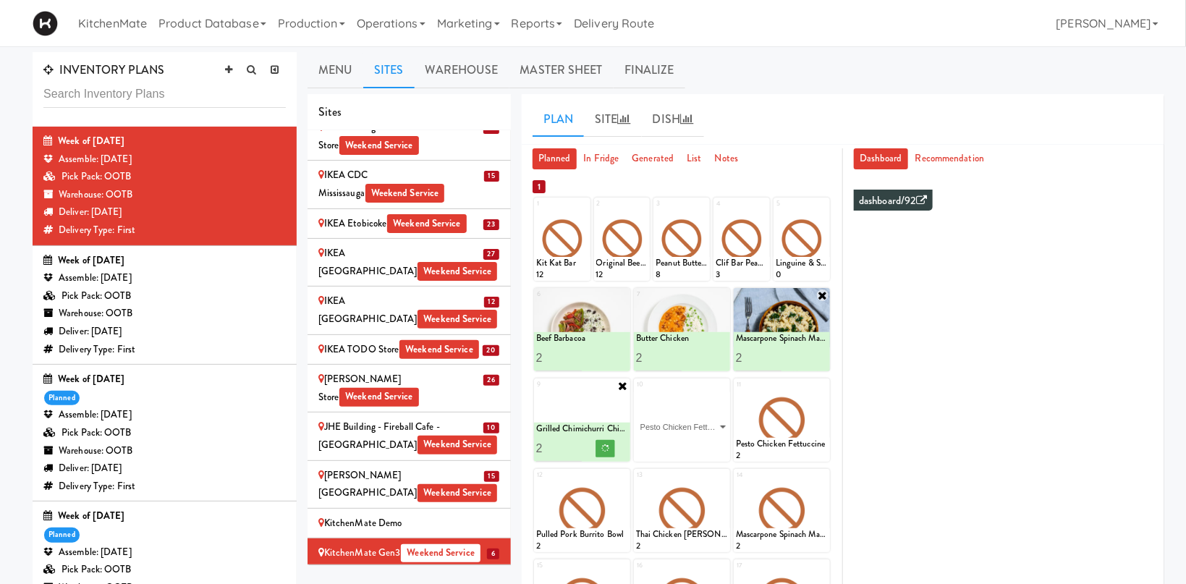
click option "Pesto Chicken Fettuccine" at bounding box center [0, 0] width 0 height 0
click at [674, 447] on input "1" at bounding box center [659, 448] width 46 height 27
click at [676, 445] on input "1" at bounding box center [659, 448] width 46 height 27
type input "2"
click at [707, 445] on icon at bounding box center [704, 448] width 7 height 8
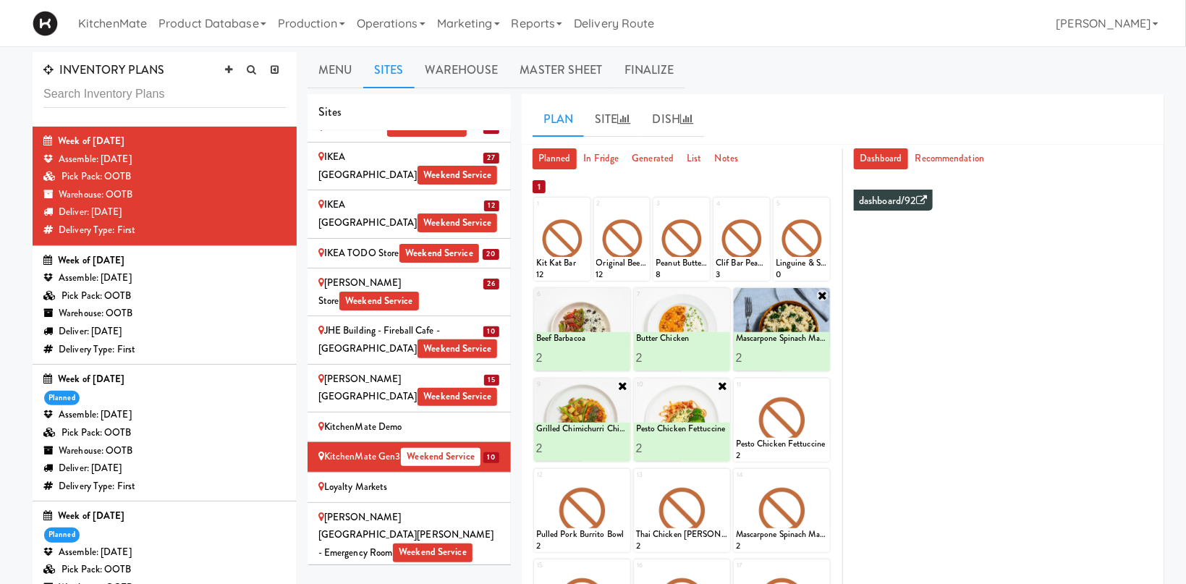
scroll to position [1695, 0]
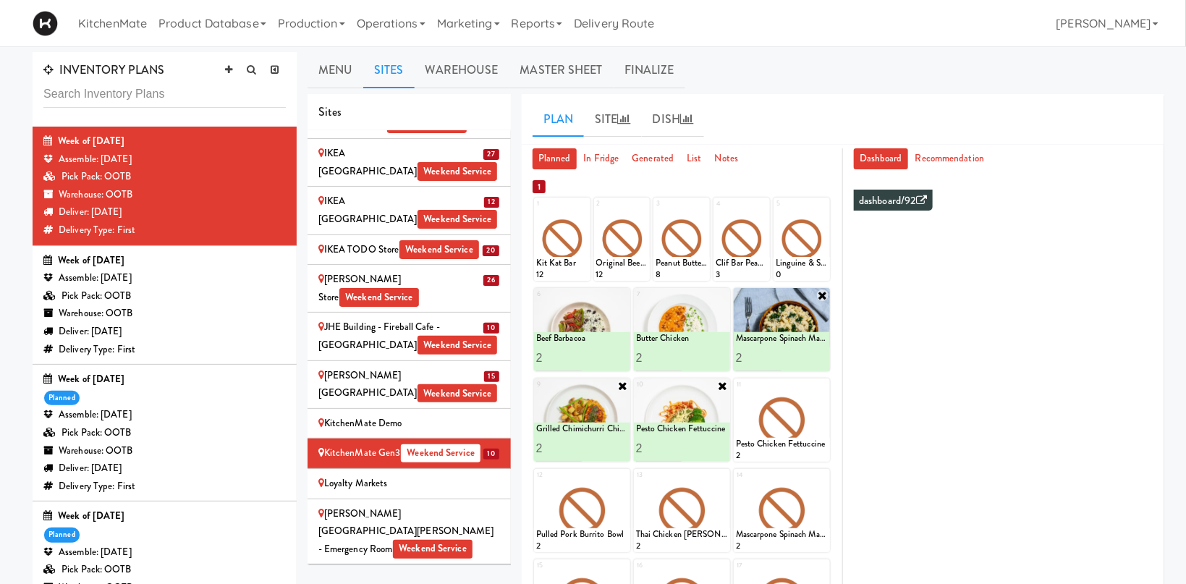
click at [473, 505] on div "Mackenzie Richmond Hill Hospital - Emergency Room Weekend Service" at bounding box center [409, 532] width 182 height 54
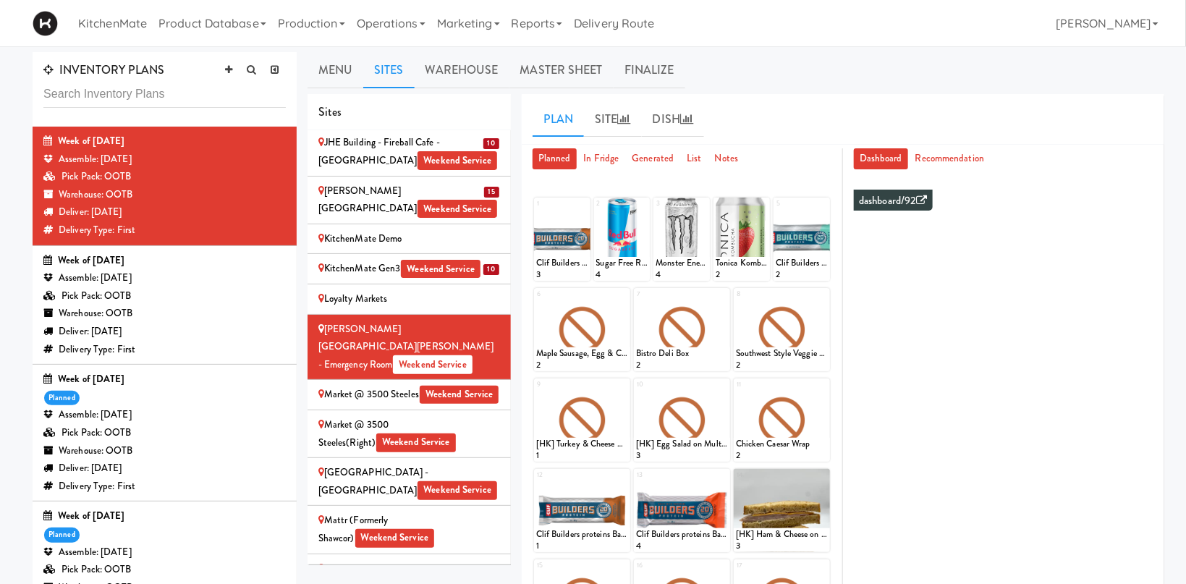
scroll to position [1894, 0]
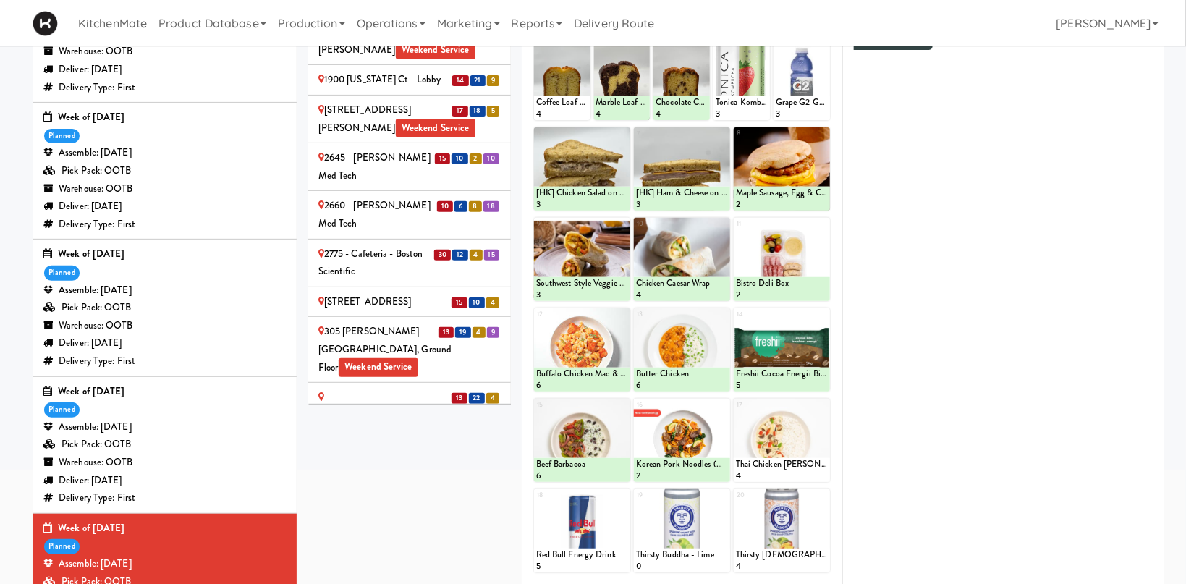
scroll to position [1647, 0]
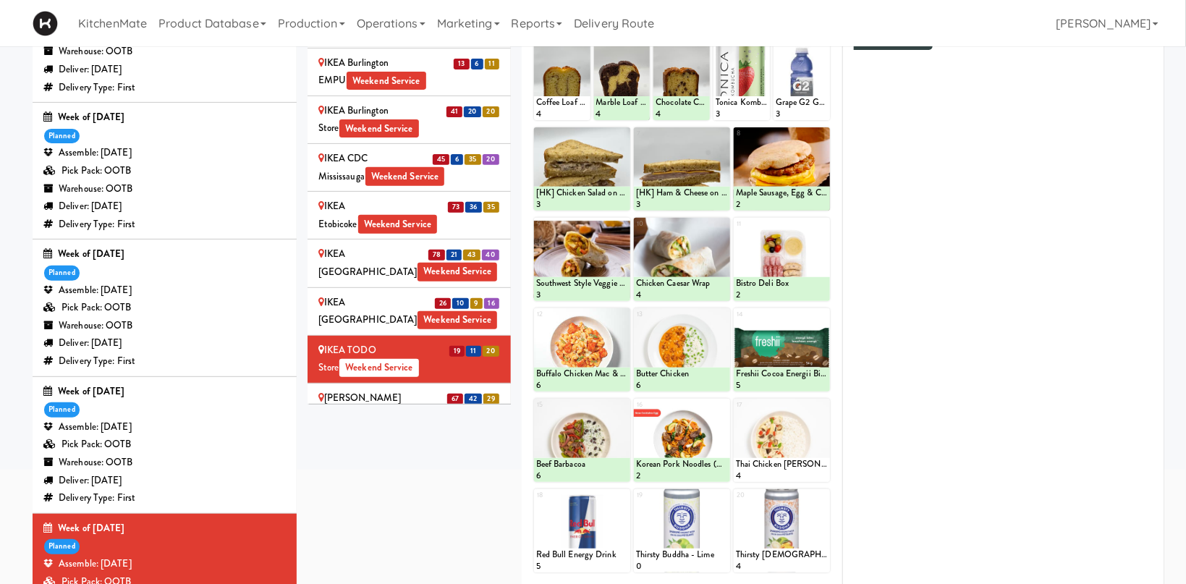
click at [438, 389] on div "[PERSON_NAME] Store Weekend Service" at bounding box center [409, 406] width 182 height 35
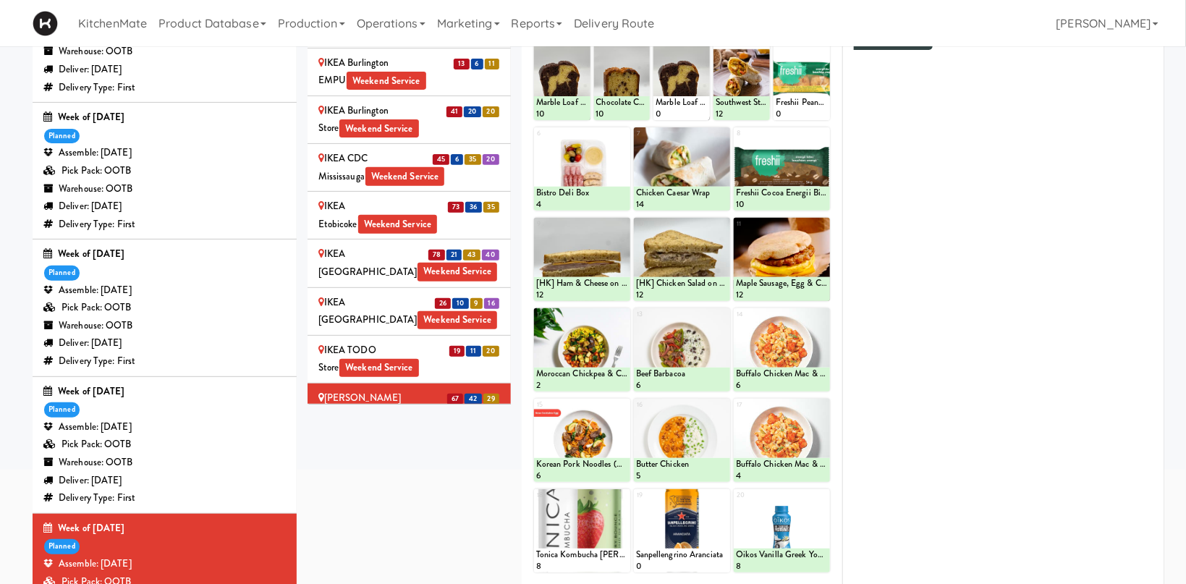
click at [403, 437] on div "JHE Building - Fireball Cafe - McMaster University Weekend Service" at bounding box center [409, 464] width 182 height 54
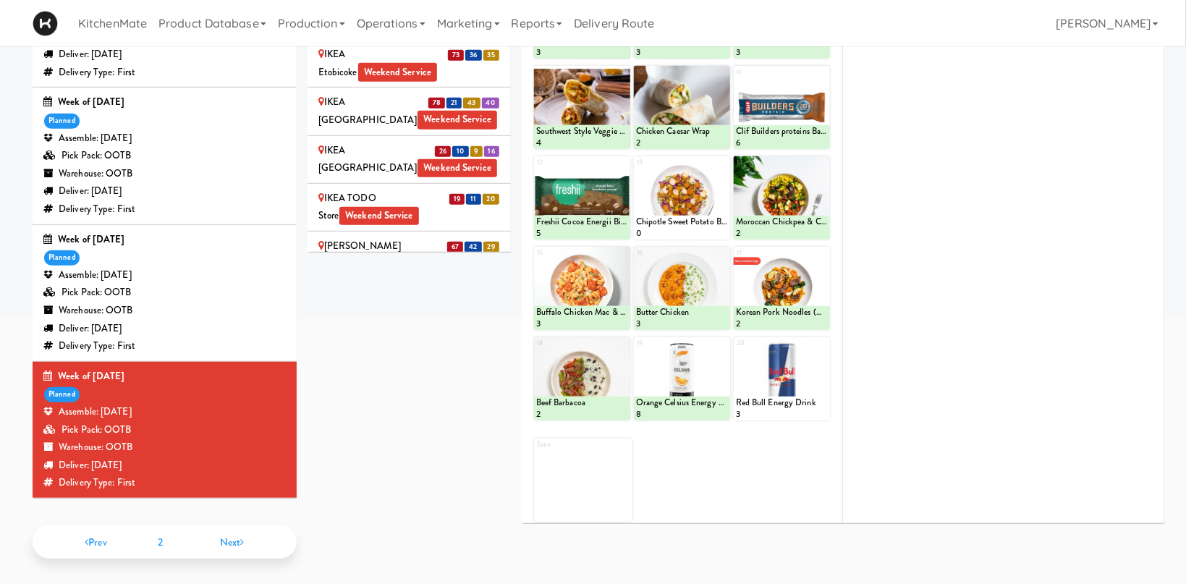
scroll to position [237, 0]
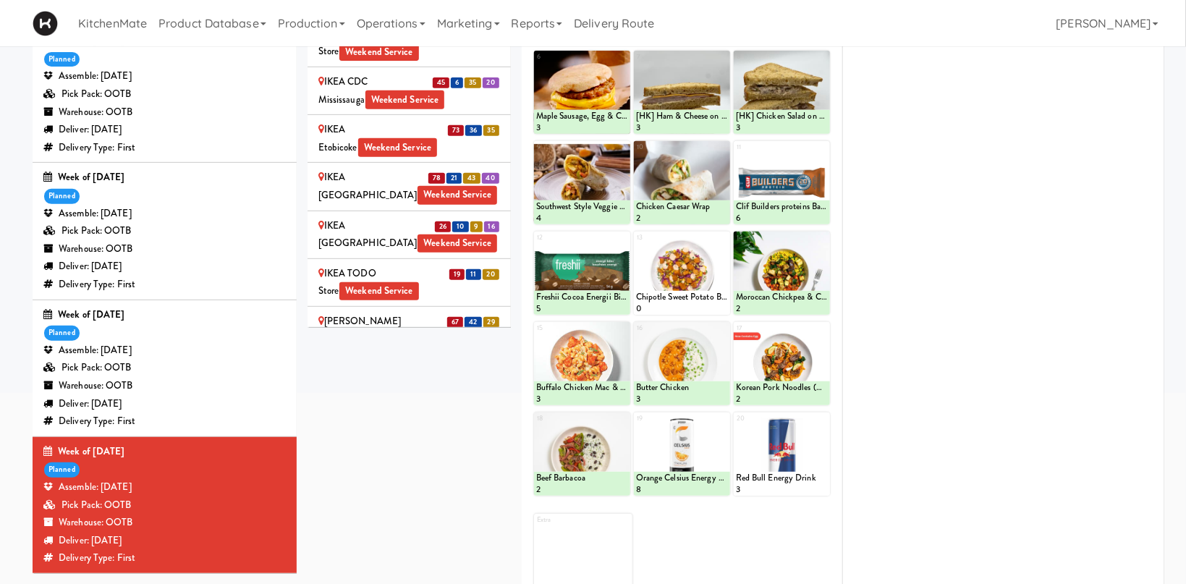
click at [446, 426] on div "Joseph Brant Hospital Weekend Service" at bounding box center [409, 443] width 182 height 35
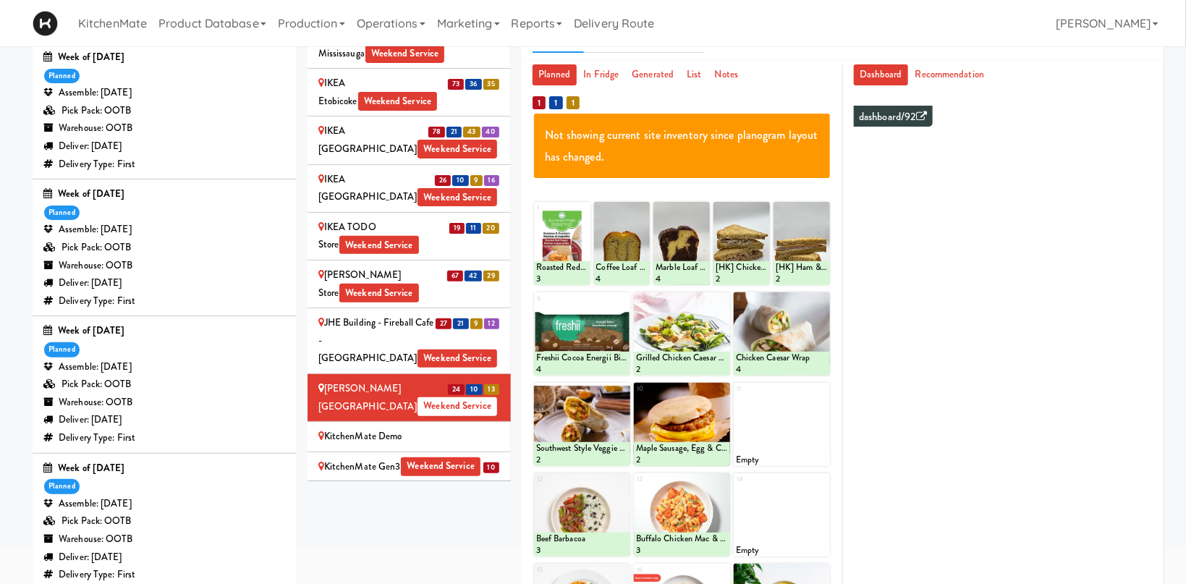
scroll to position [1946, 0]
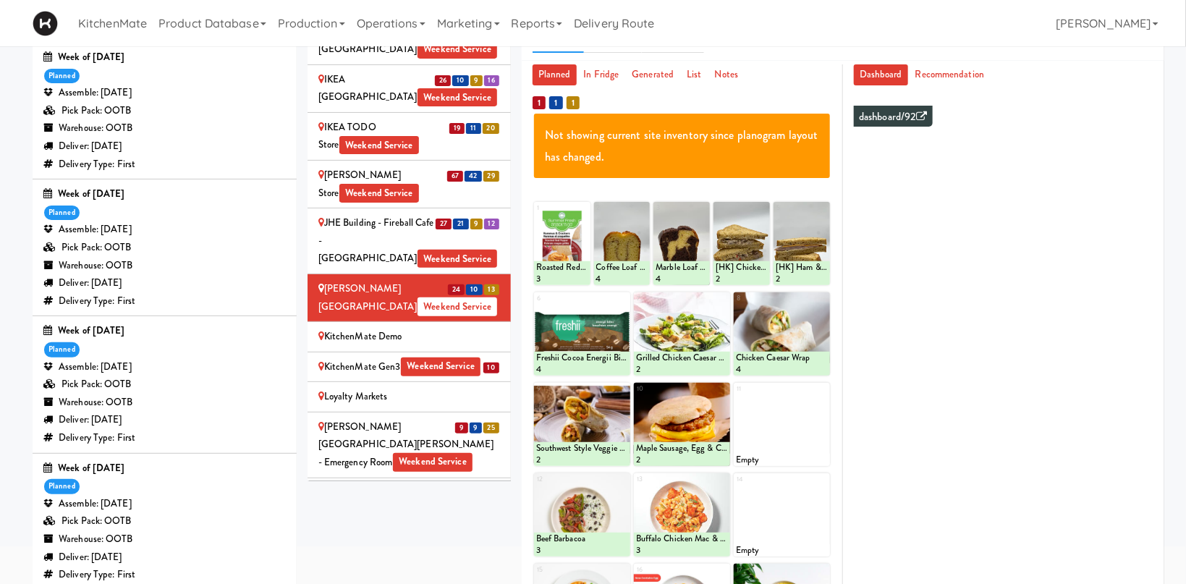
click at [390, 358] on div "KitchenMate Gen3 Weekend Service" at bounding box center [409, 367] width 182 height 18
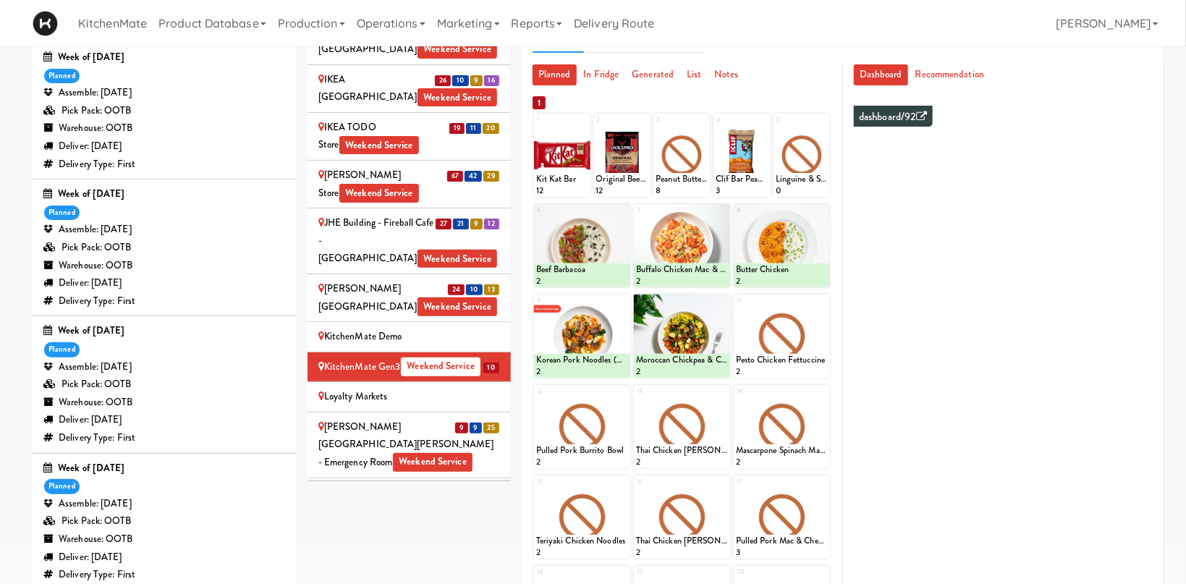
click at [449, 418] on div "Mackenzie Richmond Hill Hospital - Emergency Room Weekend Service" at bounding box center [409, 445] width 182 height 54
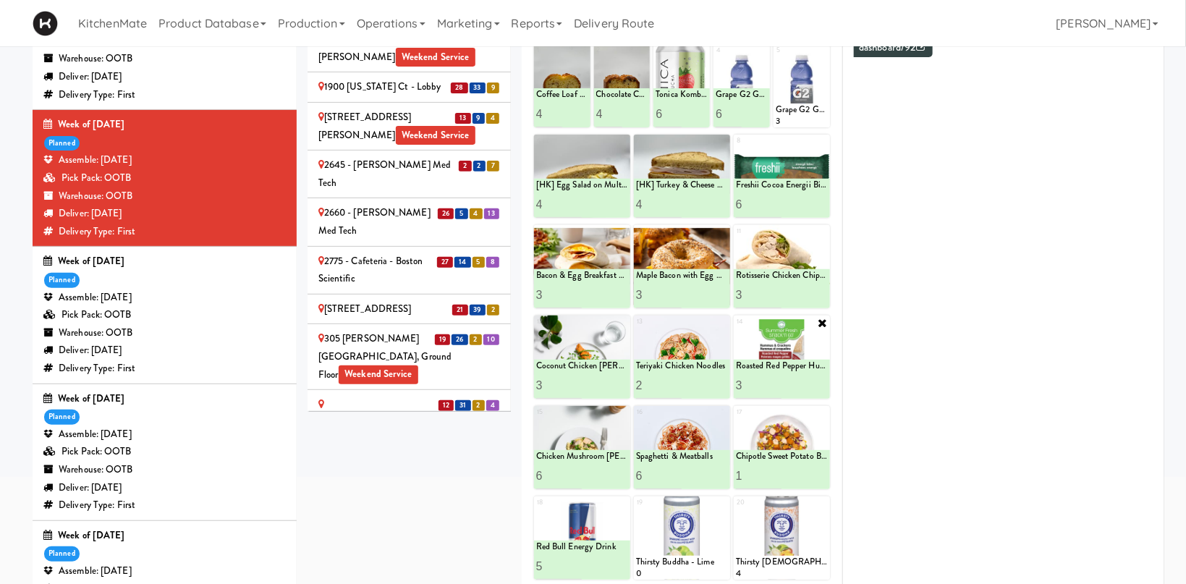
scroll to position [1596, 0]
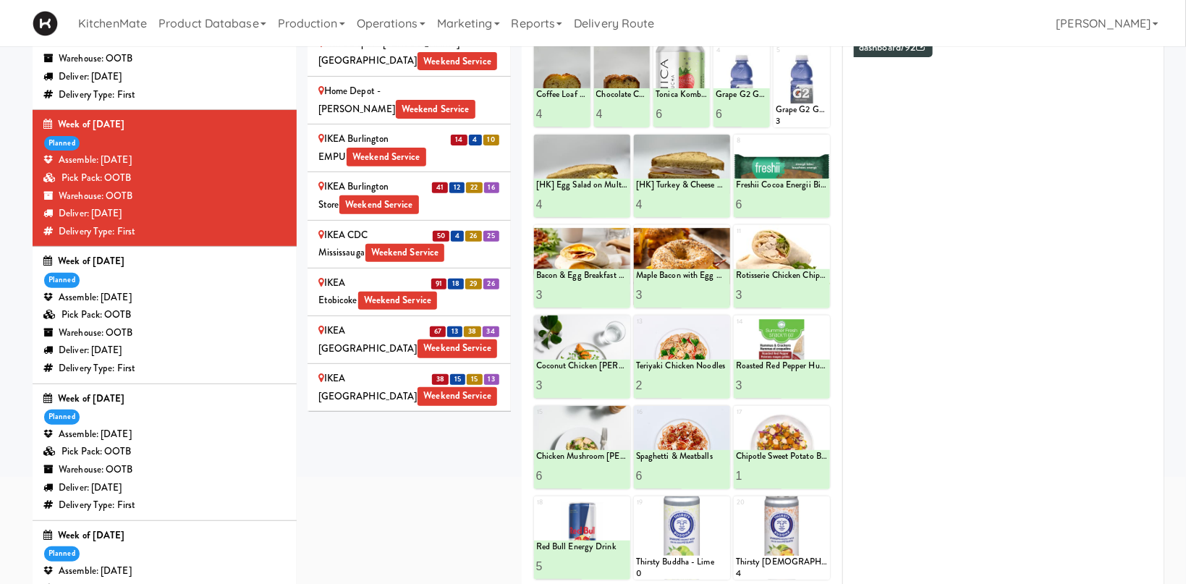
click at [415, 466] on div "[PERSON_NAME] Store Weekend Service" at bounding box center [409, 483] width 182 height 35
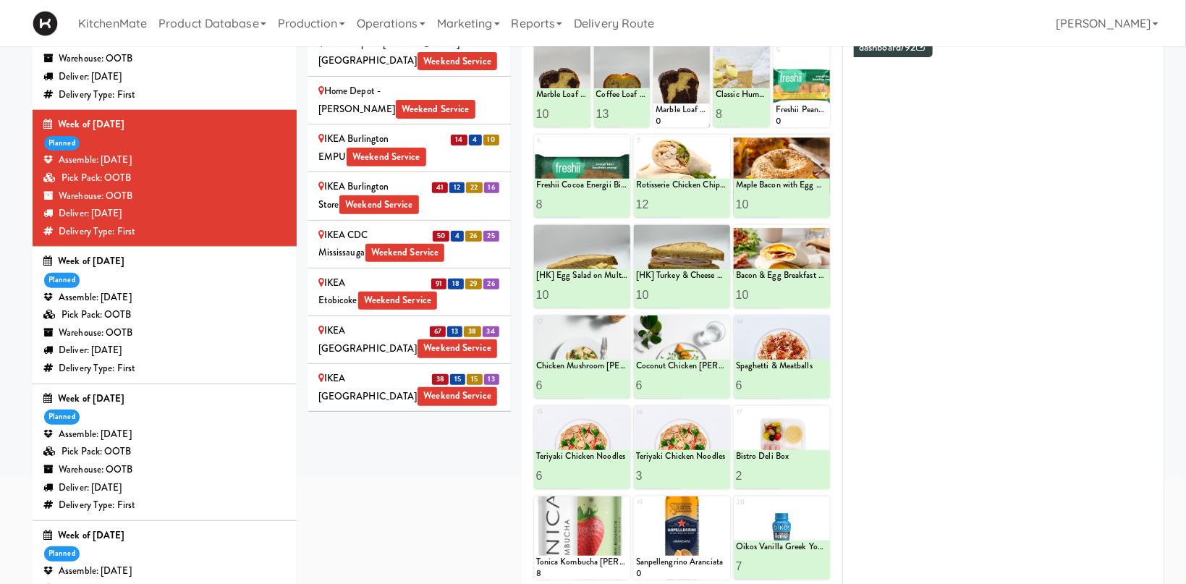
click at [374, 514] on div "JHE Building - Fireball Cafe - McMaster University Weekend Service" at bounding box center [409, 541] width 182 height 54
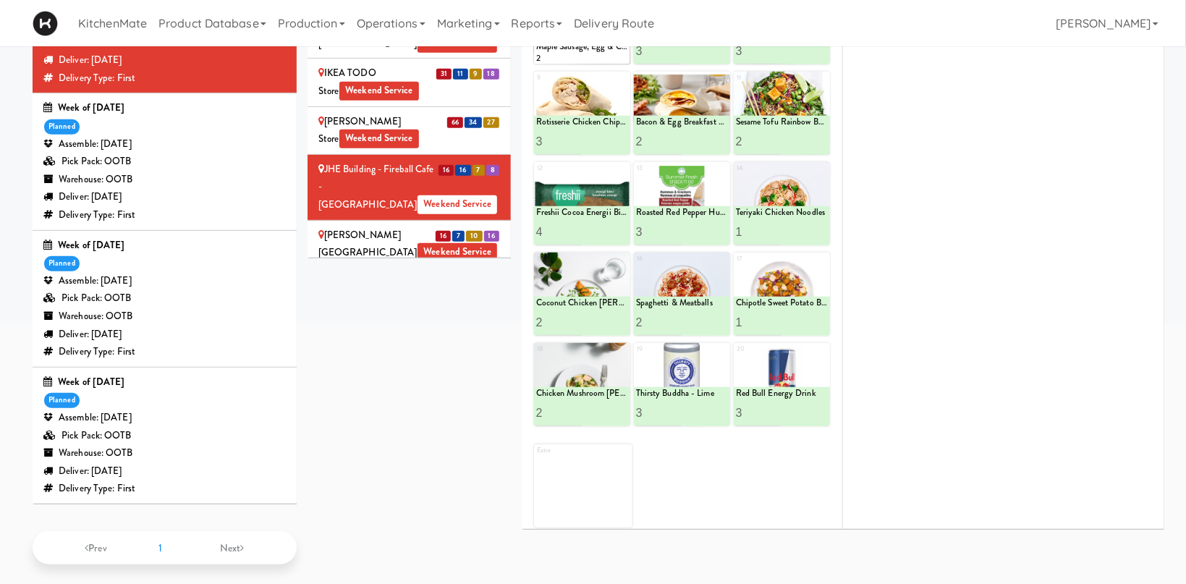
scroll to position [230, 0]
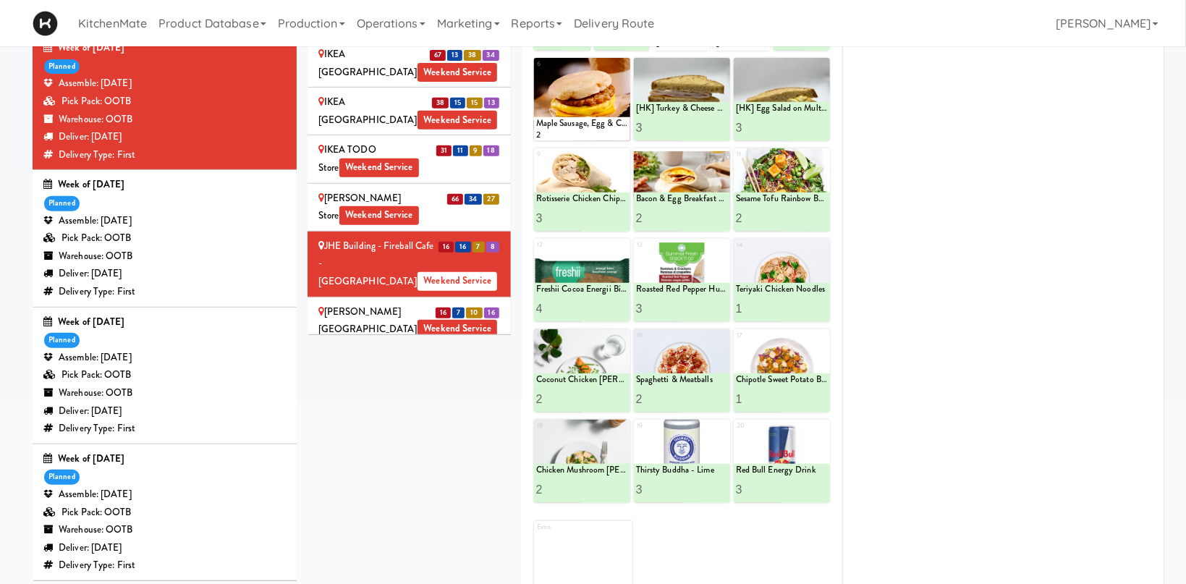
click at [435, 441] on div "[PERSON_NAME][GEOGRAPHIC_DATA][PERSON_NAME] - Emergency Room Weekend Service" at bounding box center [409, 468] width 182 height 54
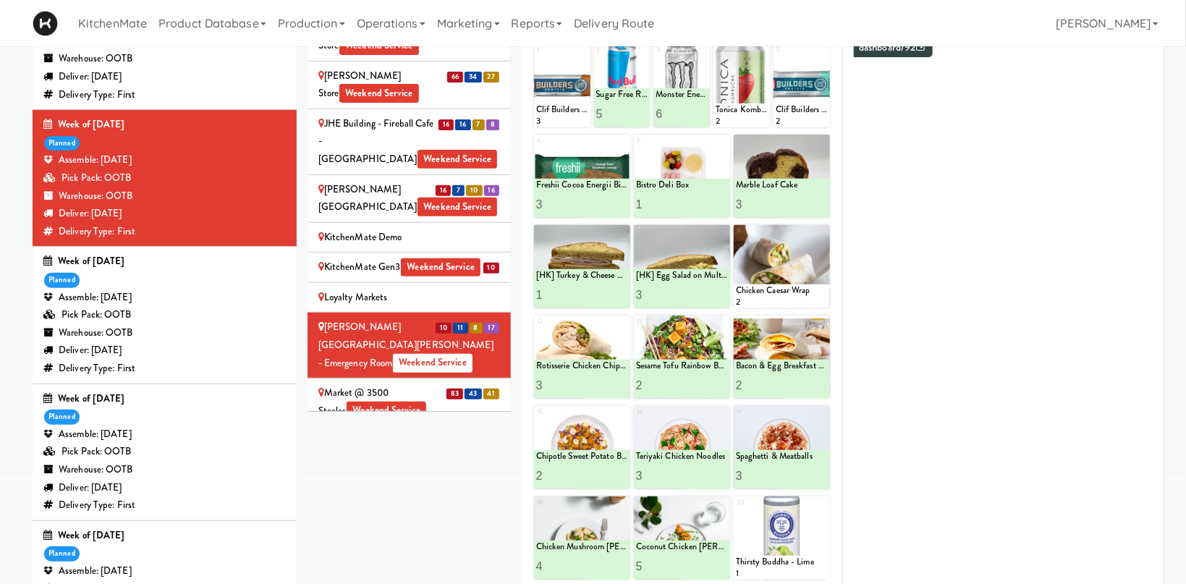
scroll to position [307, 0]
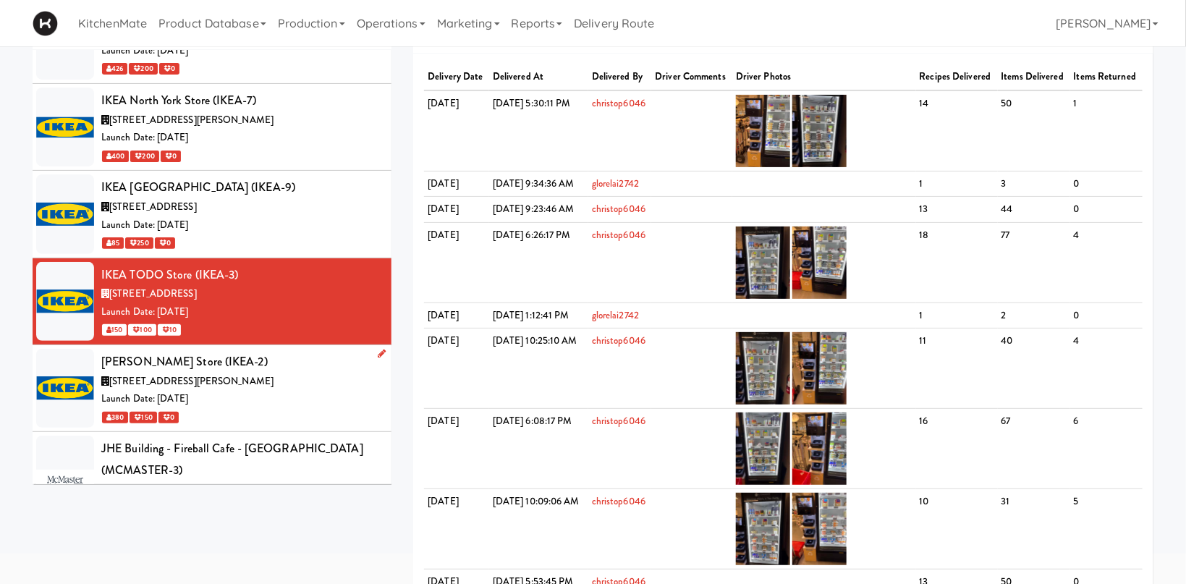
scroll to position [4188, 0]
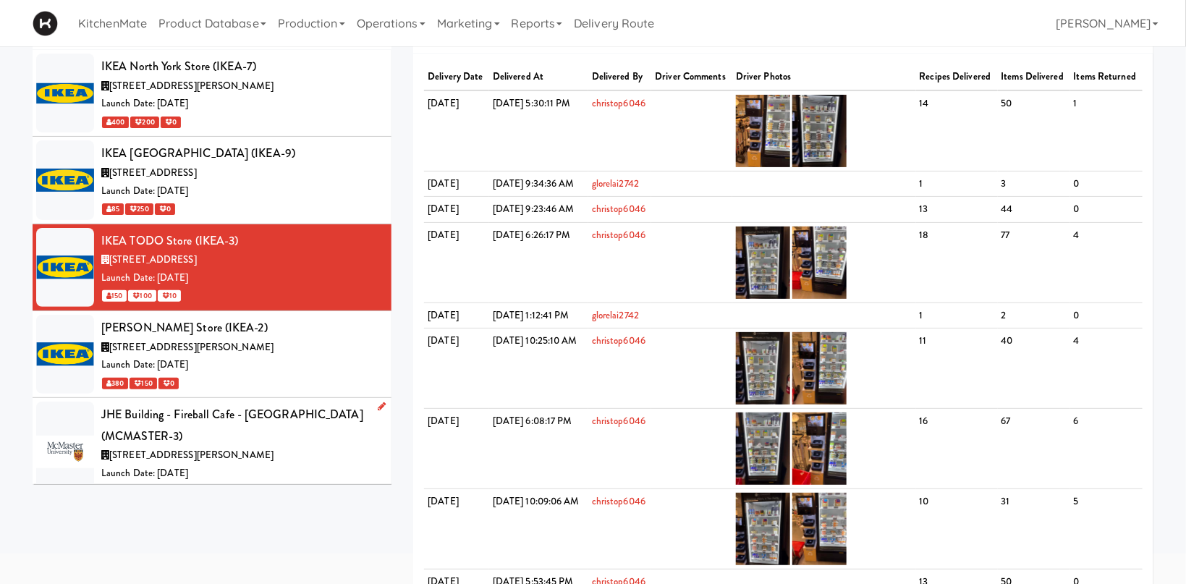
click at [254, 446] on div "[STREET_ADDRESS][PERSON_NAME]" at bounding box center [240, 455] width 279 height 18
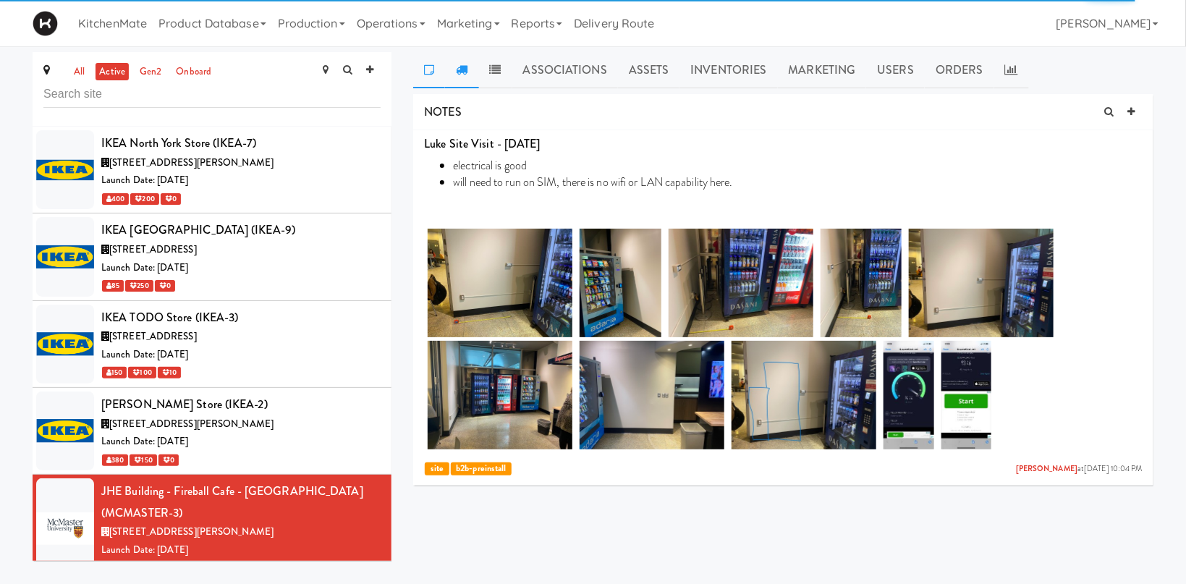
click at [467, 77] on link at bounding box center [461, 70] width 33 height 36
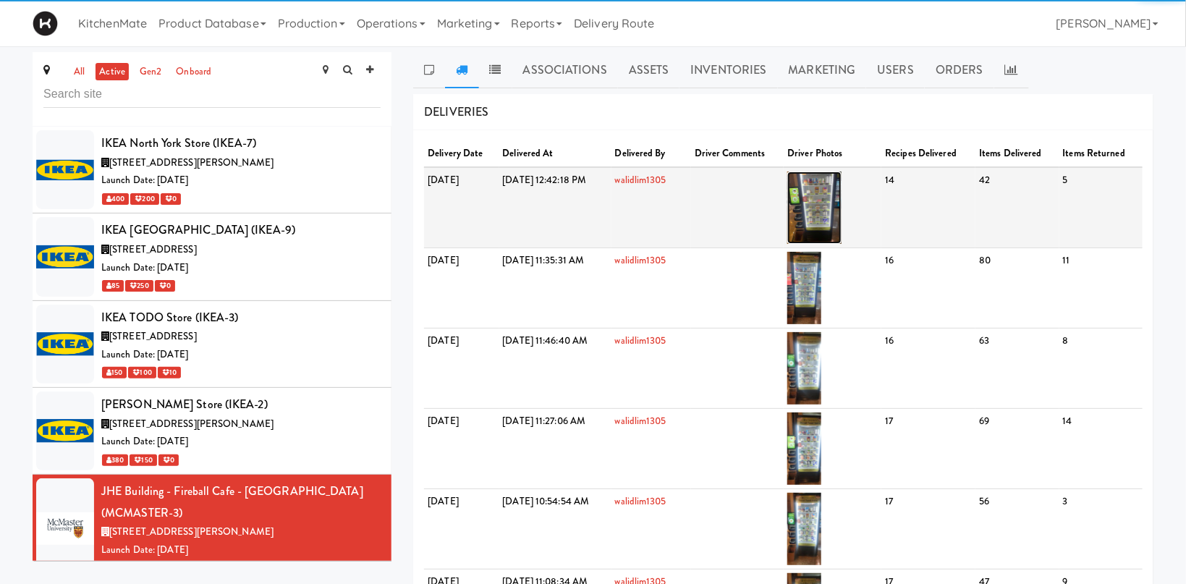
click at [842, 198] on img at bounding box center [814, 207] width 54 height 72
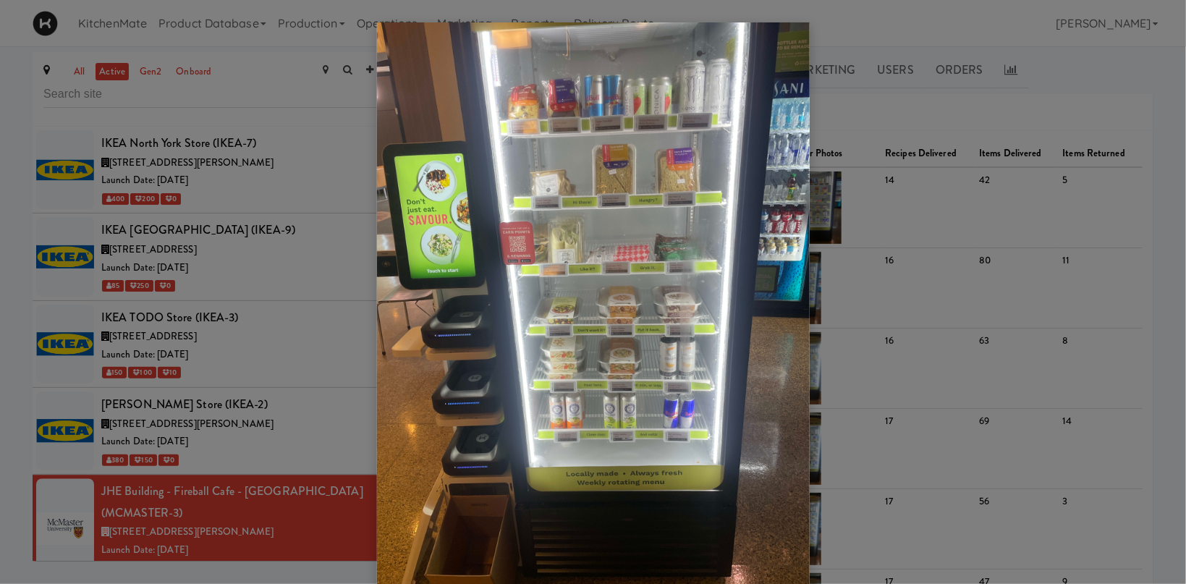
click at [276, 420] on div at bounding box center [593, 292] width 1186 height 584
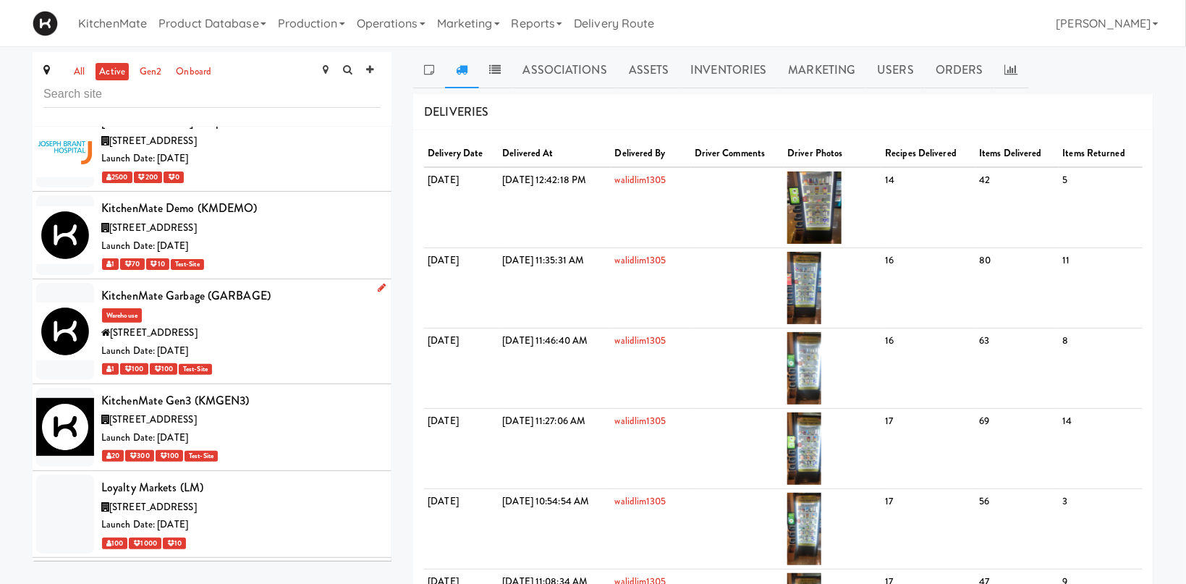
scroll to position [4687, 0]
